Goal: Information Seeking & Learning: Compare options

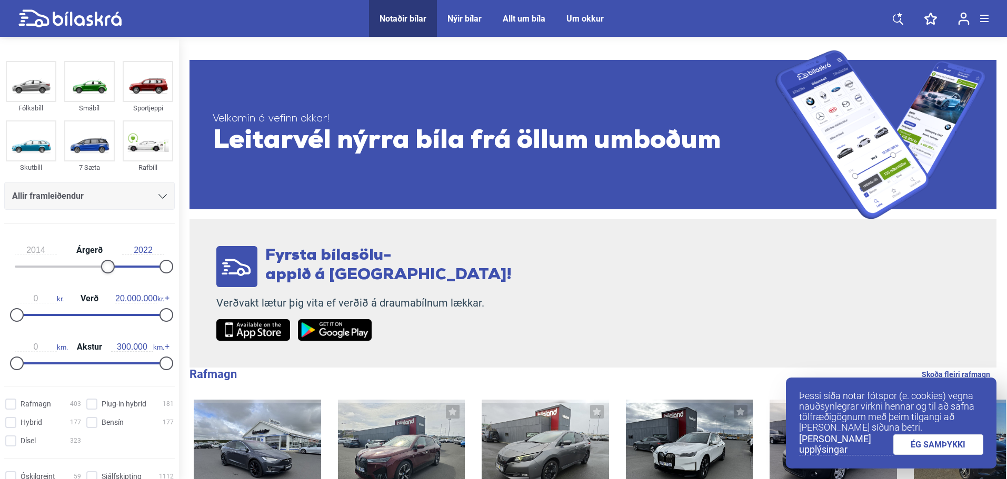
type input "2015"
drag, startPoint x: 23, startPoint y: 268, endPoint x: 121, endPoint y: 267, distance: 98.4
click at [121, 267] on div at bounding box center [121, 267] width 14 height 14
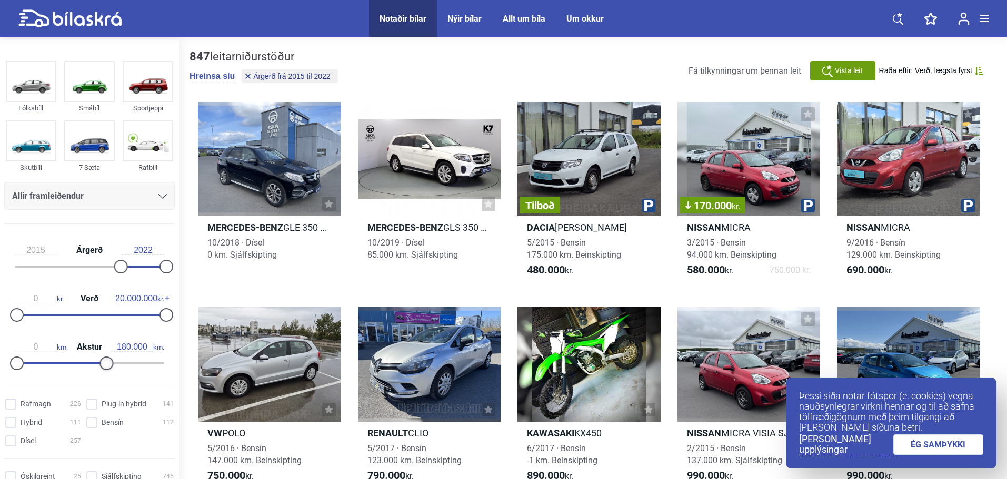
type input "190.000"
drag, startPoint x: 159, startPoint y: 361, endPoint x: 105, endPoint y: 360, distance: 54.2
click at [105, 360] on div at bounding box center [112, 364] width 14 height 14
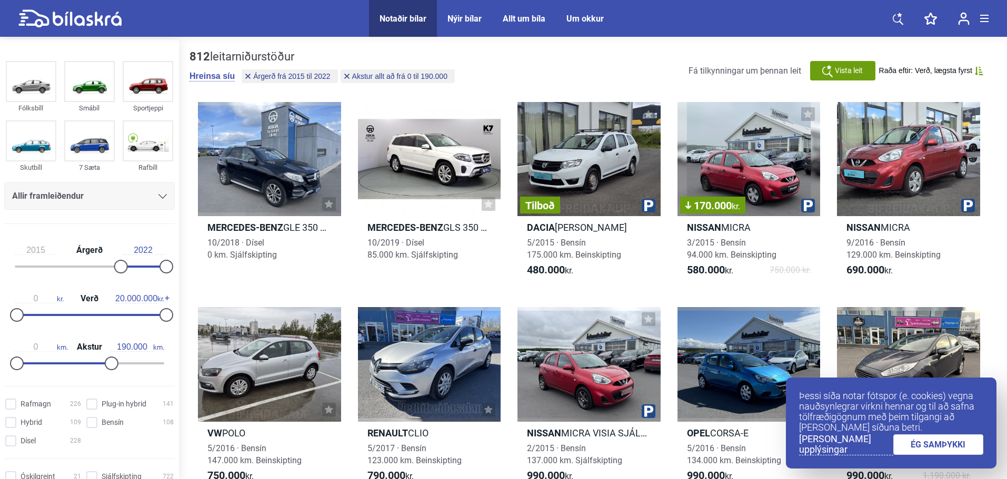
click at [911, 447] on link "ÉG SAMÞYKKI" at bounding box center [938, 445] width 91 height 21
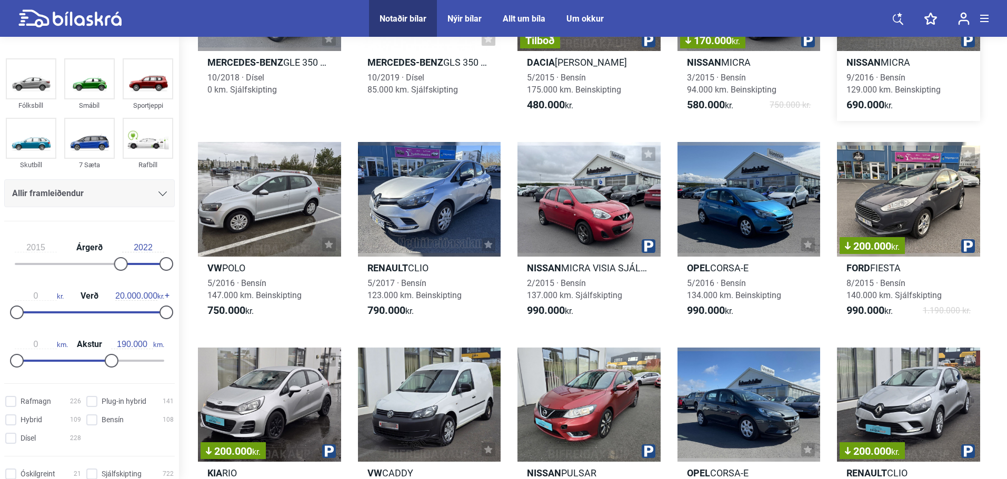
scroll to position [263, 0]
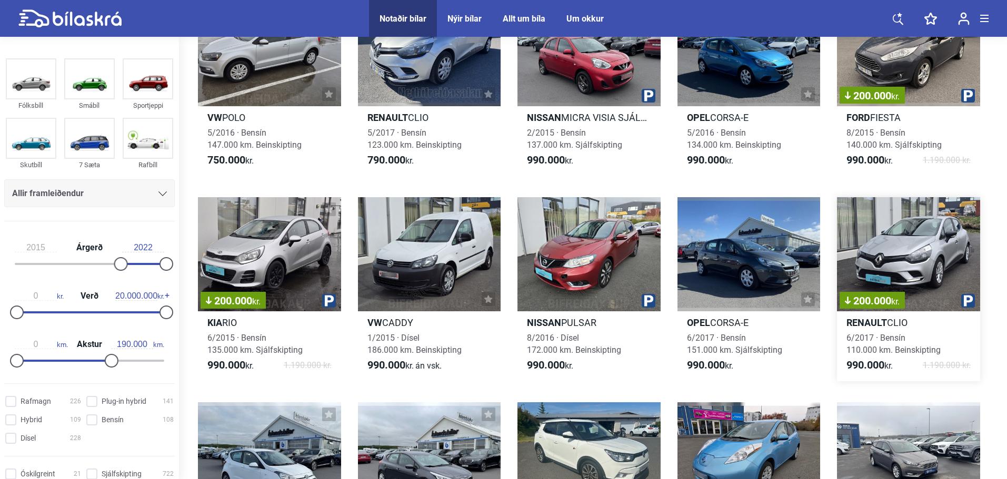
click at [897, 251] on div "200.000 kr." at bounding box center [908, 254] width 143 height 114
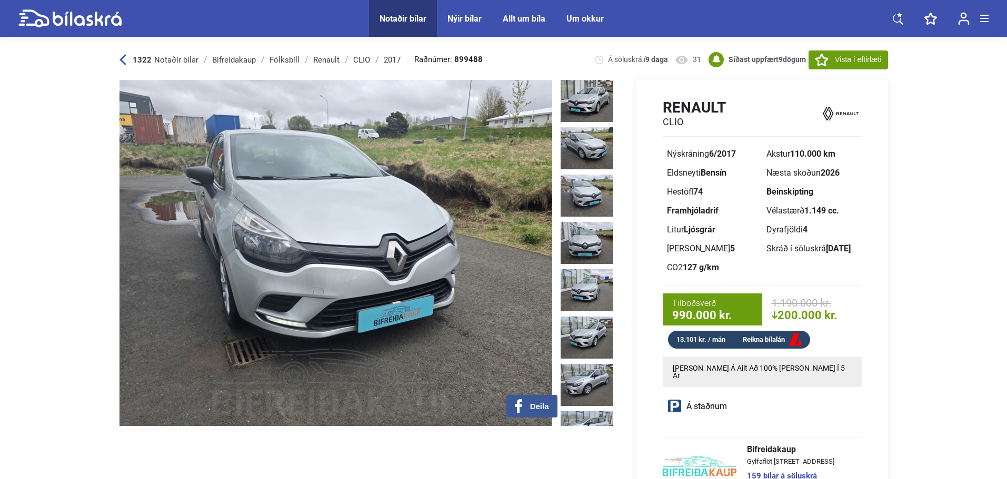
click at [592, 182] on img at bounding box center [587, 196] width 53 height 42
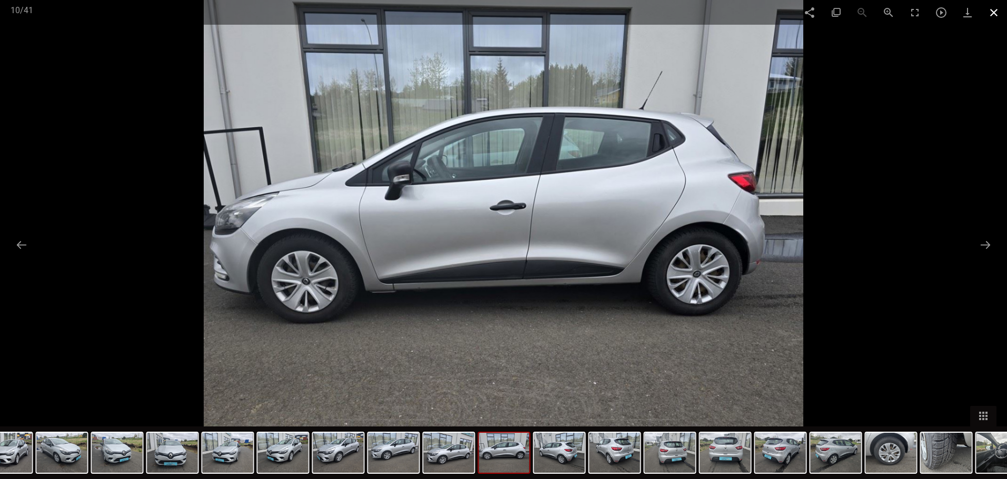
click at [990, 12] on span at bounding box center [993, 12] width 26 height 25
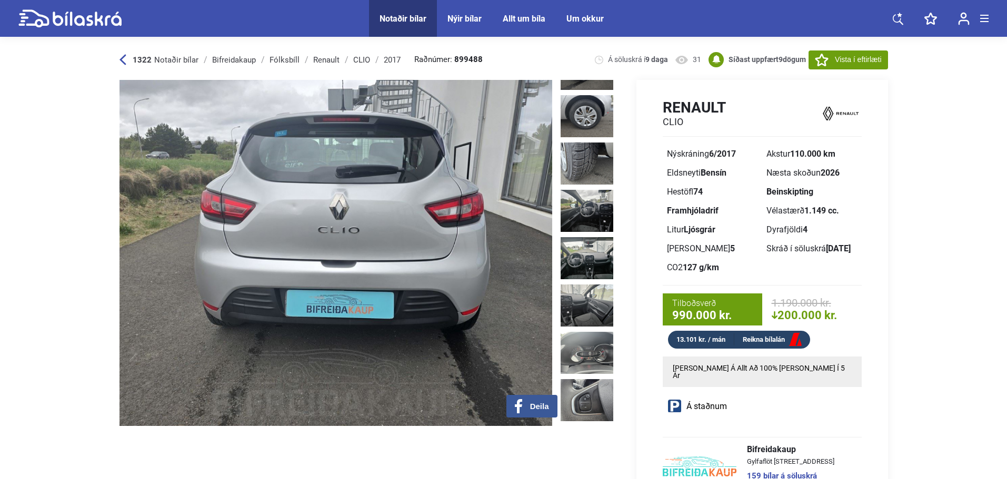
scroll to position [789, 0]
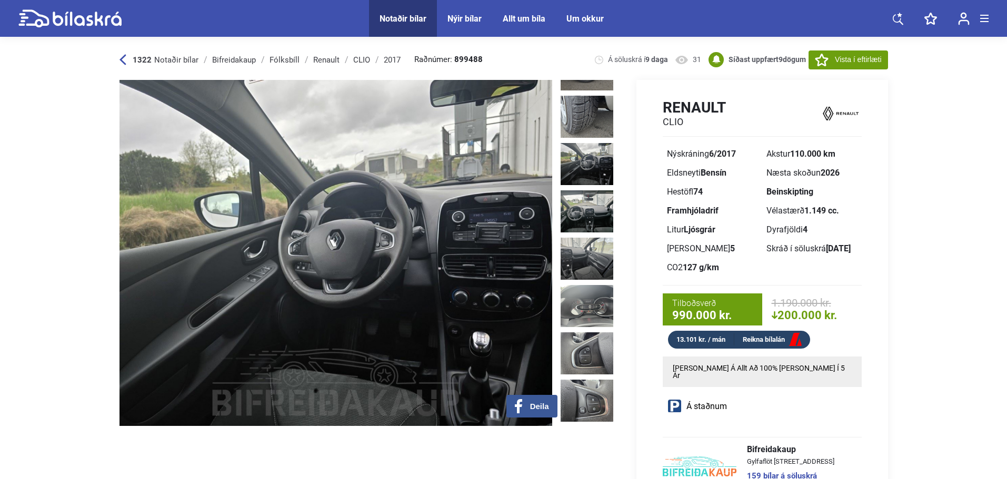
click at [567, 143] on img at bounding box center [587, 164] width 53 height 42
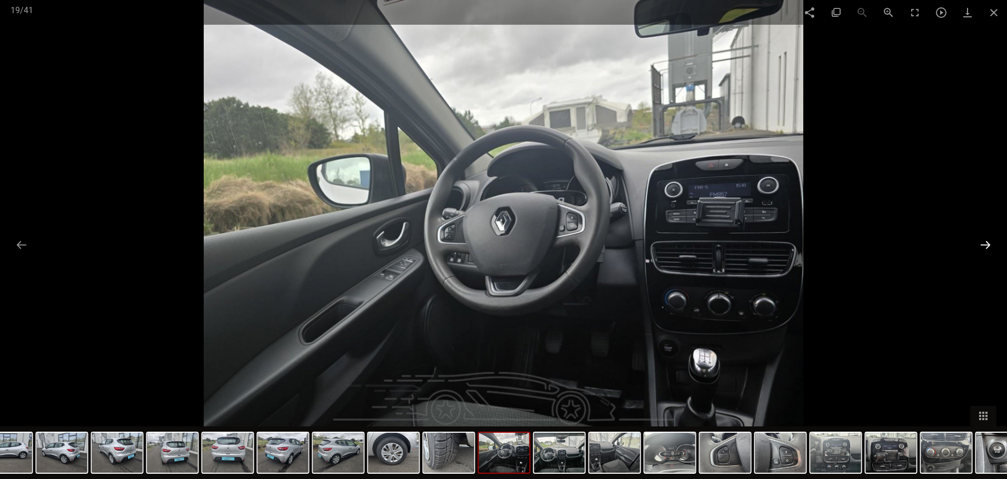
click at [980, 237] on button at bounding box center [985, 245] width 22 height 21
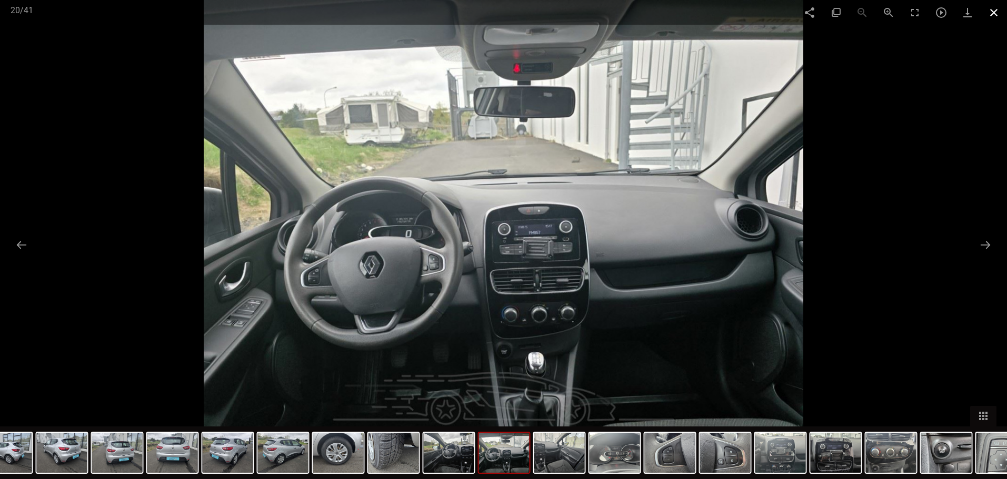
click at [993, 15] on span at bounding box center [993, 12] width 26 height 25
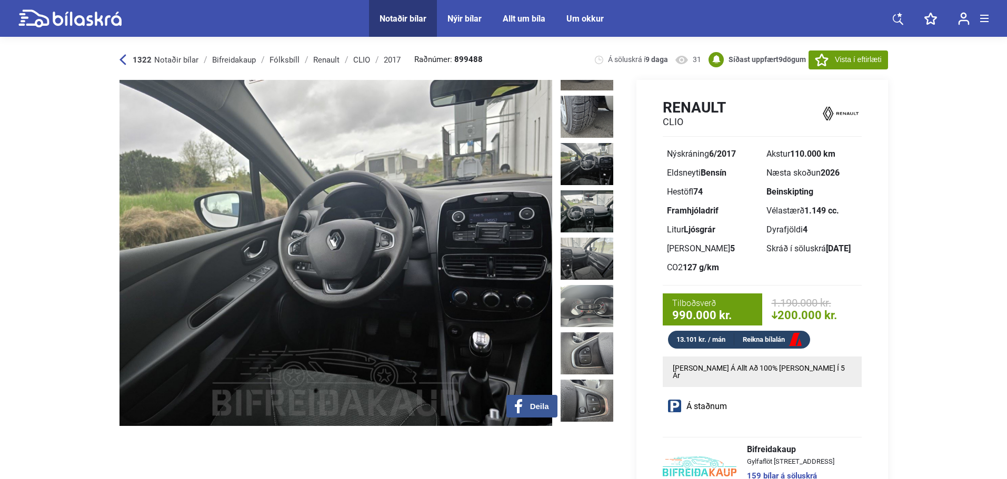
click at [122, 59] on icon at bounding box center [122, 60] width 6 height 11
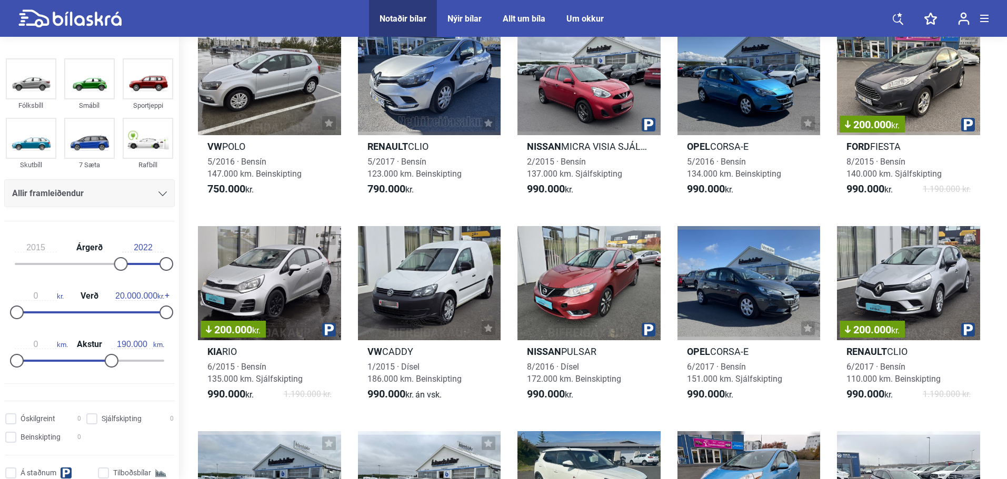
scroll to position [316, 0]
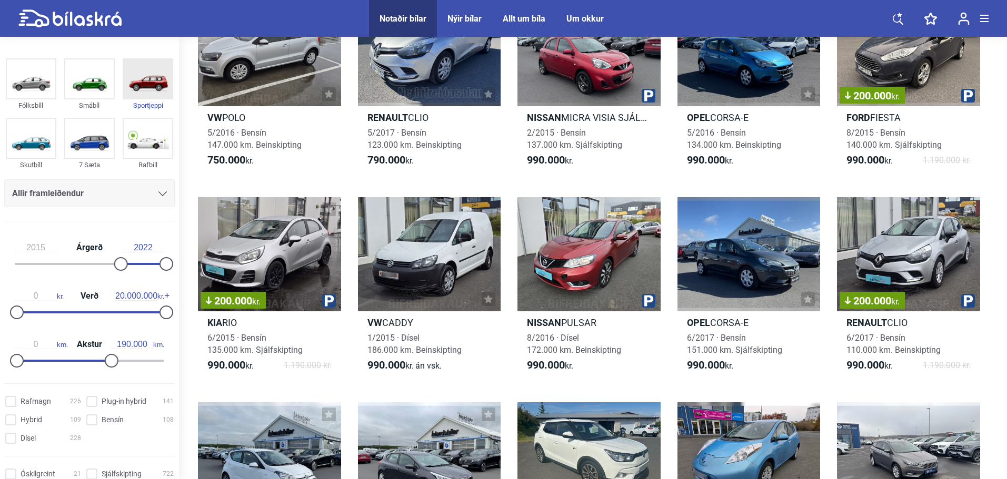
click at [126, 79] on img at bounding box center [148, 78] width 48 height 39
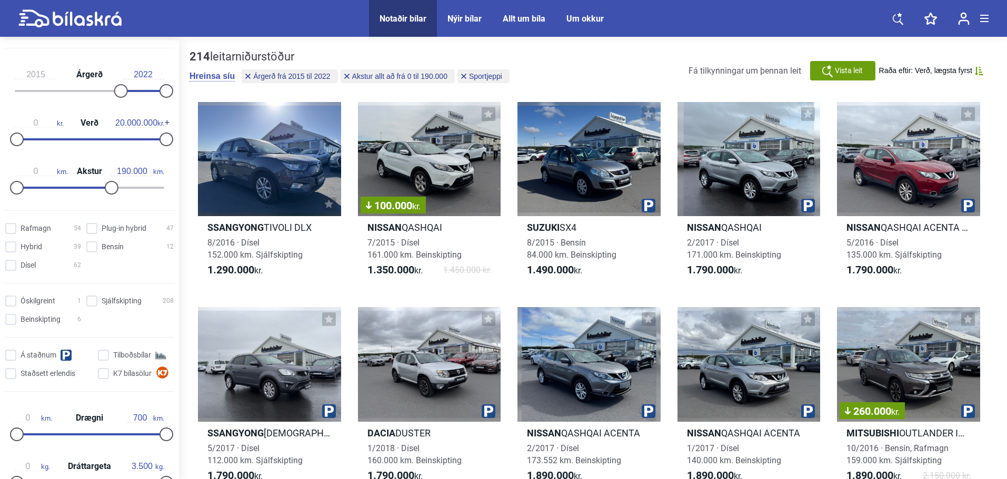
scroll to position [211, 0]
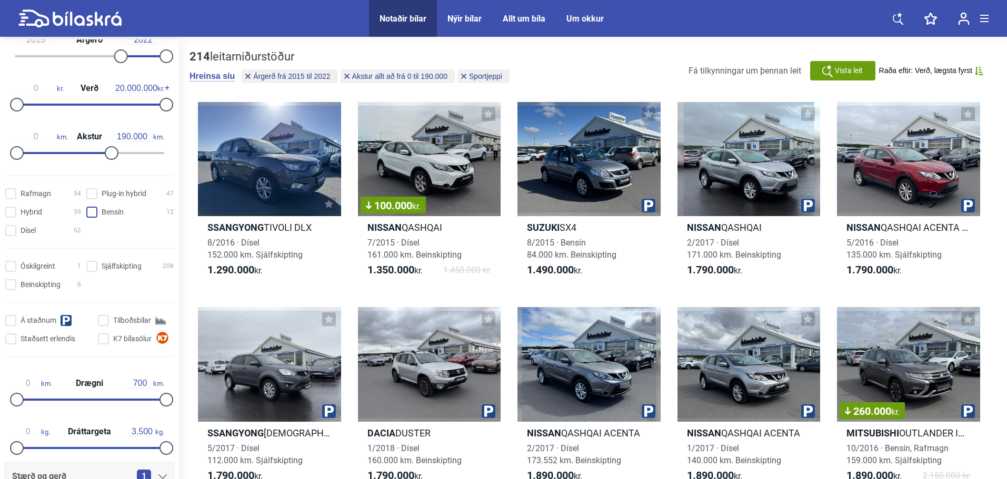
click at [97, 209] on input "Bensín 12" at bounding box center [131, 212] width 87 height 11
checkbox input "true"
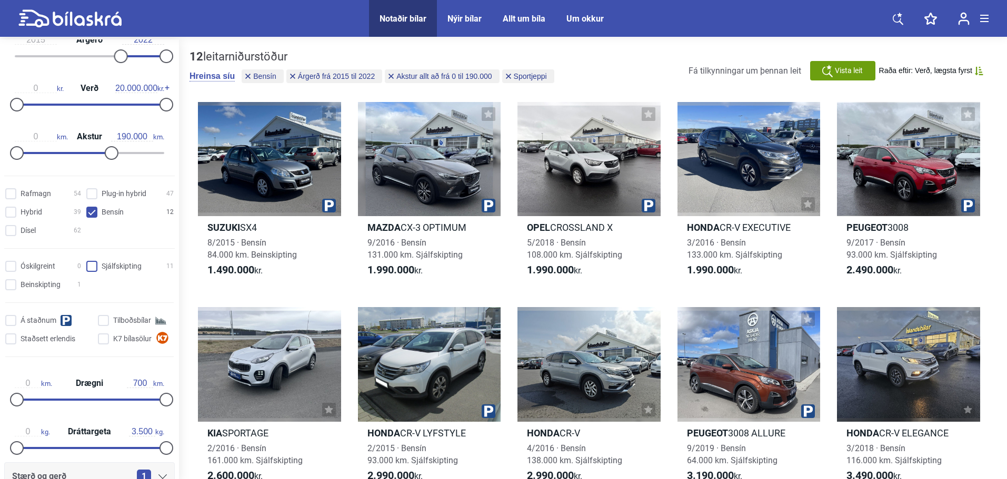
click at [91, 265] on input "Sjálfskipting 11" at bounding box center [131, 267] width 87 height 11
checkbox input "true"
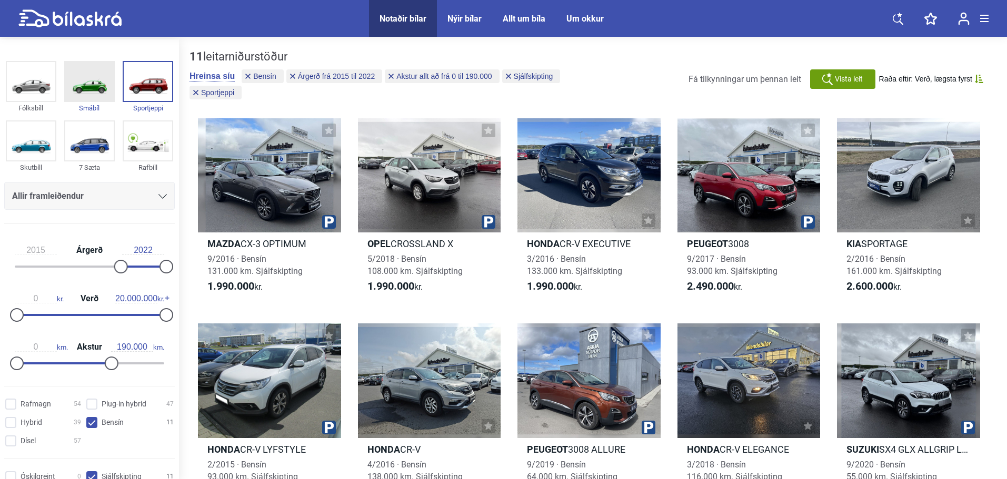
click at [90, 86] on img at bounding box center [89, 81] width 48 height 39
click at [134, 84] on img at bounding box center [148, 81] width 48 height 39
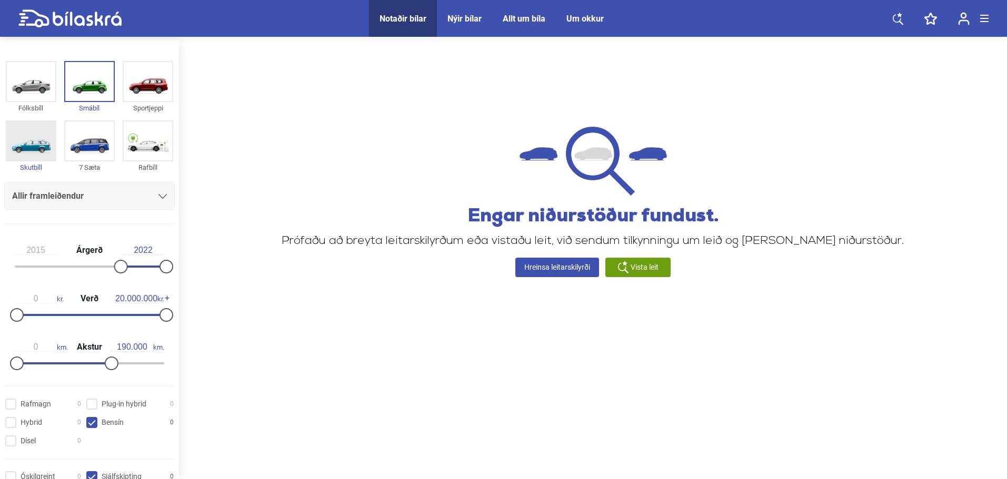
click at [45, 131] on img at bounding box center [31, 141] width 48 height 39
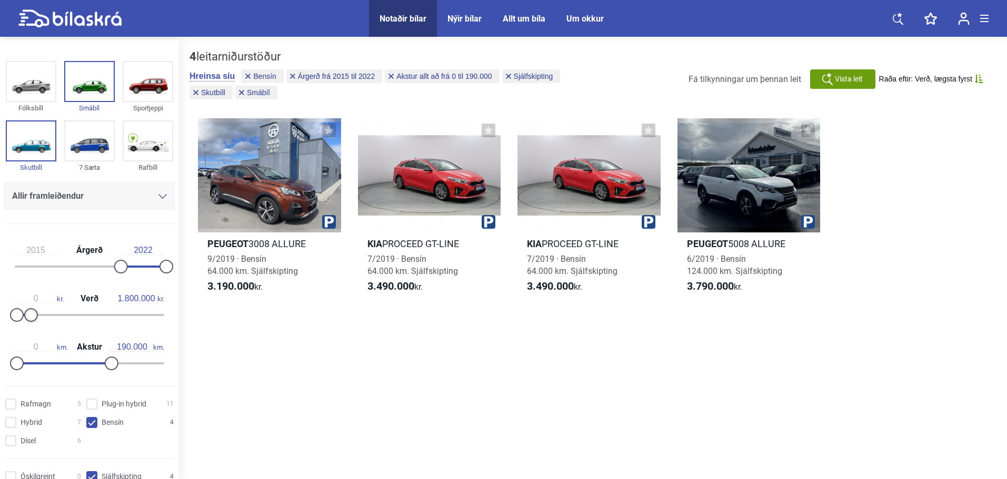
type input "1.700.000"
drag, startPoint x: 162, startPoint y: 317, endPoint x: 28, endPoint y: 329, distance: 134.3
click at [28, 329] on div "2015 Árgerð 2022 0 kr. Verð 1.700.000 kr. 0 km. Akstur 190.000 km." at bounding box center [89, 305] width 179 height 145
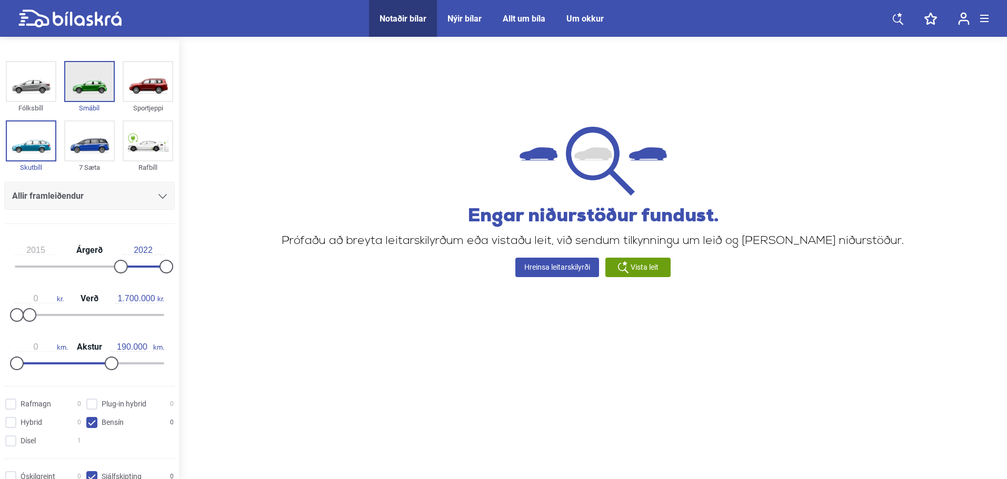
click at [78, 96] on img at bounding box center [89, 81] width 48 height 39
click at [42, 151] on img at bounding box center [31, 141] width 48 height 39
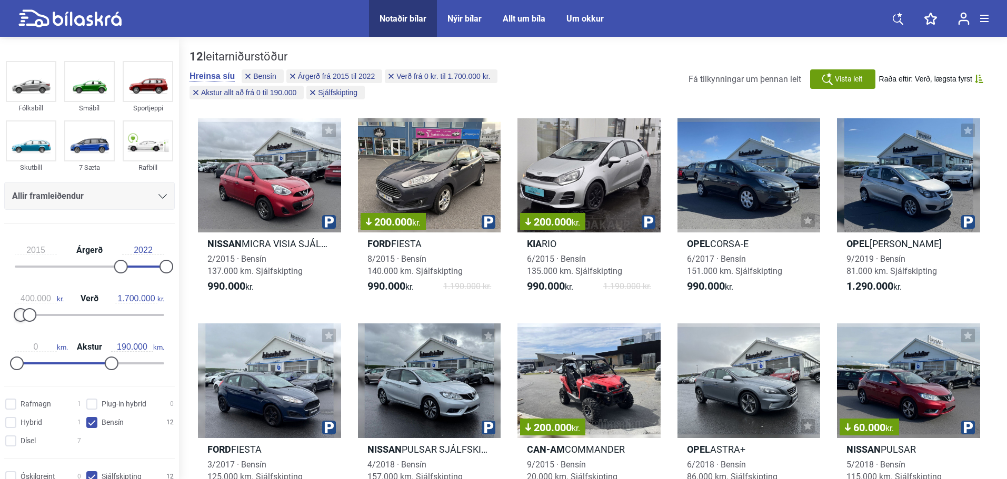
type input "500.000"
click at [21, 316] on div at bounding box center [21, 315] width 14 height 14
click at [887, 204] on div at bounding box center [908, 175] width 143 height 114
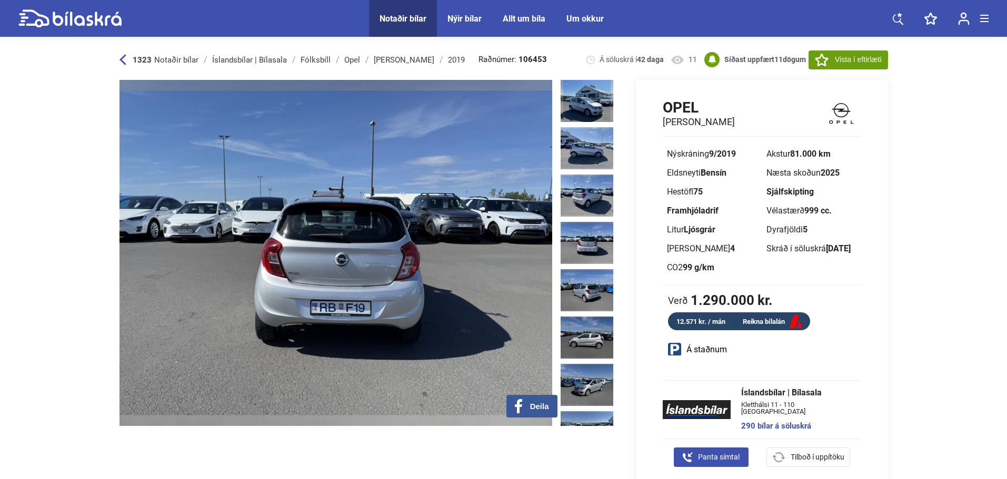
click at [588, 229] on img at bounding box center [587, 243] width 53 height 42
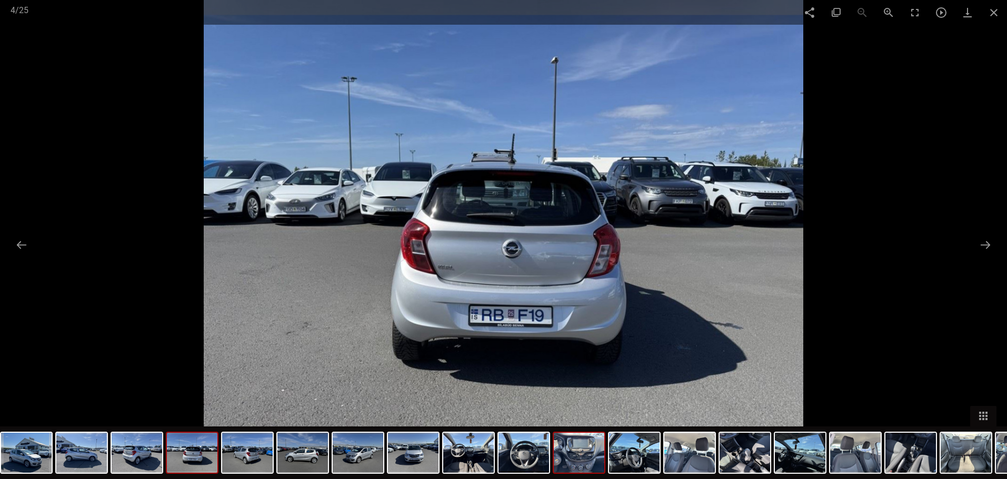
click at [594, 459] on img at bounding box center [579, 453] width 51 height 40
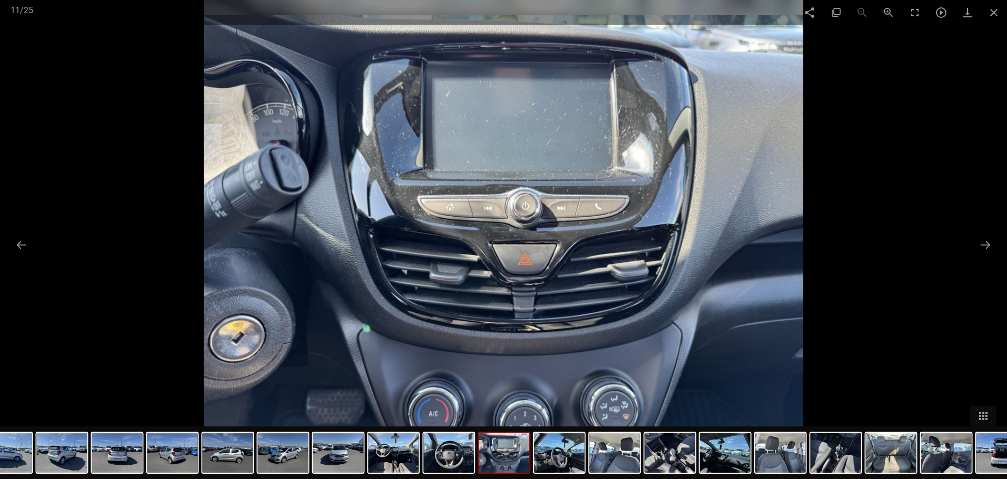
click at [499, 456] on img at bounding box center [504, 453] width 51 height 40
click at [478, 457] on div at bounding box center [504, 453] width 53 height 42
click at [530, 462] on div at bounding box center [504, 453] width 53 height 42
click at [431, 458] on img at bounding box center [449, 453] width 51 height 40
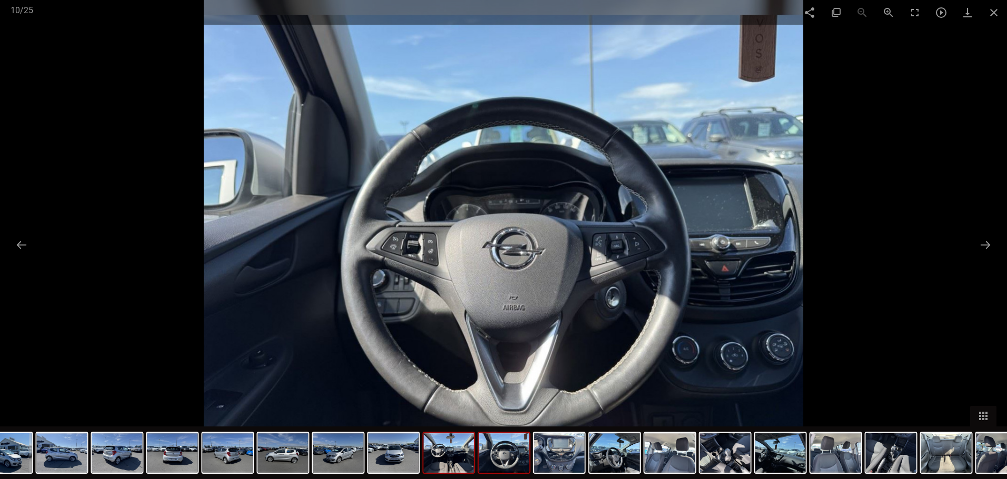
click at [447, 461] on img at bounding box center [449, 453] width 51 height 40
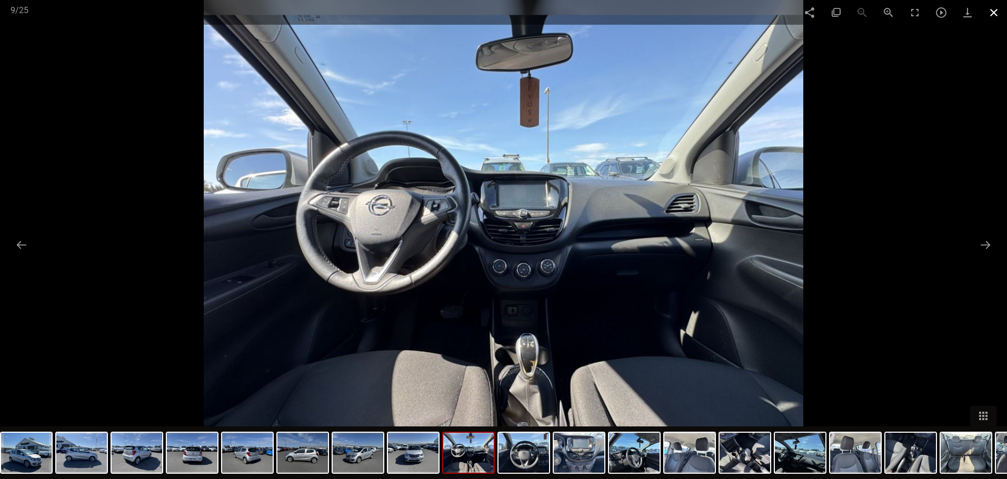
click at [995, 10] on span at bounding box center [993, 12] width 26 height 25
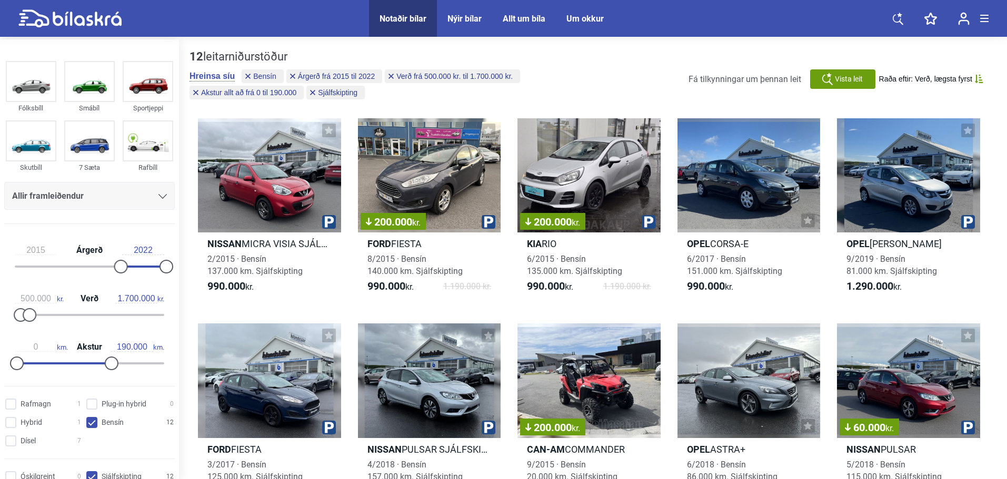
click at [84, 18] on icon at bounding box center [69, 18] width 103 height 18
type input "1999"
type input "0"
type input "20.000.000"
type input "300.000"
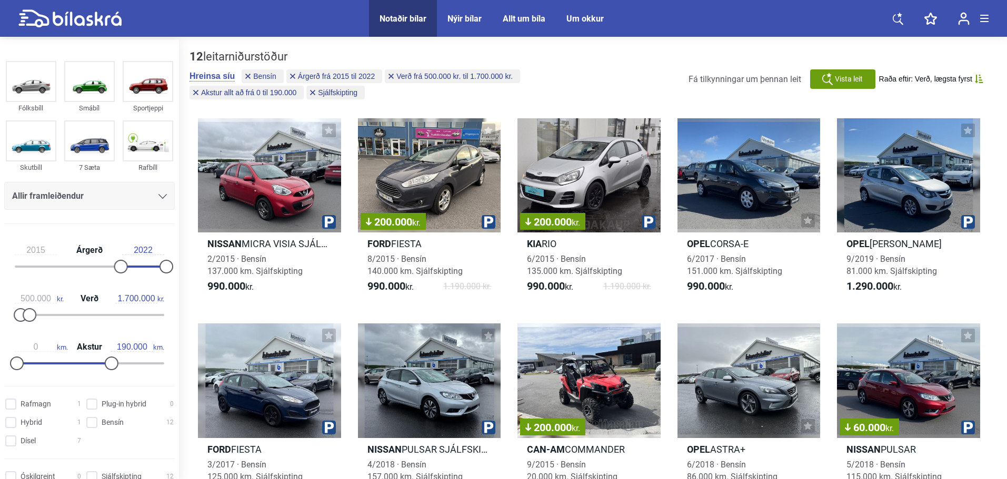
checkbox input "false"
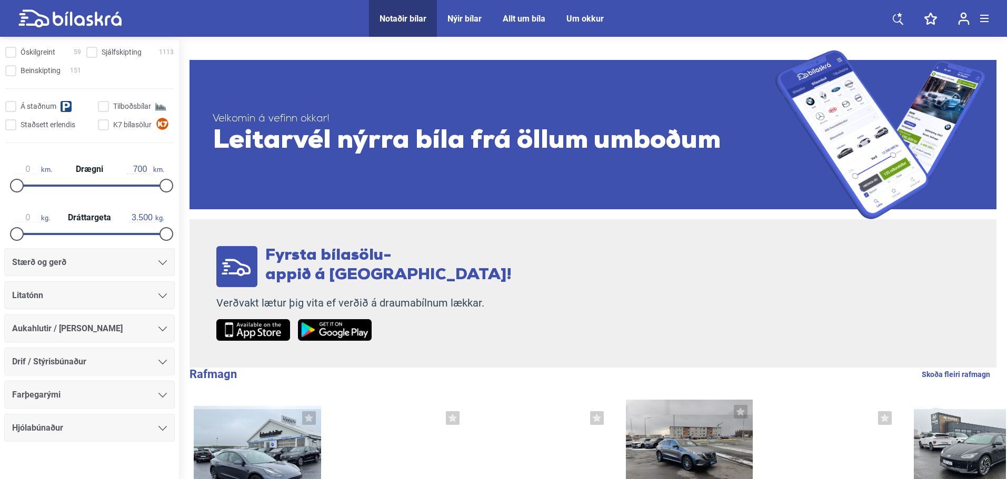
scroll to position [437, 0]
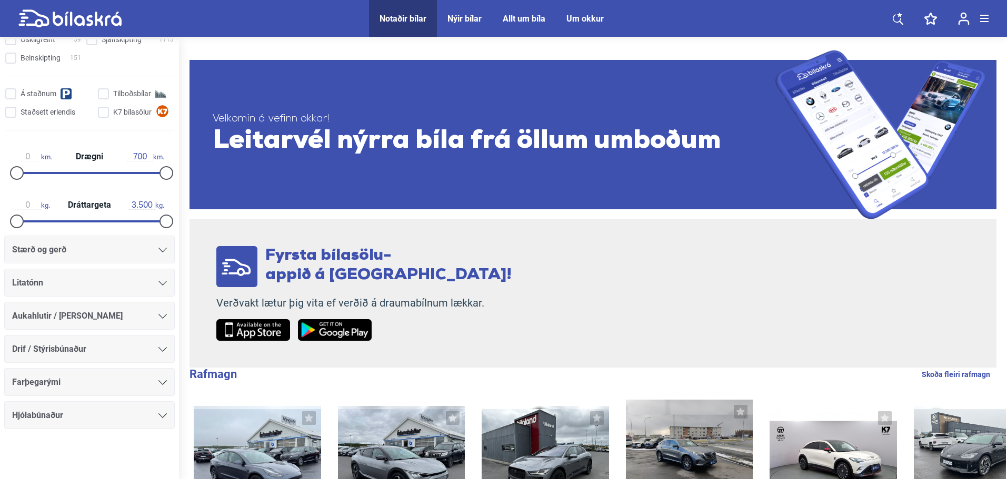
click at [92, 249] on div "Stærð og gerð" at bounding box center [89, 250] width 155 height 15
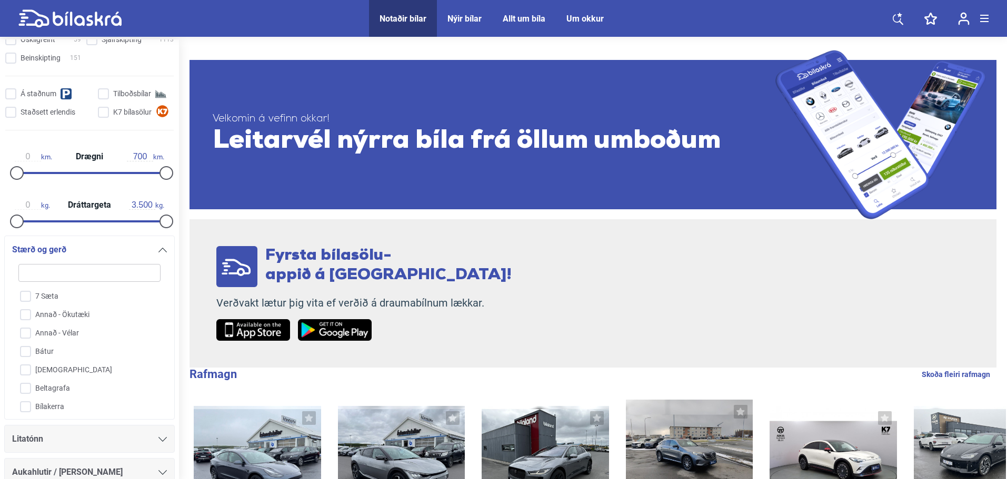
click at [92, 249] on div "Stærð og gerð" at bounding box center [89, 250] width 155 height 15
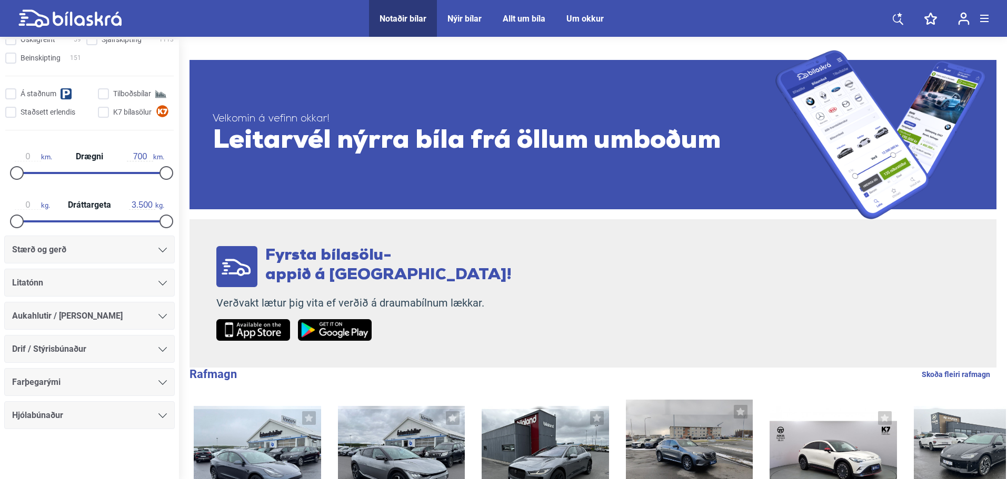
click at [92, 249] on div "Stærð og gerð" at bounding box center [89, 250] width 155 height 15
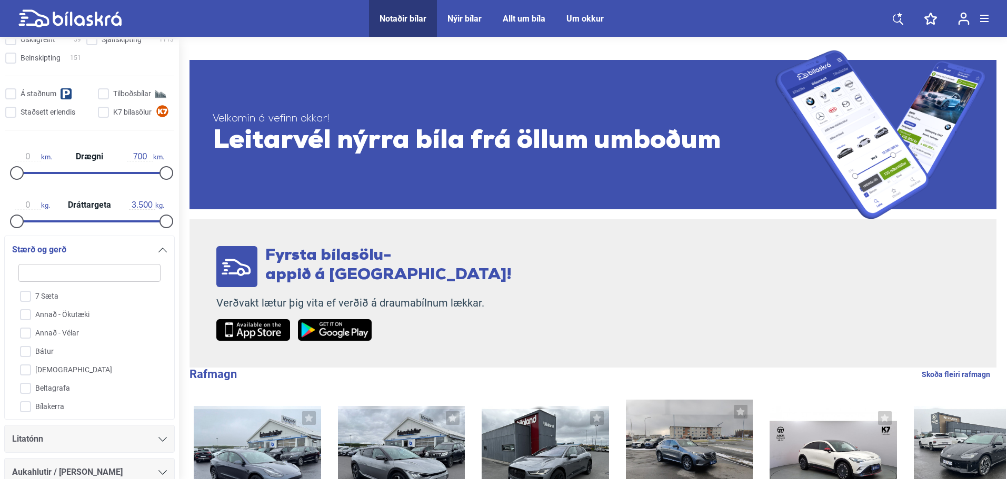
click at [92, 249] on div "Stærð og gerð" at bounding box center [89, 250] width 155 height 15
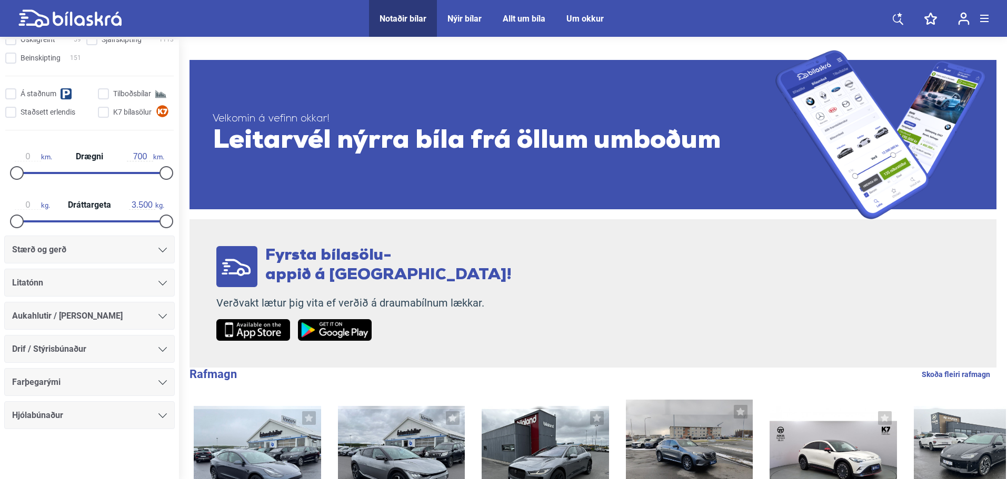
click at [97, 281] on div "Litatónn" at bounding box center [89, 283] width 155 height 15
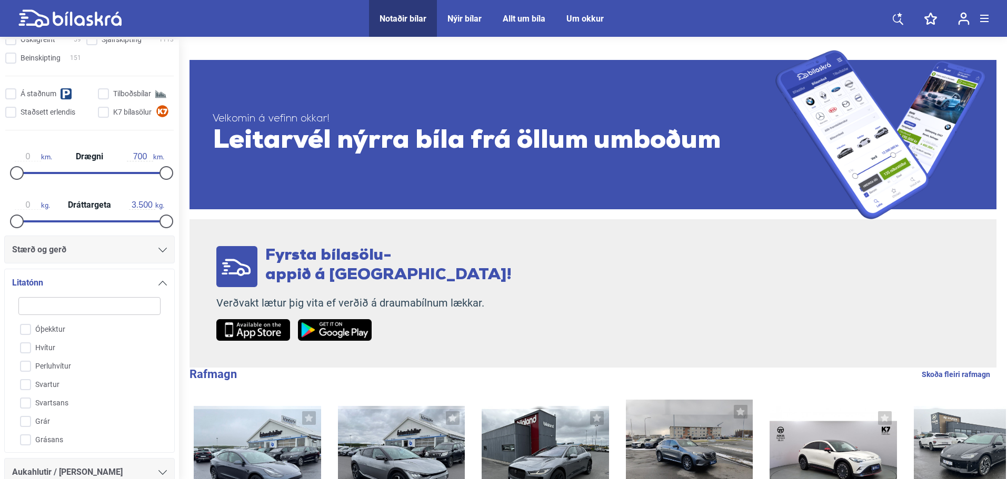
scroll to position [594, 0]
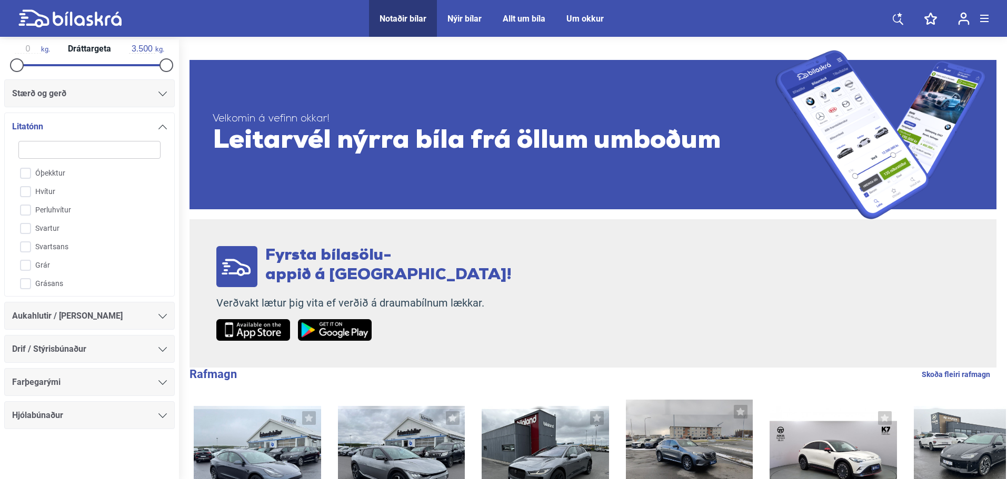
click at [160, 128] on icon at bounding box center [162, 127] width 8 height 5
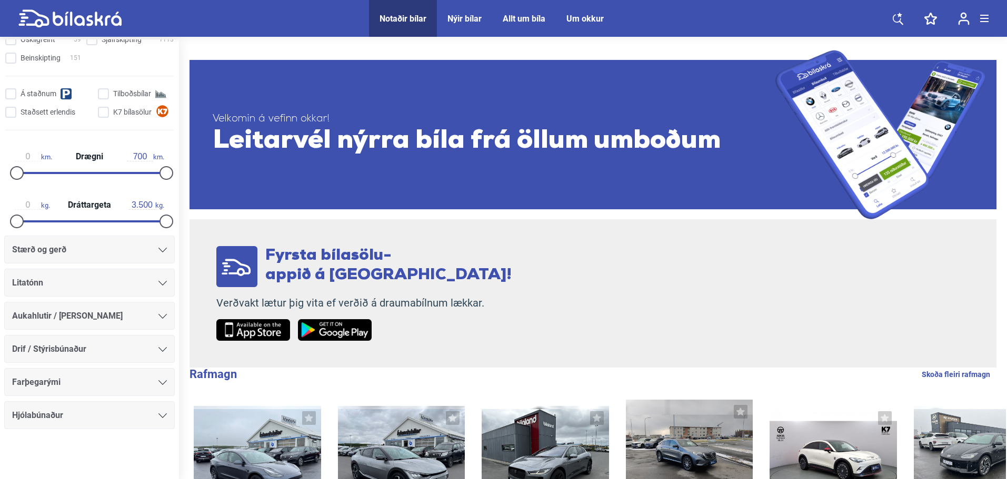
click at [104, 322] on span "Aukahlutir / [PERSON_NAME]" at bounding box center [67, 316] width 111 height 15
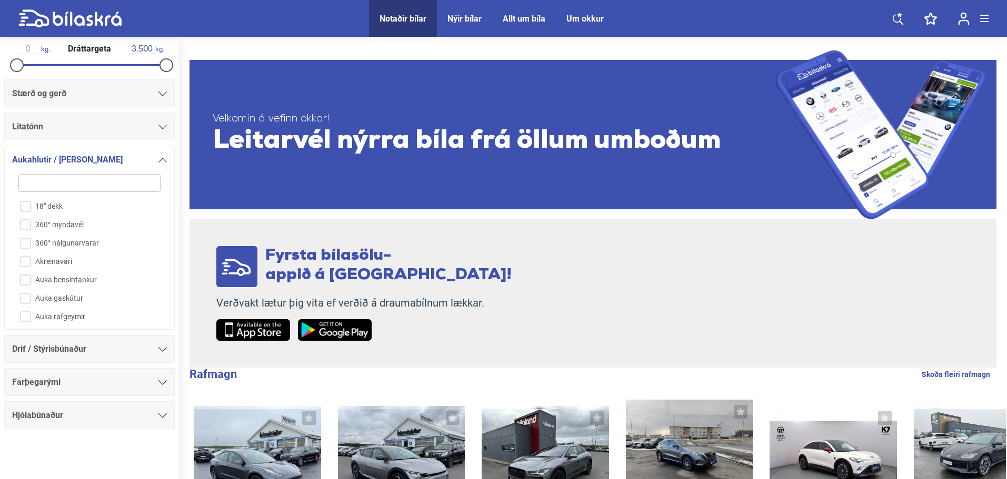
click at [160, 159] on icon at bounding box center [162, 160] width 8 height 5
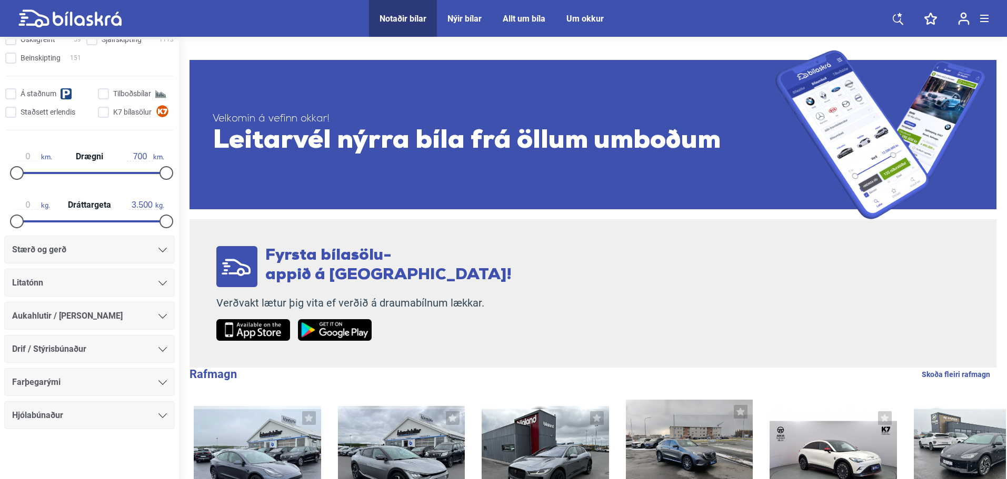
click at [86, 352] on span "Drif / Stýrisbúnaður" at bounding box center [49, 349] width 74 height 15
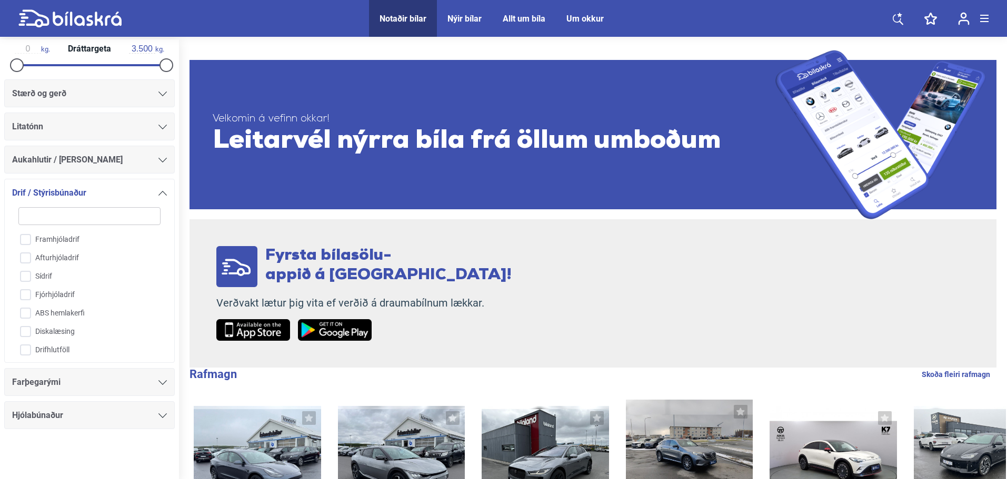
click at [154, 192] on div "Drif / Stýrisbúnaður" at bounding box center [89, 193] width 155 height 15
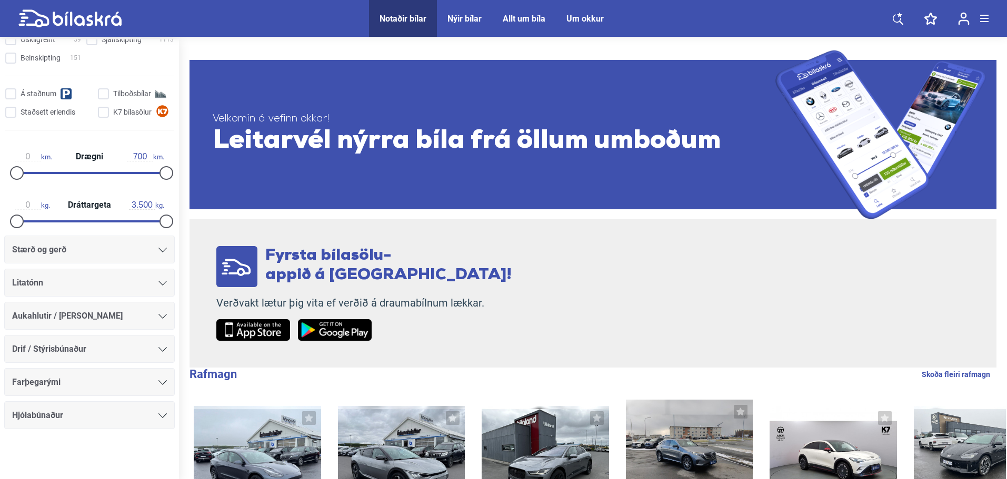
click at [107, 384] on div "Farþegarými" at bounding box center [89, 382] width 155 height 15
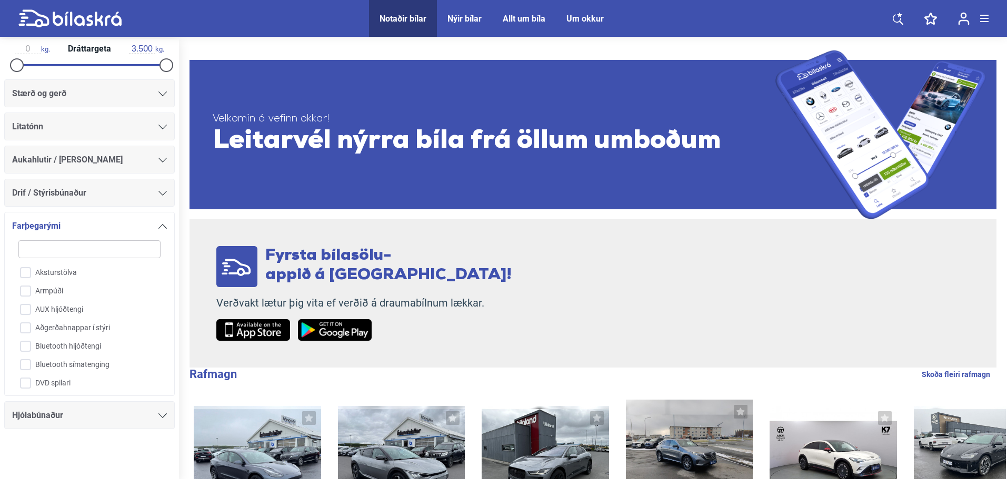
click at [158, 225] on icon at bounding box center [162, 226] width 8 height 5
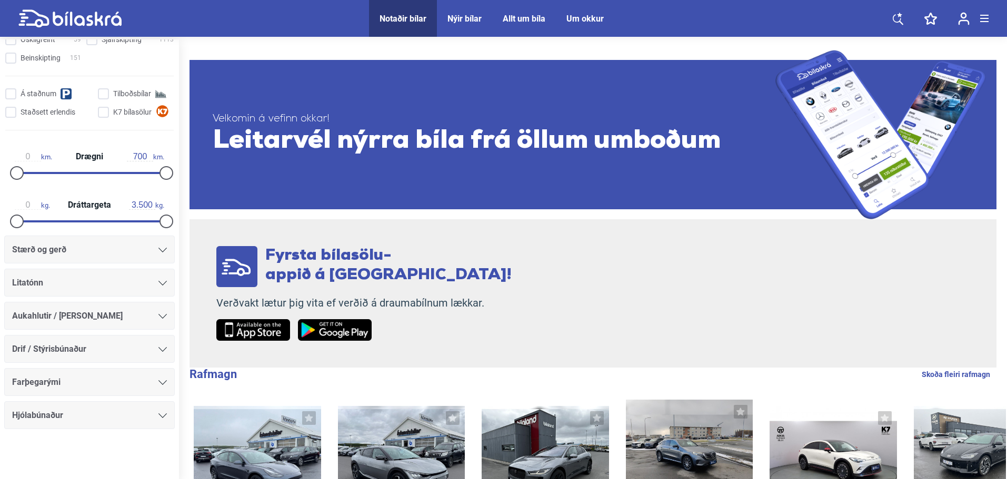
click at [119, 415] on div "Hjólabúnaður" at bounding box center [89, 415] width 155 height 15
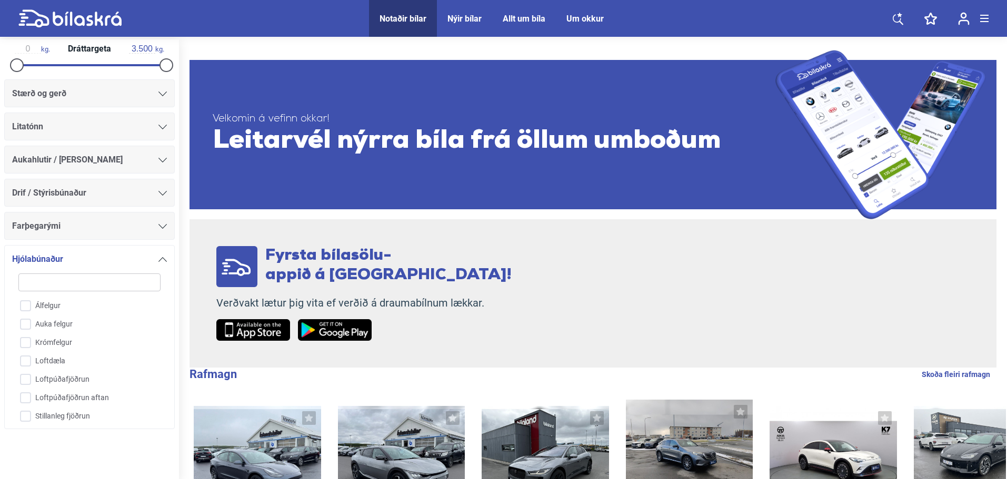
click at [161, 255] on div at bounding box center [162, 259] width 8 height 8
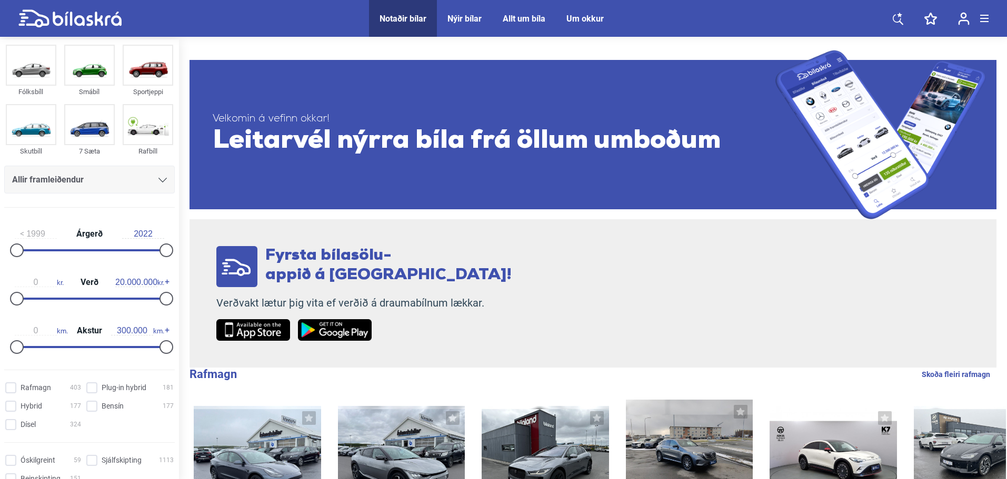
scroll to position [0, 0]
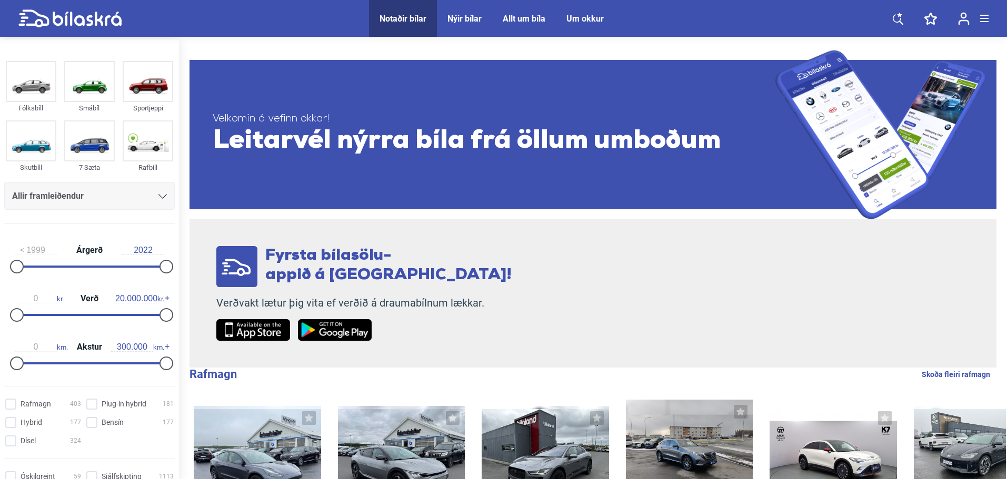
click at [158, 195] on icon at bounding box center [162, 196] width 8 height 5
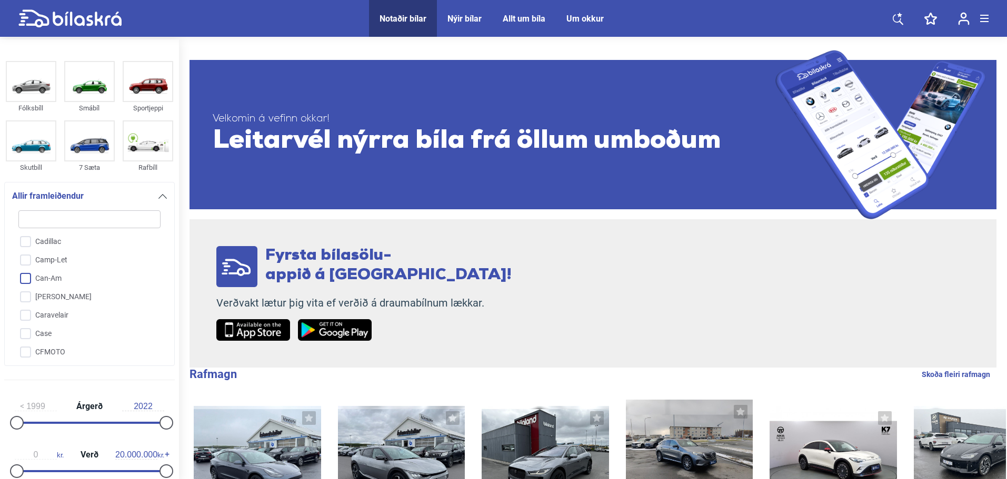
scroll to position [401, 0]
click at [25, 337] on input "Citroen" at bounding box center [82, 340] width 143 height 18
checkbox input "true"
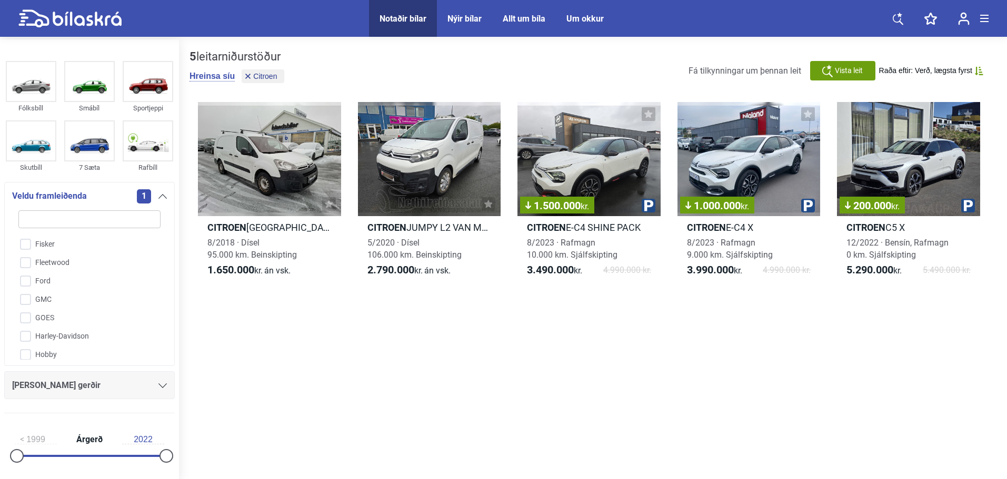
scroll to position [716, 0]
click at [32, 281] on input "Ford" at bounding box center [82, 282] width 143 height 18
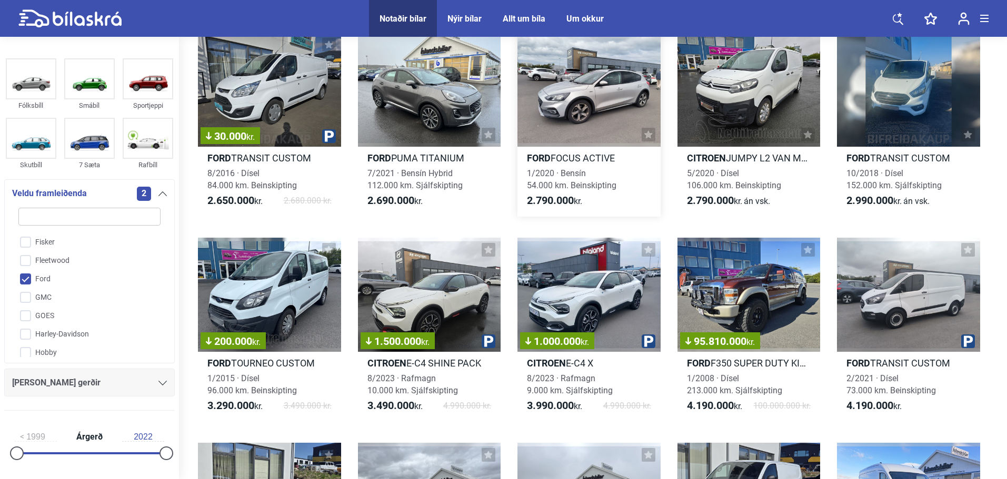
scroll to position [737, 0]
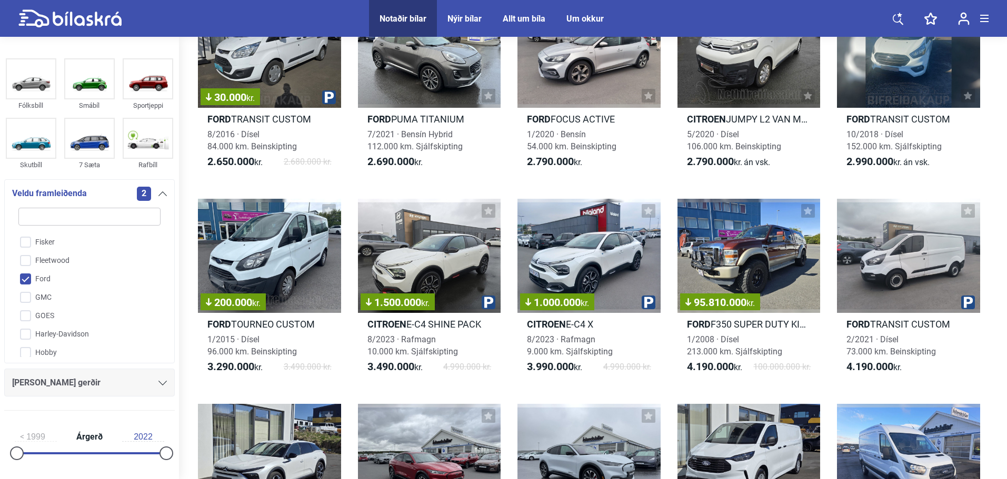
click at [27, 280] on input "Ford" at bounding box center [82, 280] width 143 height 18
checkbox input "false"
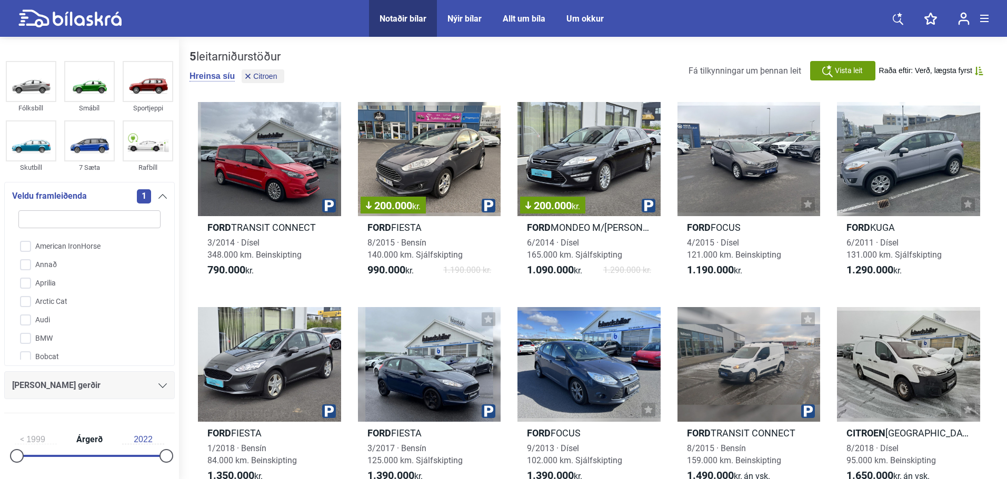
scroll to position [105, 0]
click at [24, 304] on input "Audi" at bounding box center [82, 304] width 143 height 18
checkbox input "true"
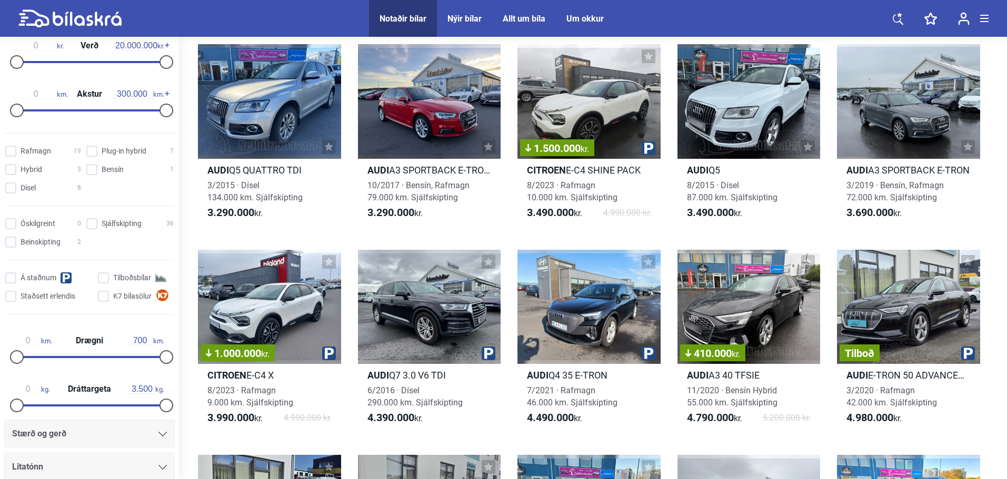
scroll to position [421, 0]
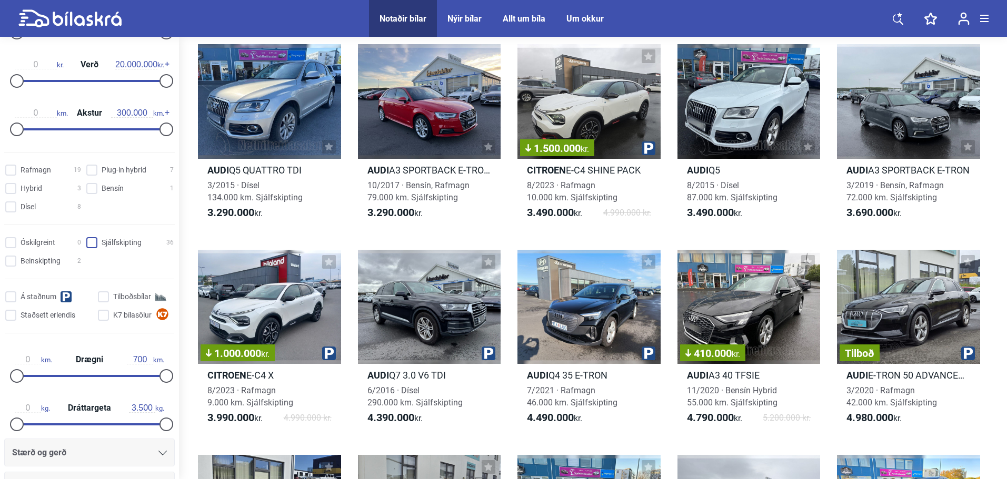
click at [88, 242] on input "Sjálfskipting 36" at bounding box center [131, 243] width 87 height 11
checkbox input "true"
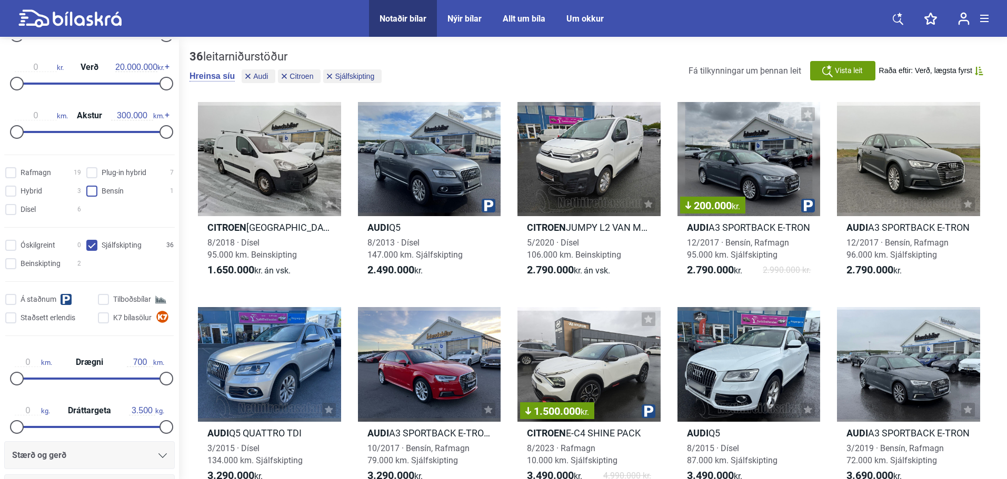
click at [89, 191] on input "Bensín 1" at bounding box center [131, 191] width 87 height 11
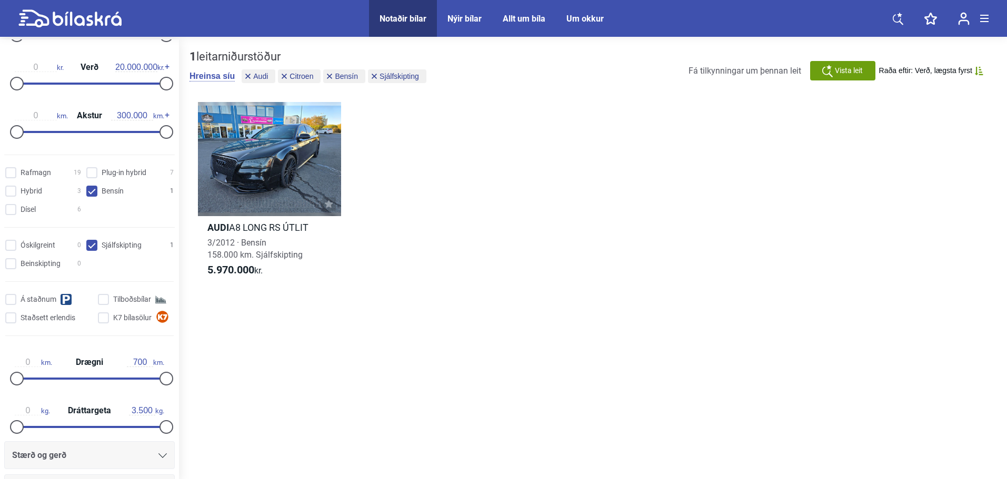
click at [92, 189] on input "Bensín 1" at bounding box center [131, 191] width 87 height 11
checkbox input "false"
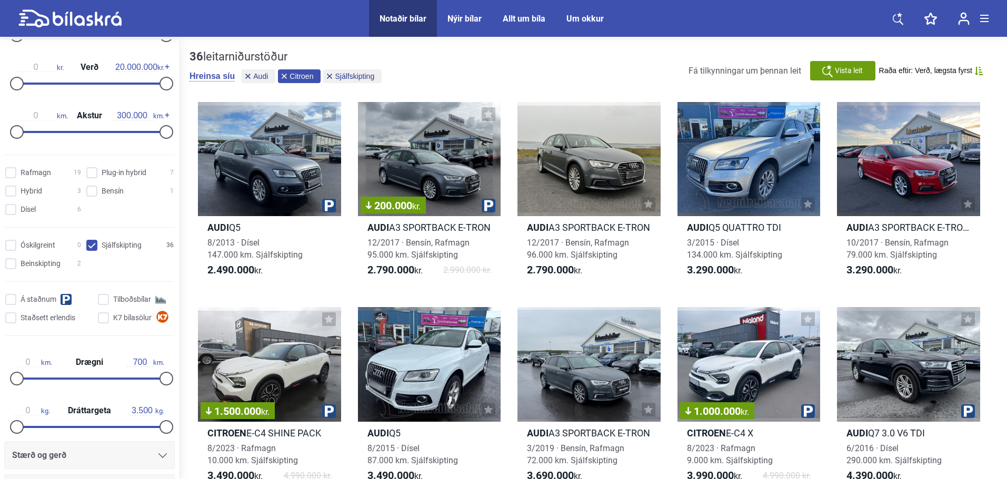
click at [281, 76] on button "Citroen" at bounding box center [299, 76] width 43 height 14
checkbox input "false"
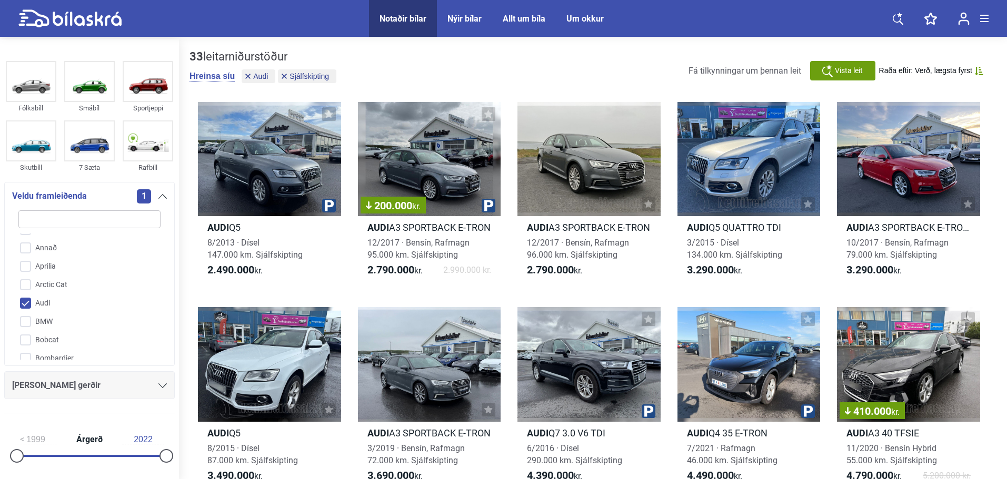
click at [26, 300] on input "Audi" at bounding box center [82, 304] width 143 height 18
checkbox input "false"
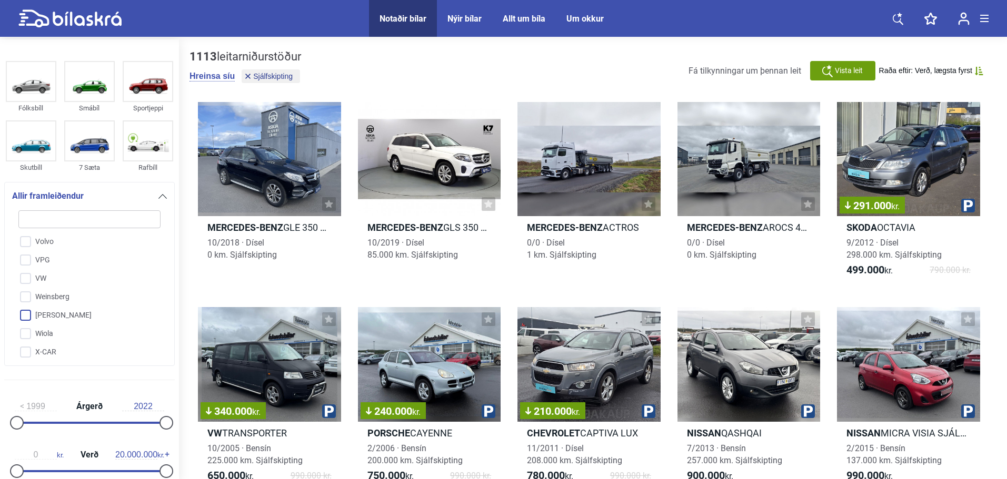
scroll to position [2677, 0]
click at [21, 287] on input "VW" at bounding box center [82, 296] width 143 height 18
checkbox input "true"
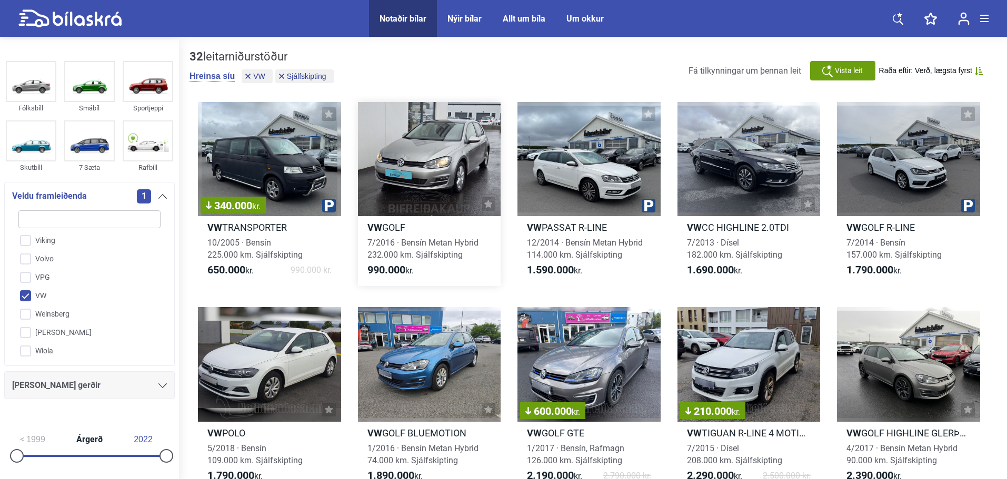
click at [465, 175] on div at bounding box center [429, 159] width 143 height 114
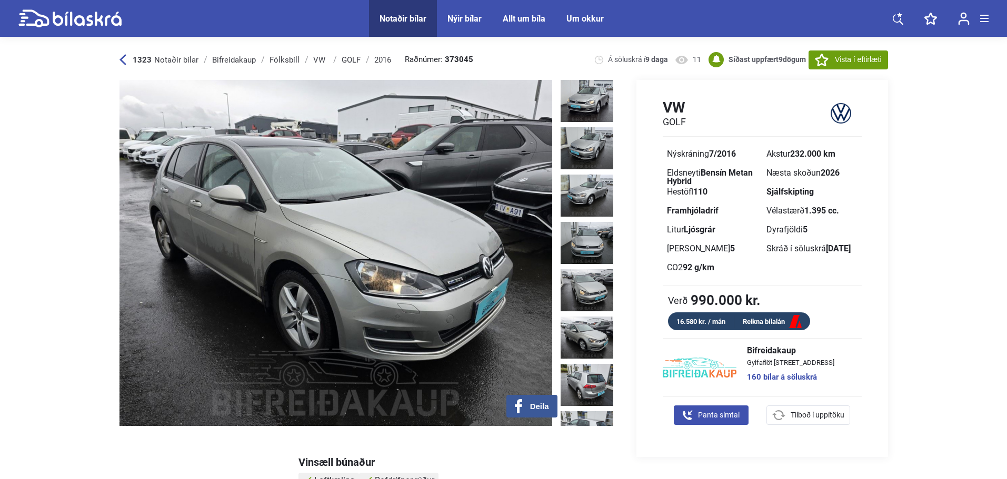
click at [579, 329] on img at bounding box center [587, 338] width 53 height 42
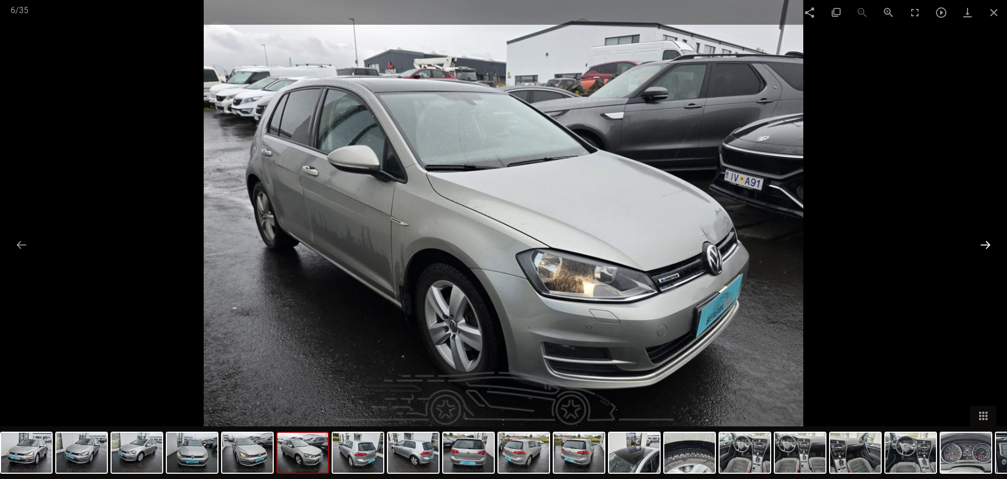
click at [987, 242] on button at bounding box center [985, 245] width 22 height 21
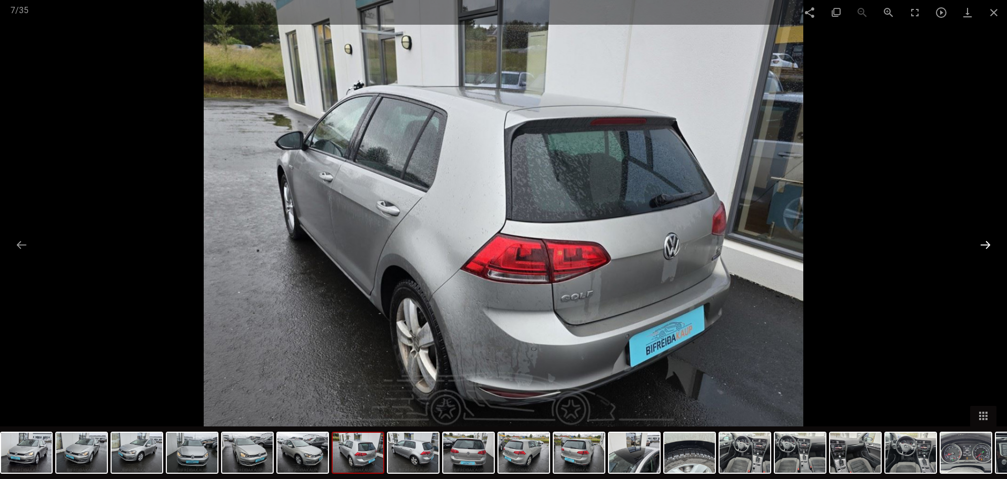
click at [987, 242] on button at bounding box center [985, 245] width 22 height 21
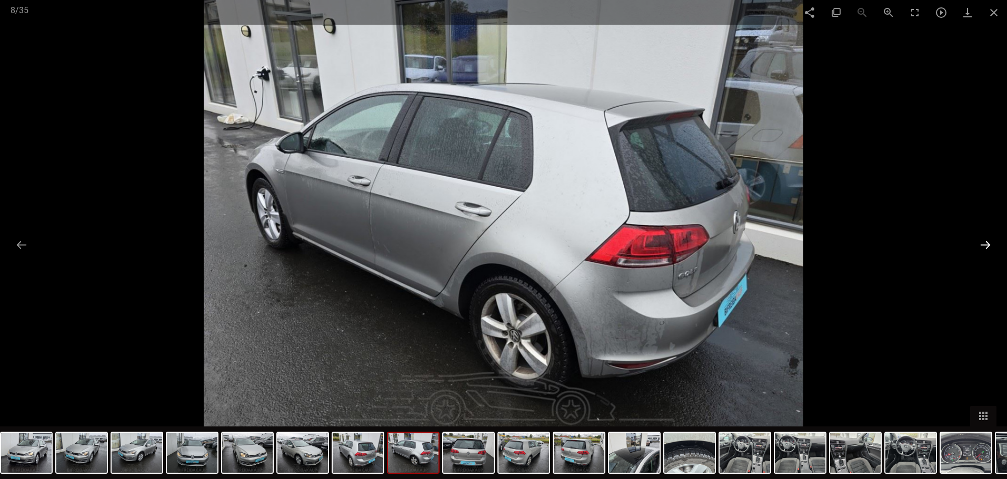
click at [987, 242] on button at bounding box center [985, 245] width 22 height 21
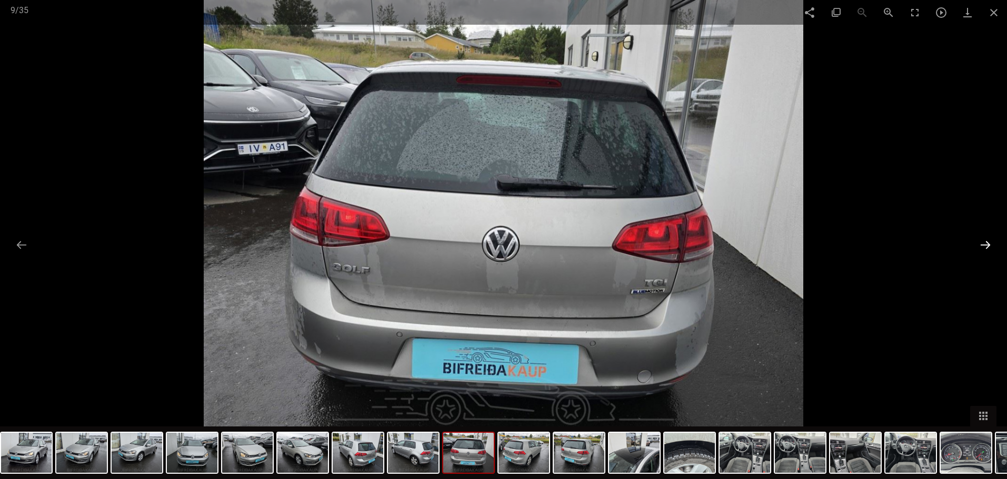
click at [987, 242] on button at bounding box center [985, 245] width 22 height 21
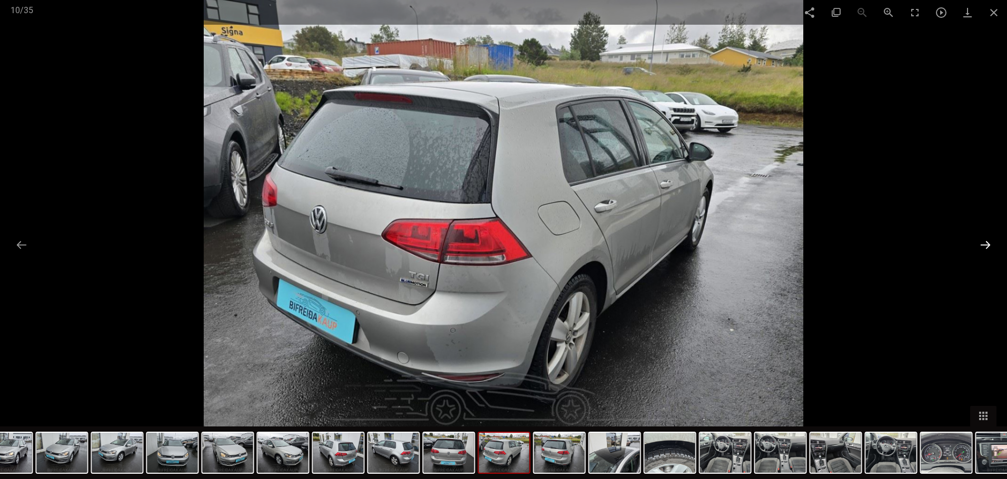
click at [987, 242] on button at bounding box center [985, 245] width 22 height 21
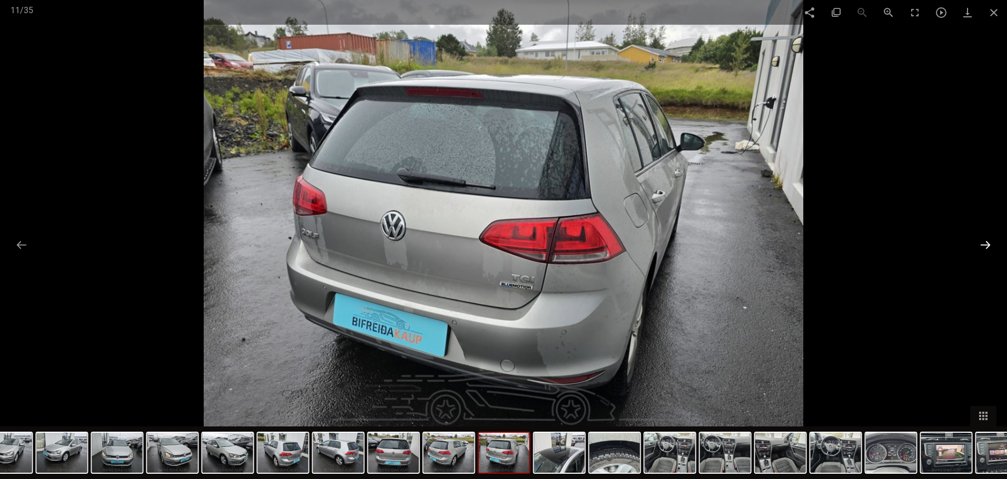
click at [987, 242] on button at bounding box center [985, 245] width 22 height 21
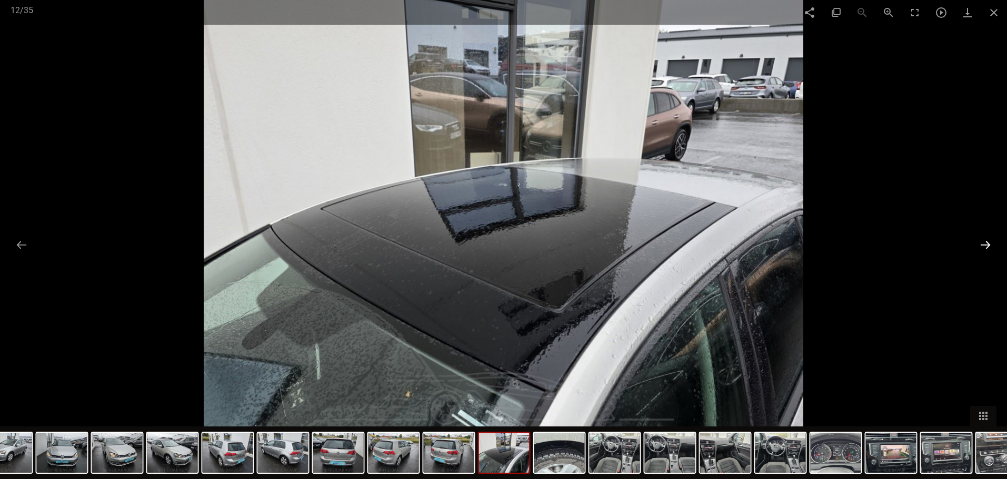
click at [987, 242] on button at bounding box center [985, 245] width 22 height 21
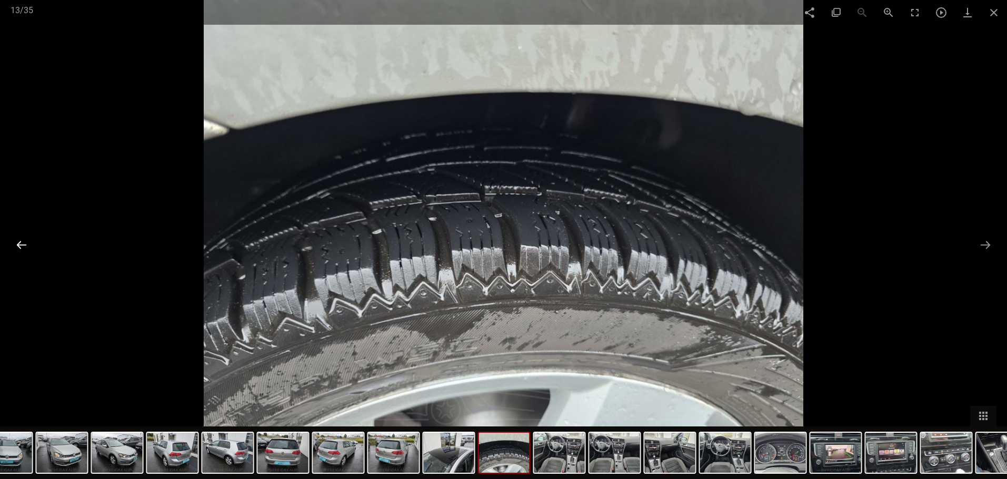
click at [14, 244] on button at bounding box center [22, 245] width 22 height 21
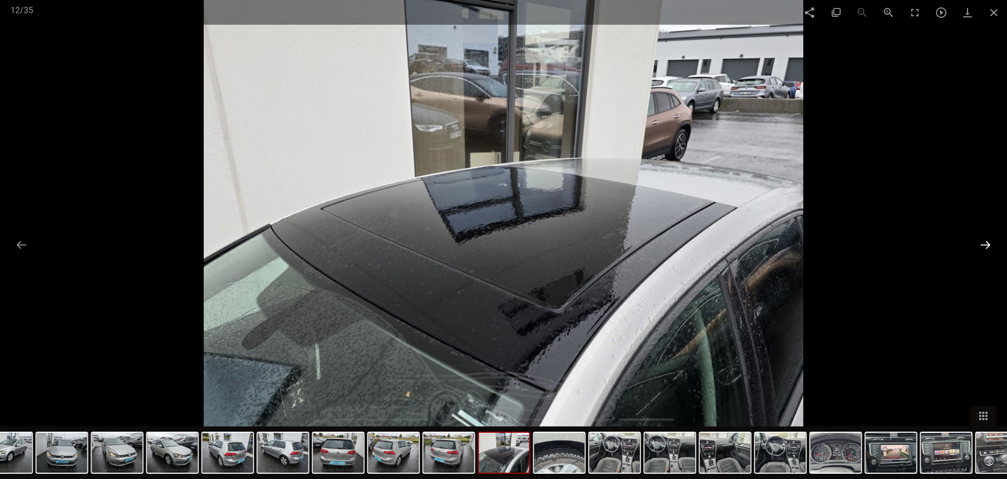
click at [984, 240] on button at bounding box center [985, 245] width 22 height 21
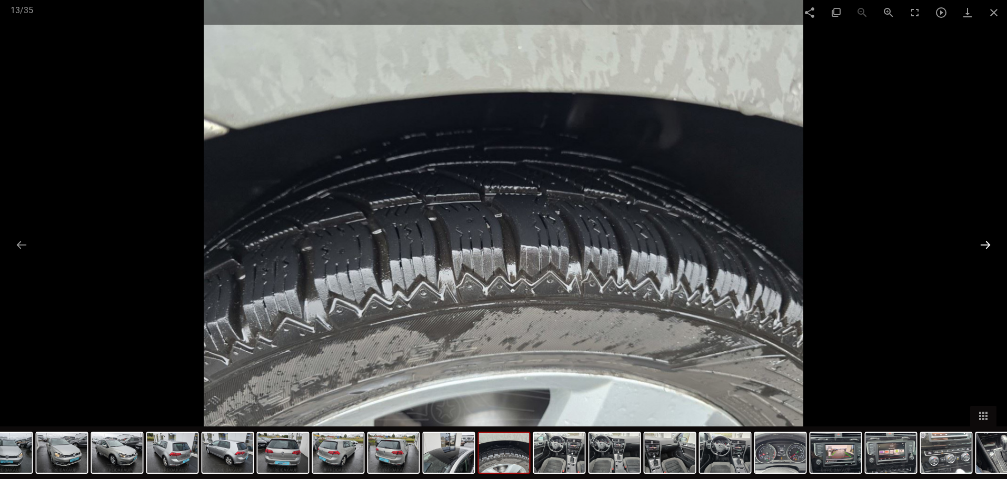
click at [984, 240] on button at bounding box center [985, 245] width 22 height 21
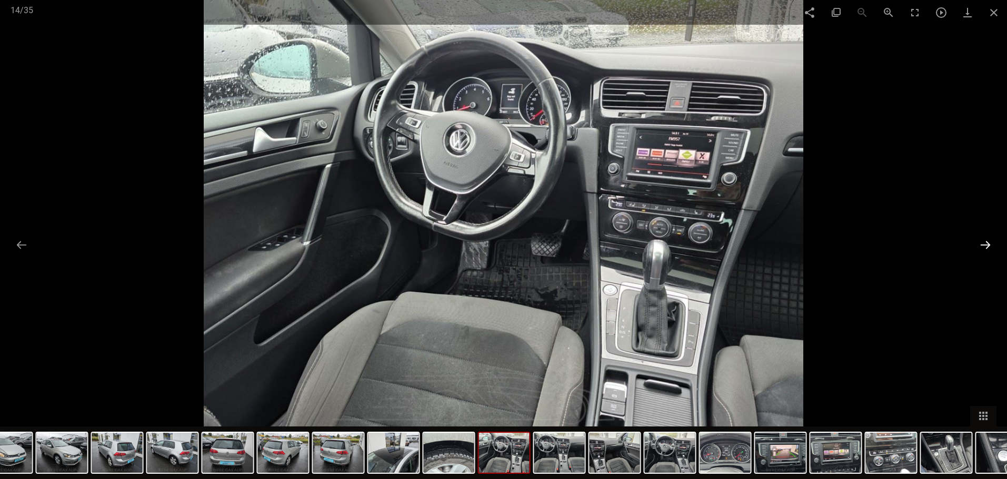
click at [984, 240] on button at bounding box center [985, 245] width 22 height 21
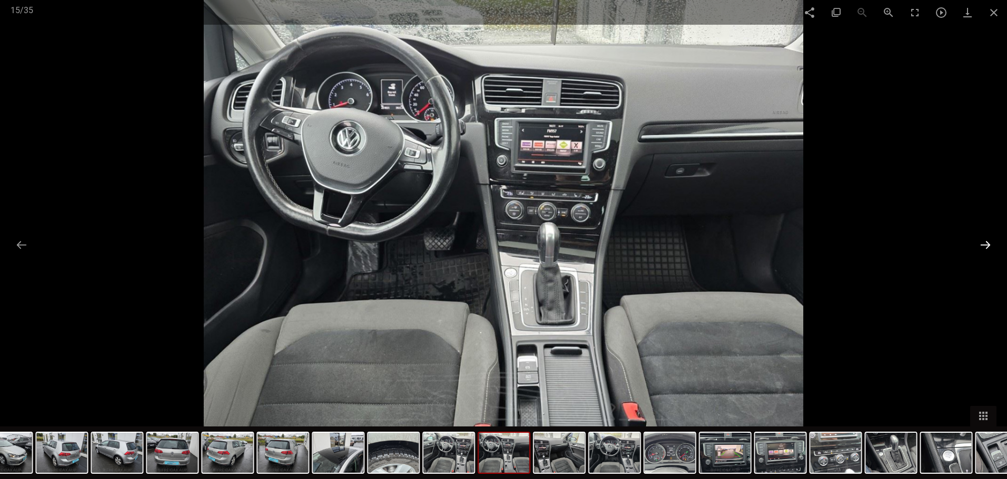
click at [988, 238] on button at bounding box center [985, 245] width 22 height 21
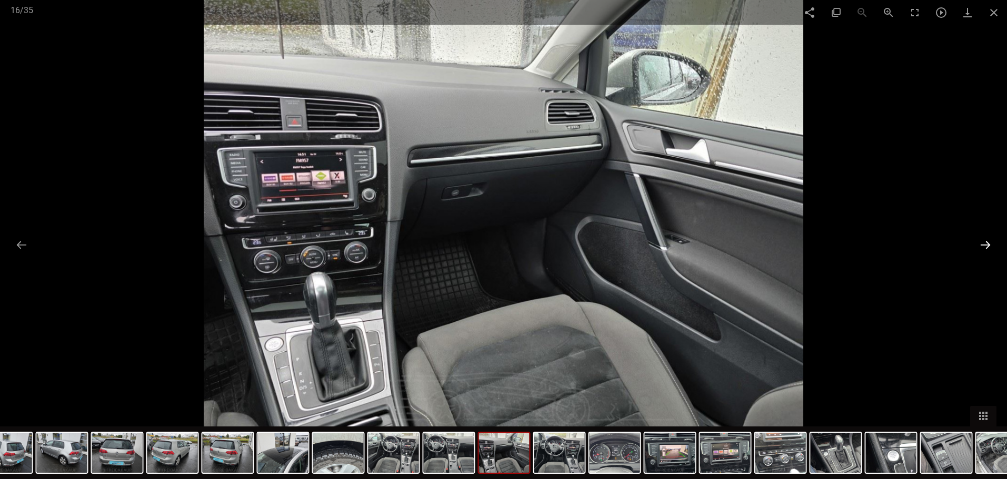
click at [988, 238] on button at bounding box center [985, 245] width 22 height 21
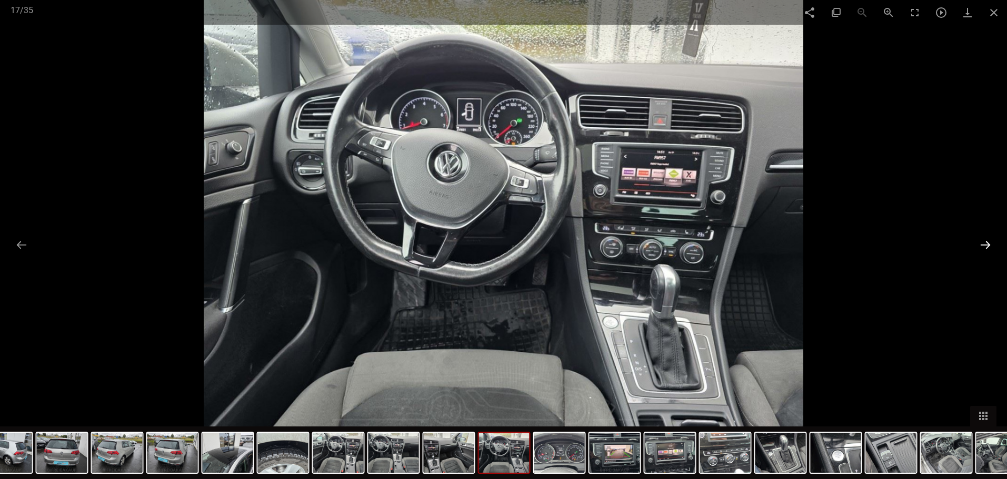
click at [988, 238] on button at bounding box center [985, 245] width 22 height 21
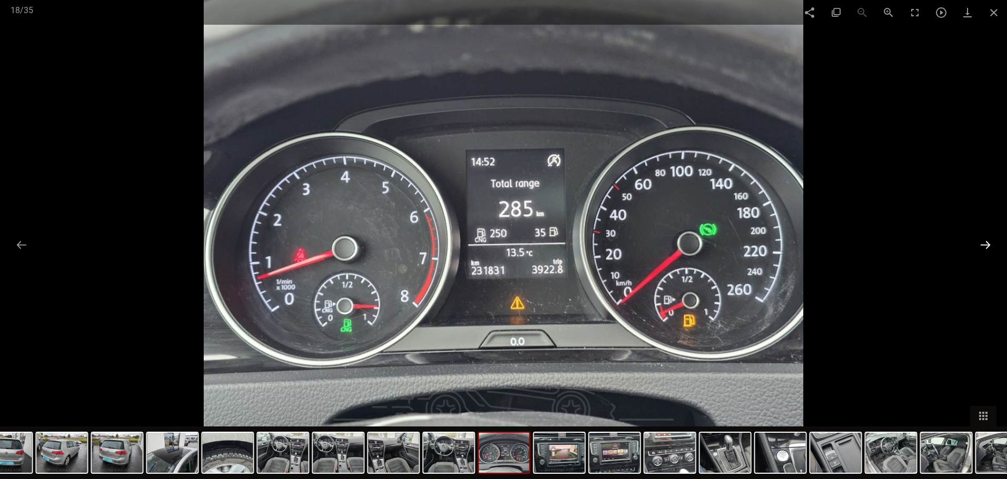
click at [988, 238] on button at bounding box center [985, 245] width 22 height 21
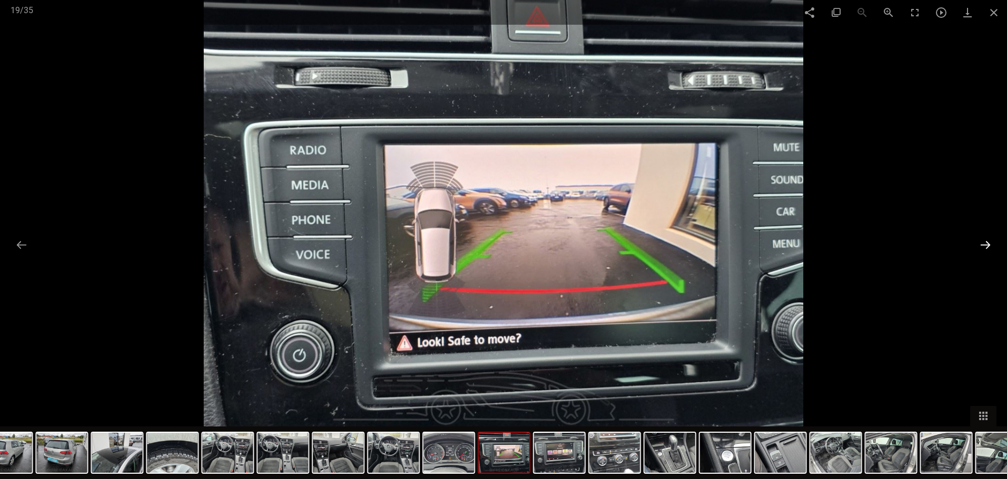
click at [988, 238] on button at bounding box center [985, 245] width 22 height 21
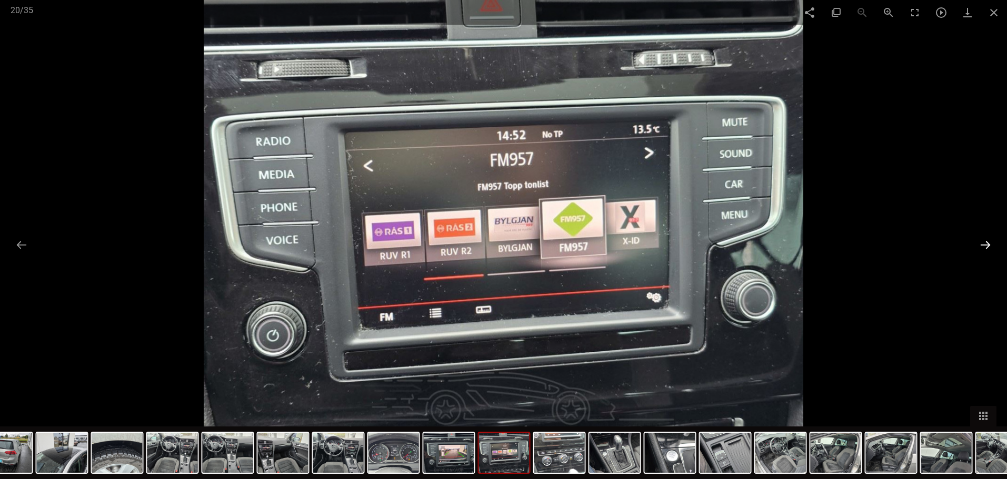
click at [988, 238] on button at bounding box center [985, 245] width 22 height 21
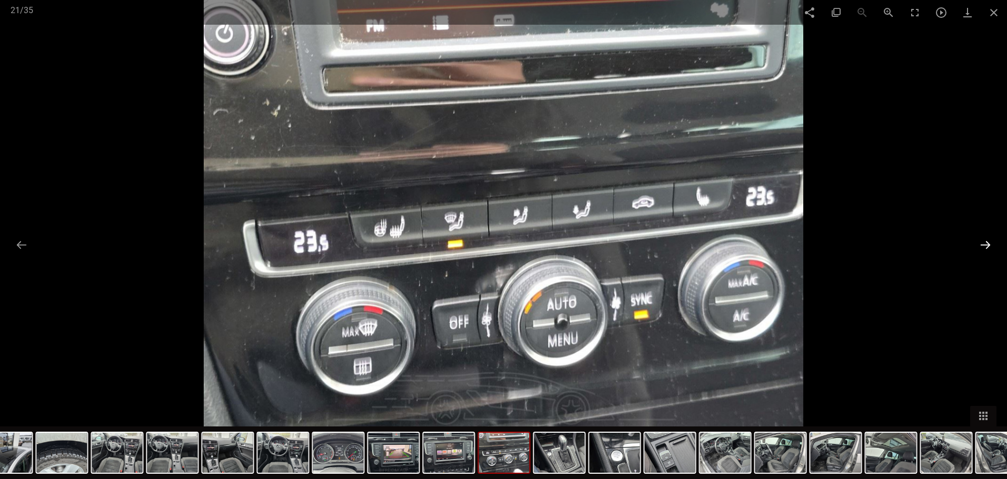
click at [988, 238] on button at bounding box center [985, 245] width 22 height 21
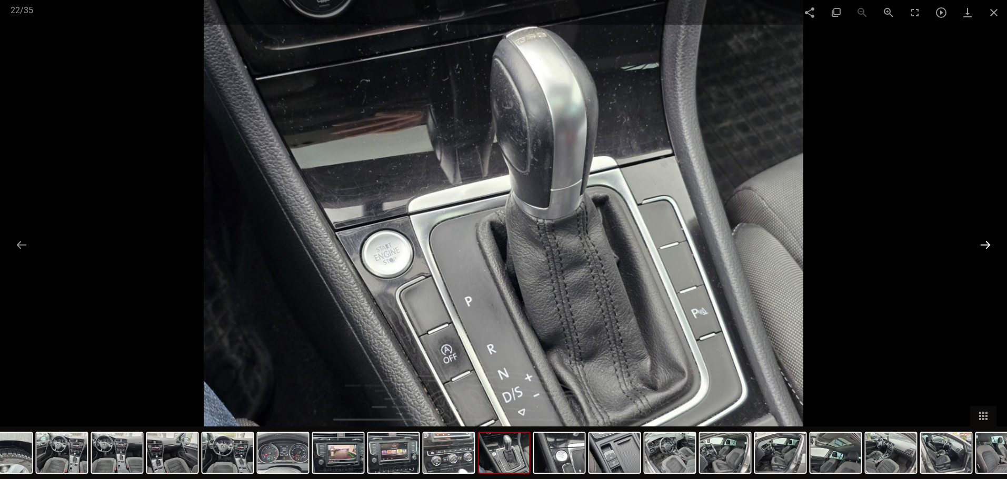
click at [988, 238] on button at bounding box center [985, 245] width 22 height 21
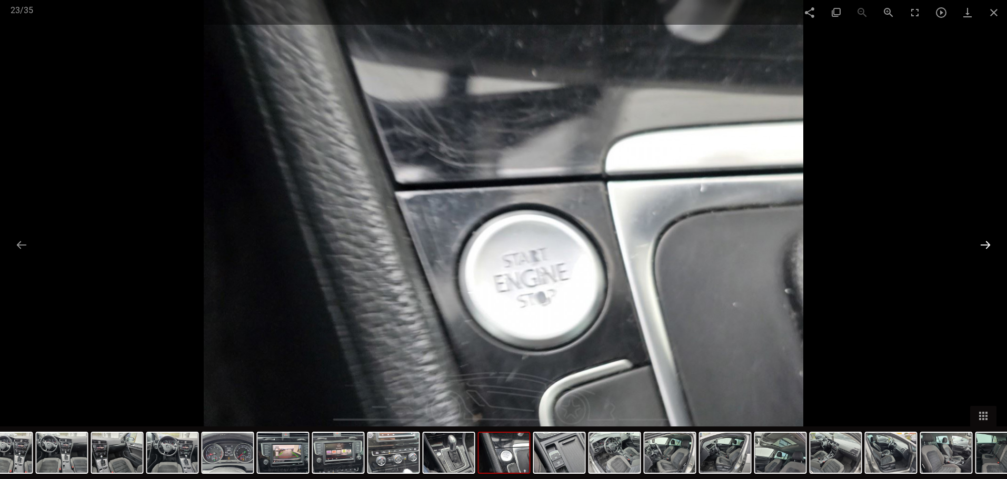
click at [988, 238] on button at bounding box center [985, 245] width 22 height 21
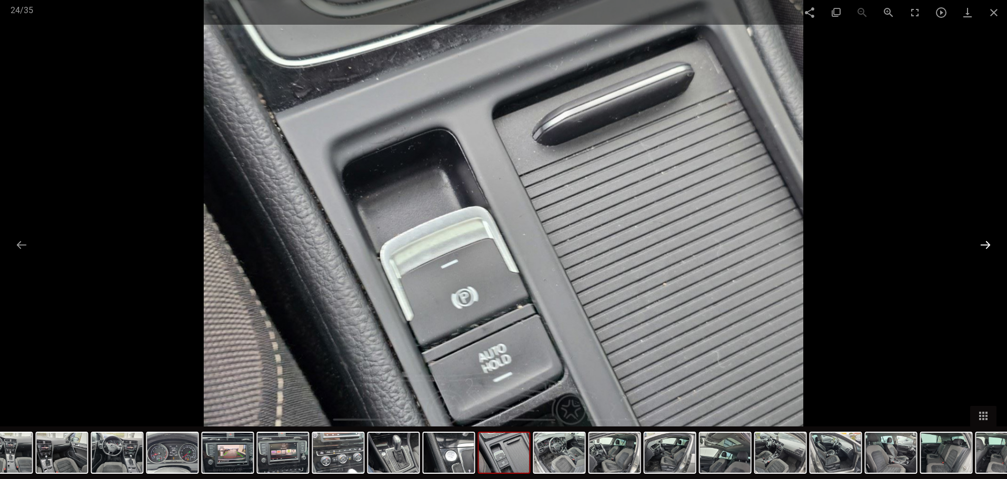
click at [988, 238] on button at bounding box center [985, 245] width 22 height 21
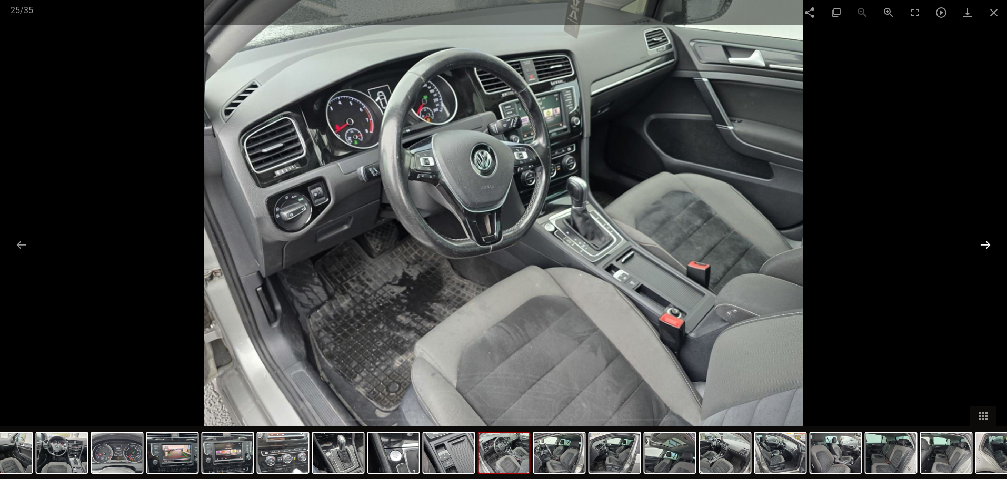
click at [988, 238] on button at bounding box center [985, 245] width 22 height 21
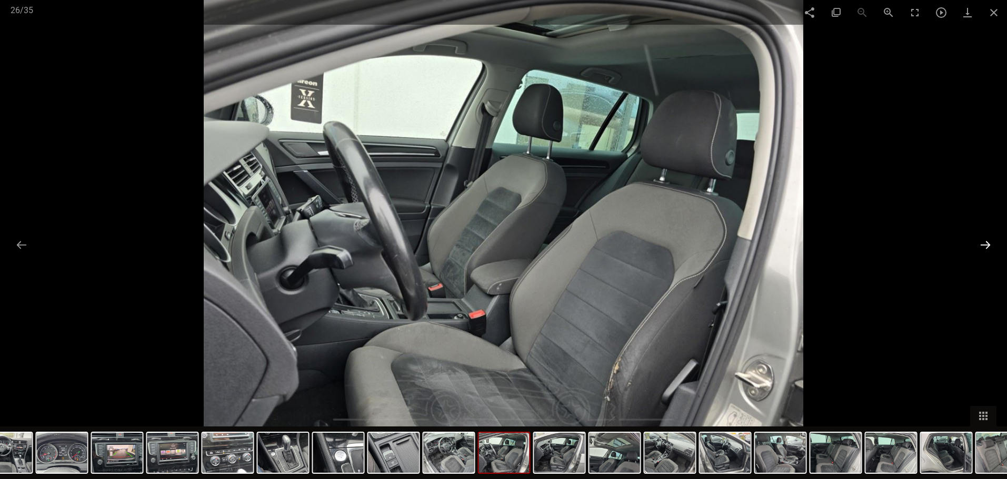
click at [988, 238] on button at bounding box center [985, 245] width 22 height 21
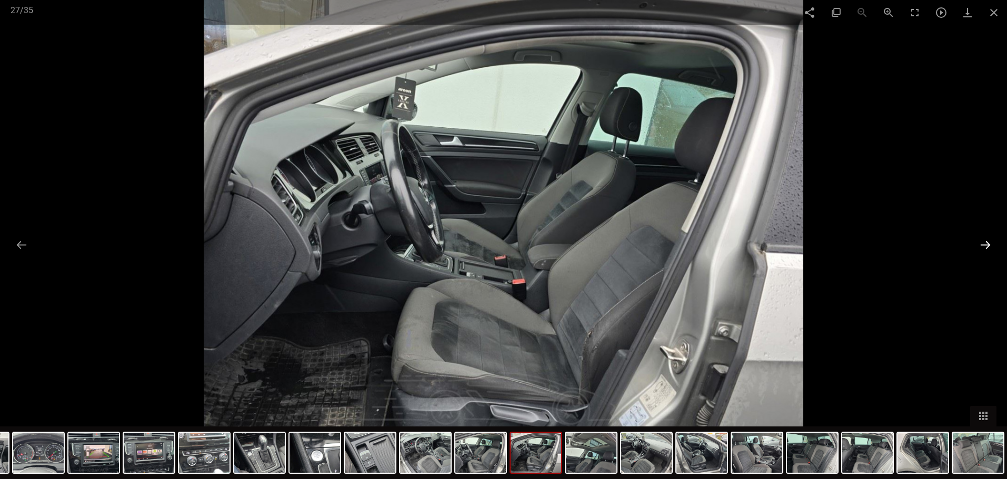
click at [988, 238] on button at bounding box center [985, 245] width 22 height 21
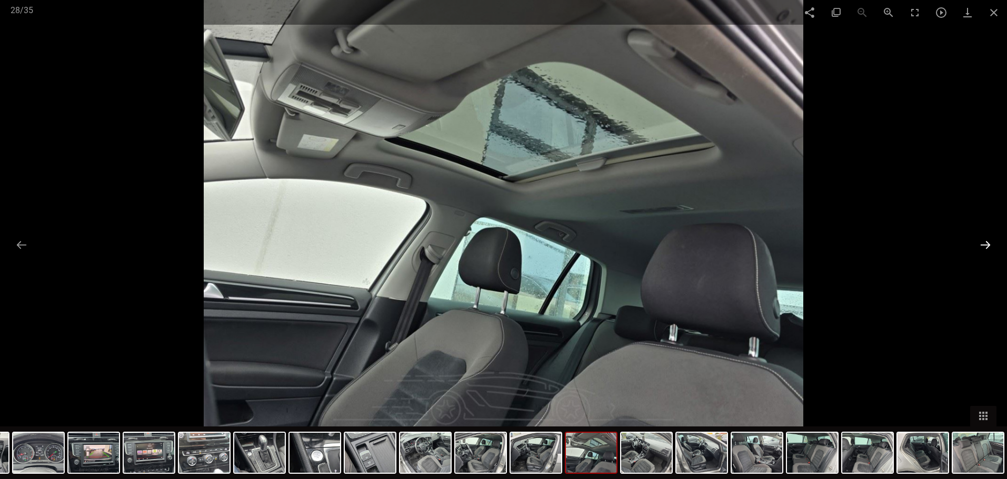
click at [988, 238] on button at bounding box center [985, 245] width 22 height 21
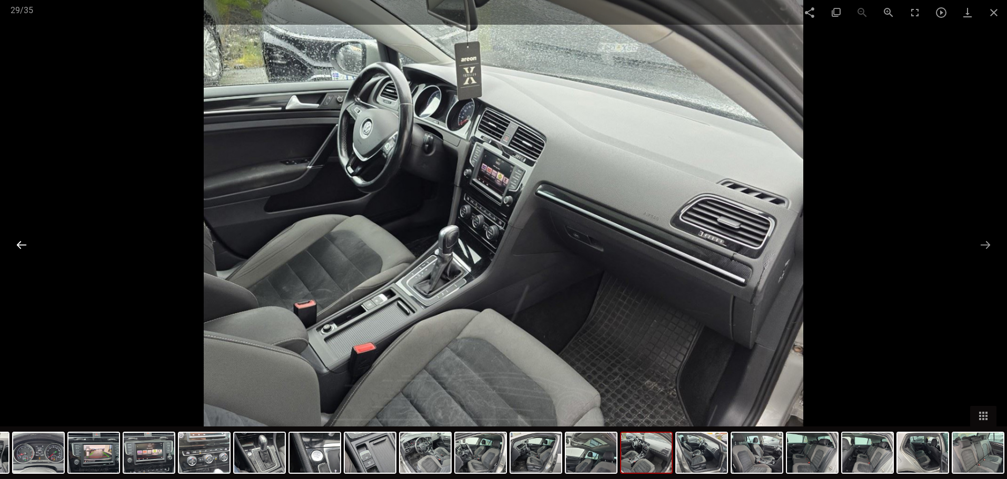
click at [13, 241] on button at bounding box center [22, 245] width 22 height 21
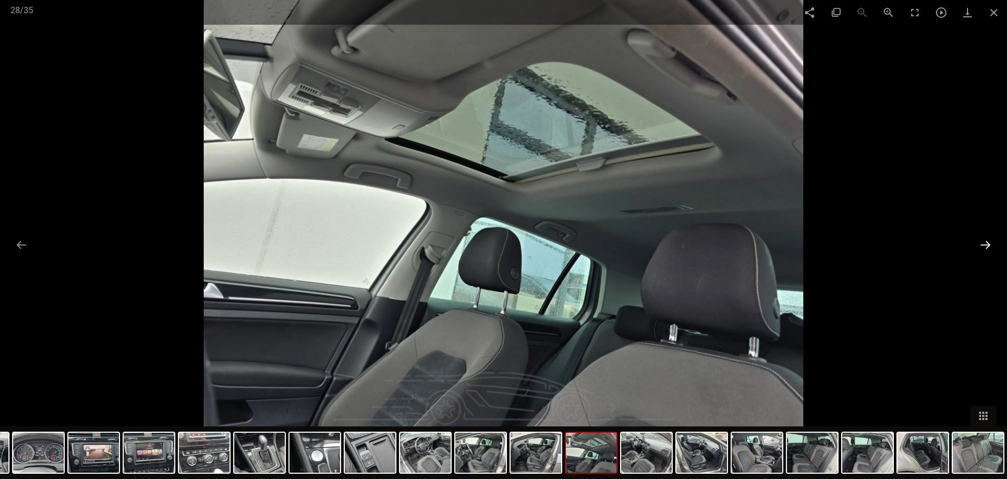
click at [980, 243] on button at bounding box center [985, 245] width 22 height 21
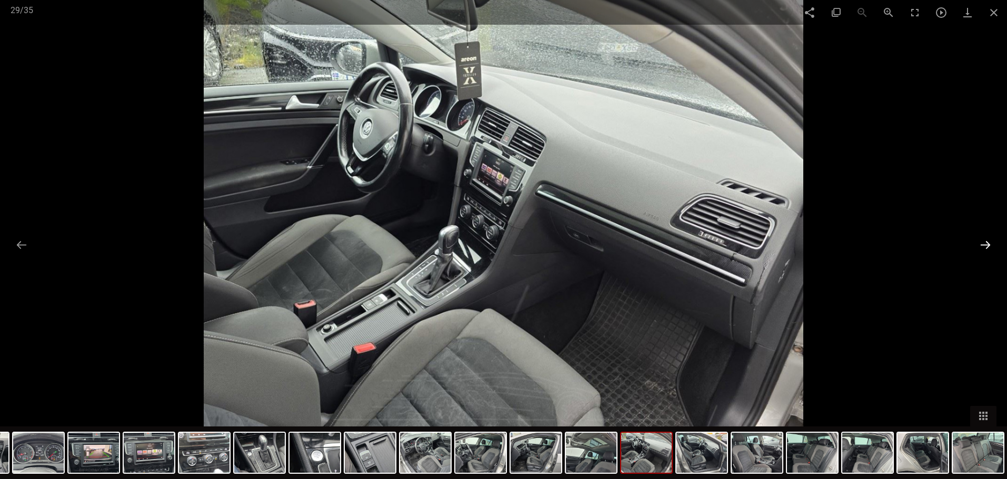
click at [980, 243] on button at bounding box center [985, 245] width 22 height 21
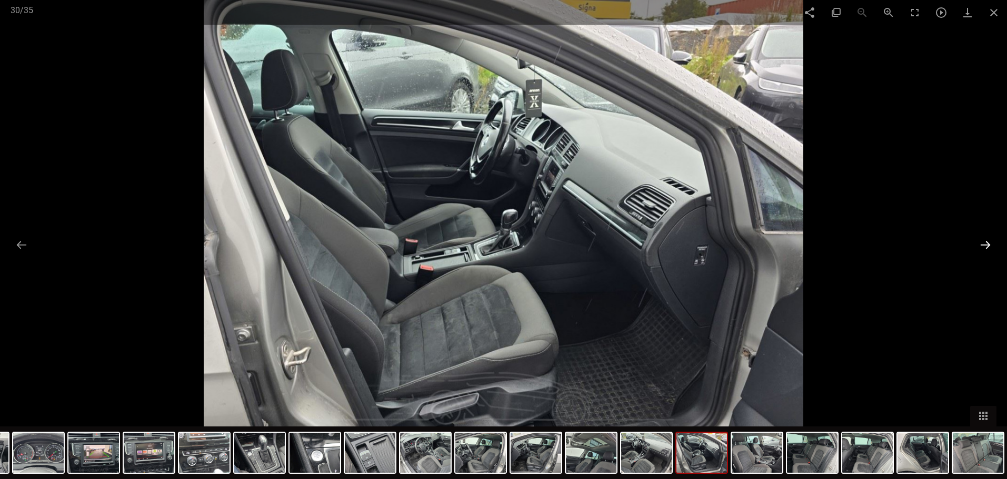
click at [980, 243] on button at bounding box center [985, 245] width 22 height 21
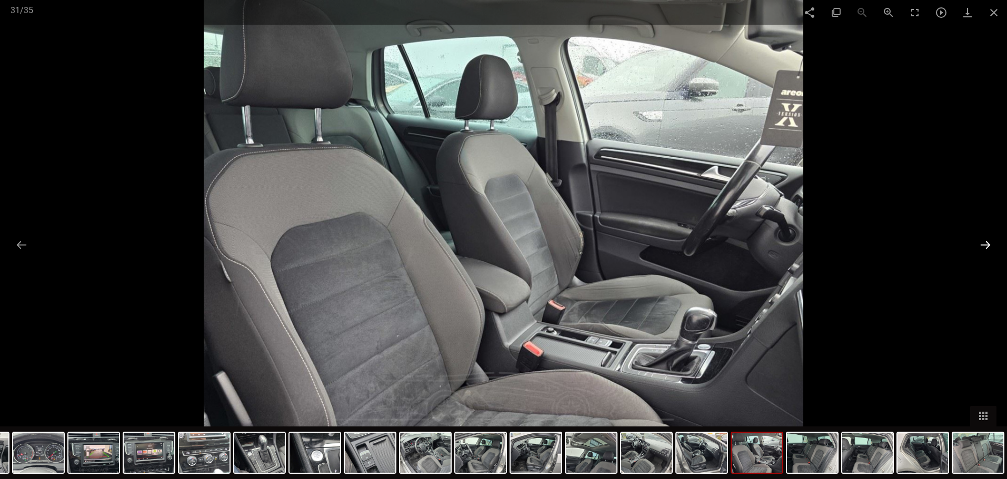
click at [980, 243] on button at bounding box center [985, 245] width 22 height 21
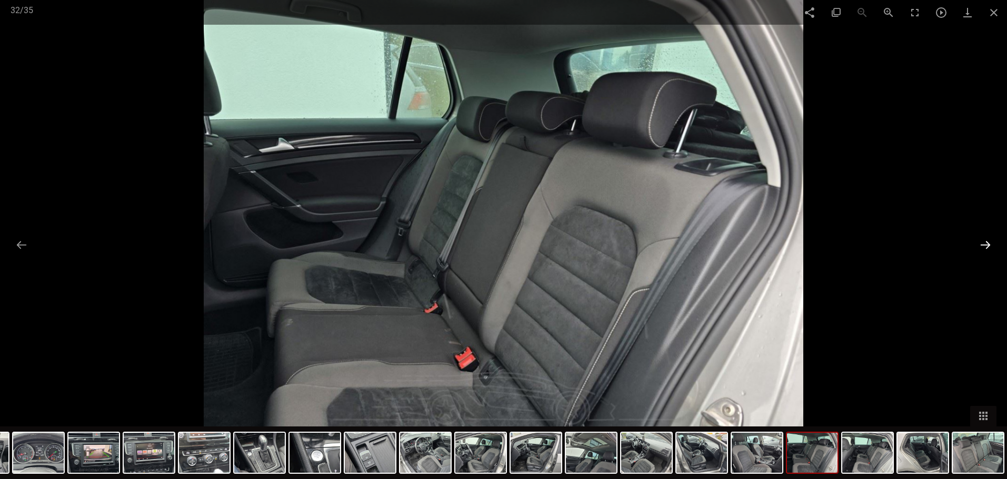
click at [980, 243] on button at bounding box center [985, 245] width 22 height 21
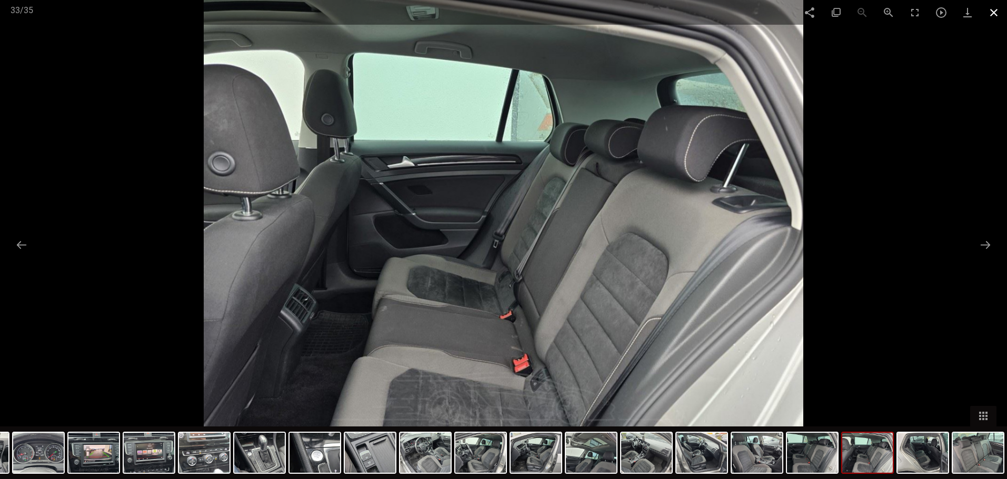
click at [999, 14] on span at bounding box center [993, 12] width 26 height 25
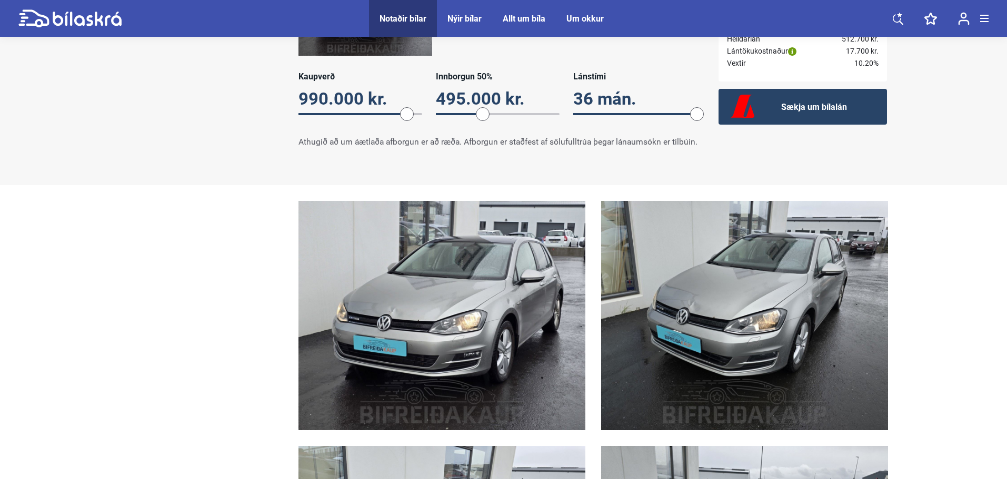
scroll to position [579, 0]
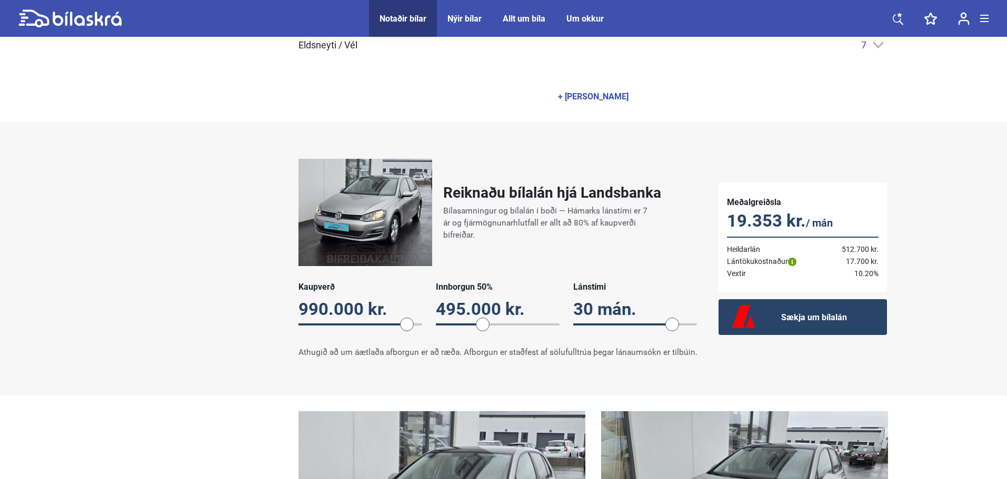
drag, startPoint x: 698, startPoint y: 318, endPoint x: 675, endPoint y: 316, distance: 22.7
click at [675, 318] on span at bounding box center [672, 325] width 14 height 14
drag, startPoint x: 674, startPoint y: 317, endPoint x: 647, endPoint y: 316, distance: 26.4
click at [647, 318] on span at bounding box center [648, 325] width 14 height 14
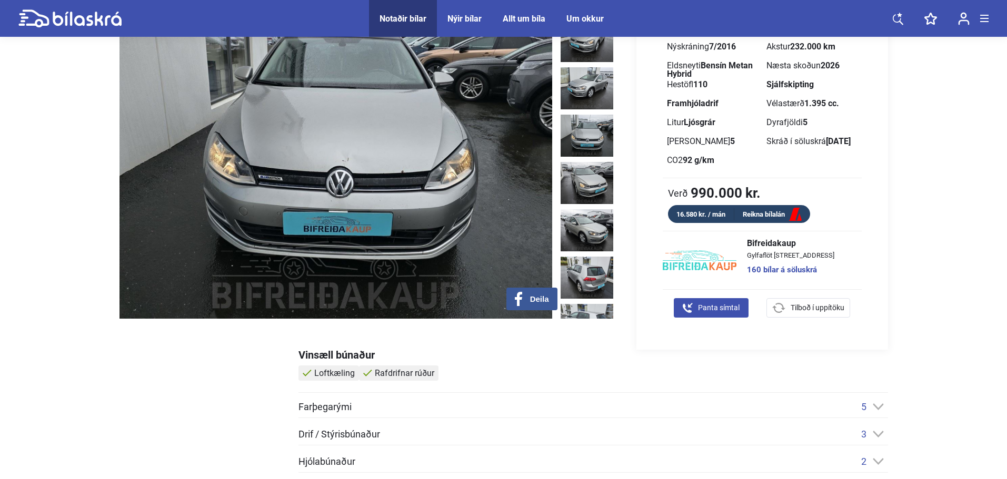
scroll to position [0, 0]
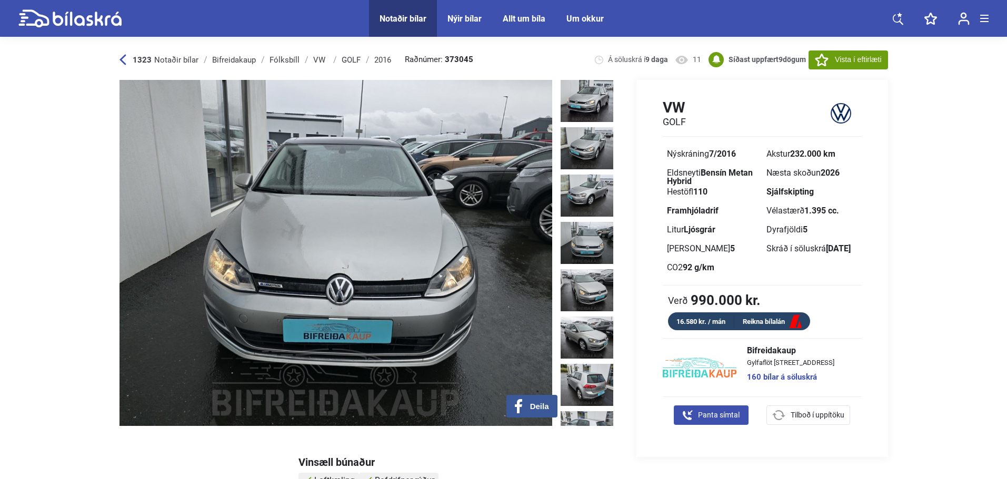
click at [398, 20] on div "Notaðir bílar" at bounding box center [402, 19] width 47 height 10
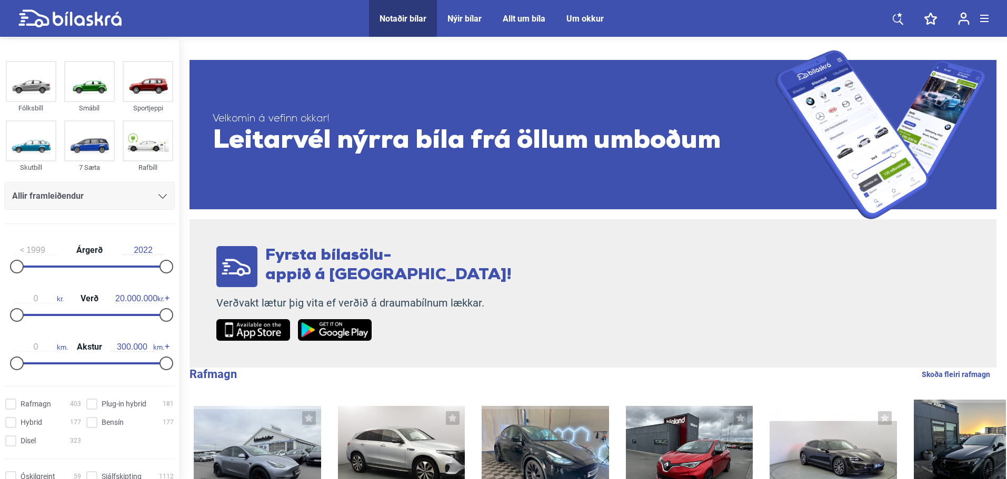
click at [473, 16] on div "Nýir bílar" at bounding box center [464, 19] width 34 height 10
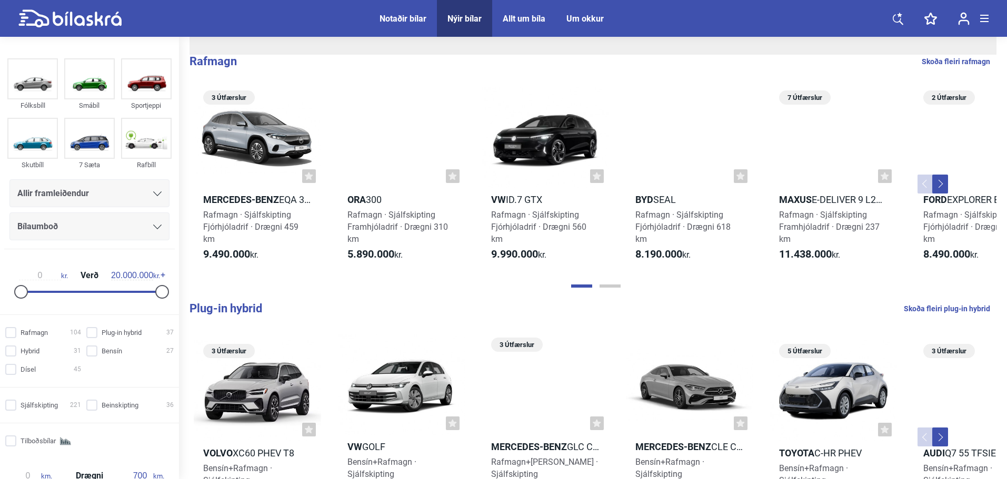
scroll to position [316, 0]
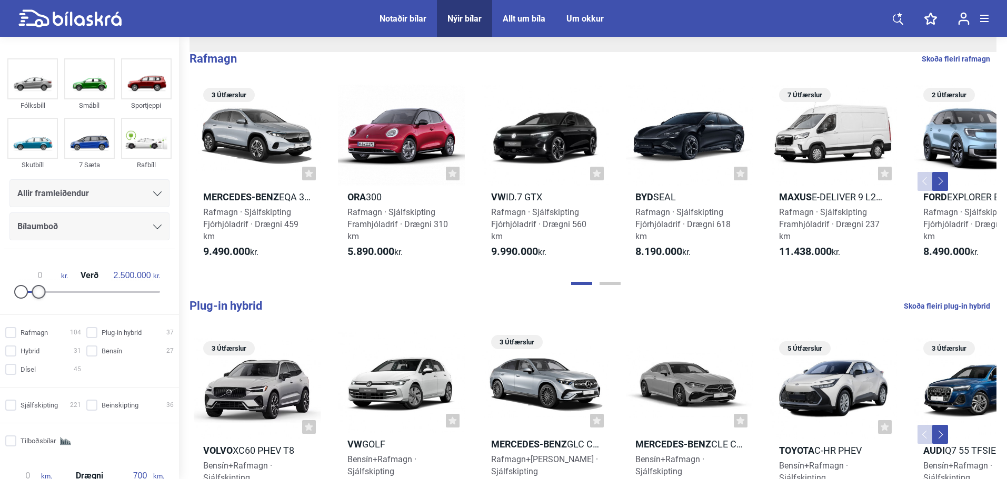
drag, startPoint x: 157, startPoint y: 293, endPoint x: 37, endPoint y: 291, distance: 120.0
click at [37, 291] on div at bounding box center [39, 292] width 14 height 14
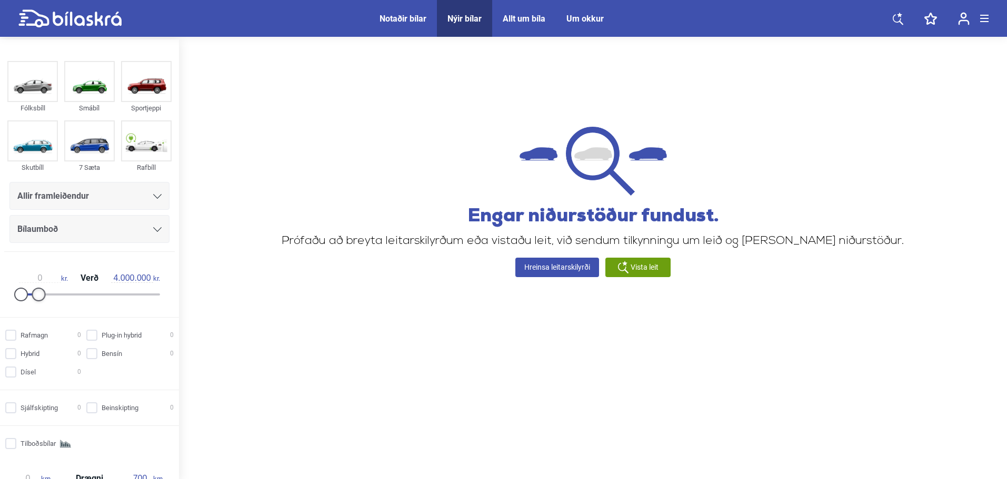
type input "4.500.000"
drag, startPoint x: 37, startPoint y: 291, endPoint x: 50, endPoint y: 291, distance: 13.2
click at [50, 291] on div at bounding box center [53, 295] width 14 height 14
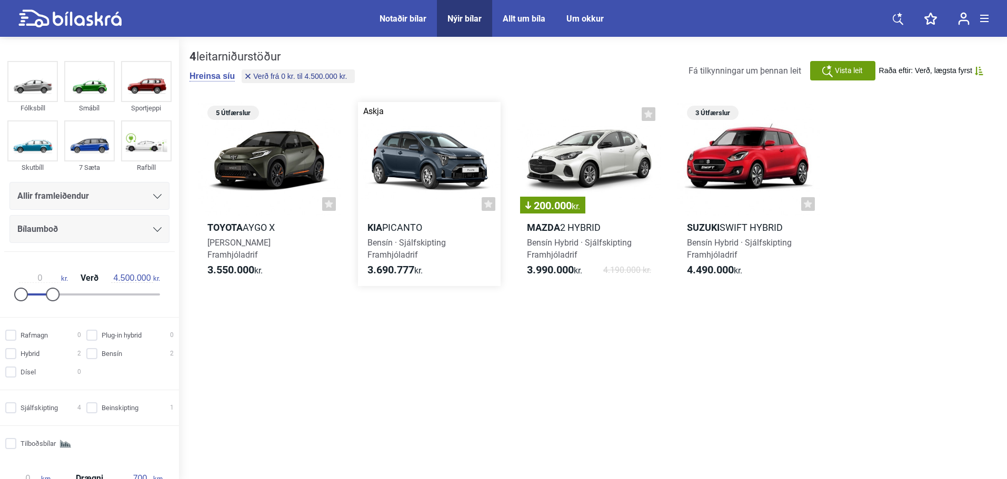
click at [429, 162] on div at bounding box center [429, 159] width 143 height 114
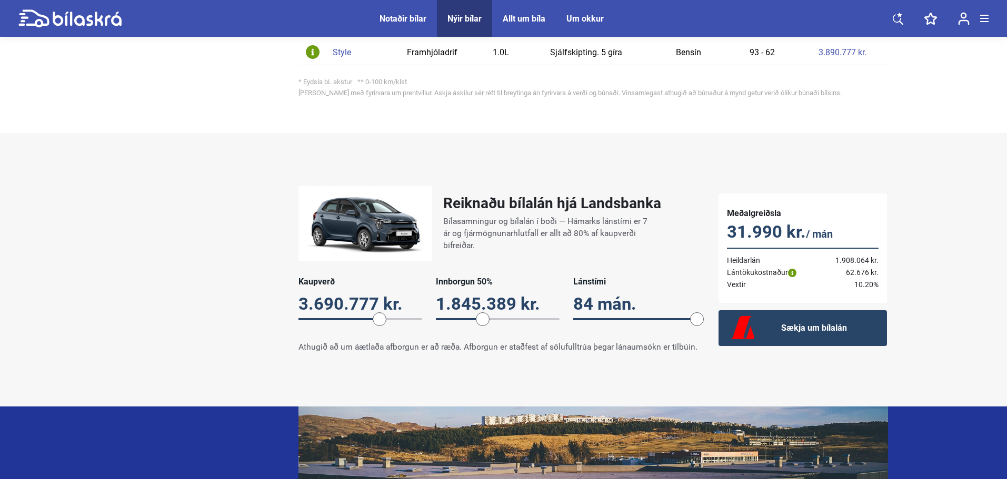
scroll to position [737, 0]
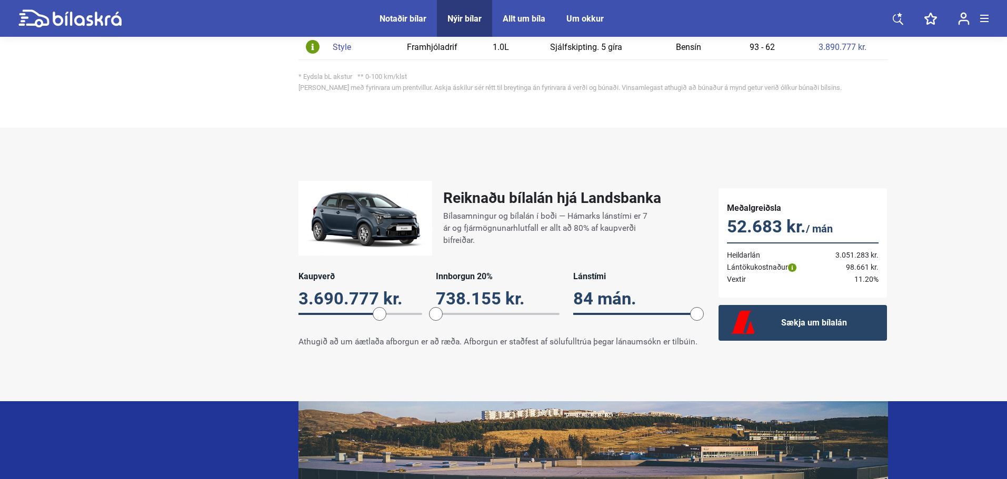
drag, startPoint x: 483, startPoint y: 302, endPoint x: 432, endPoint y: 305, distance: 51.7
click at [432, 307] on span at bounding box center [436, 314] width 14 height 14
drag, startPoint x: 695, startPoint y: 297, endPoint x: 637, endPoint y: 301, distance: 58.5
click at [637, 307] on span at bounding box center [640, 314] width 14 height 14
click at [441, 307] on span at bounding box center [441, 314] width 14 height 14
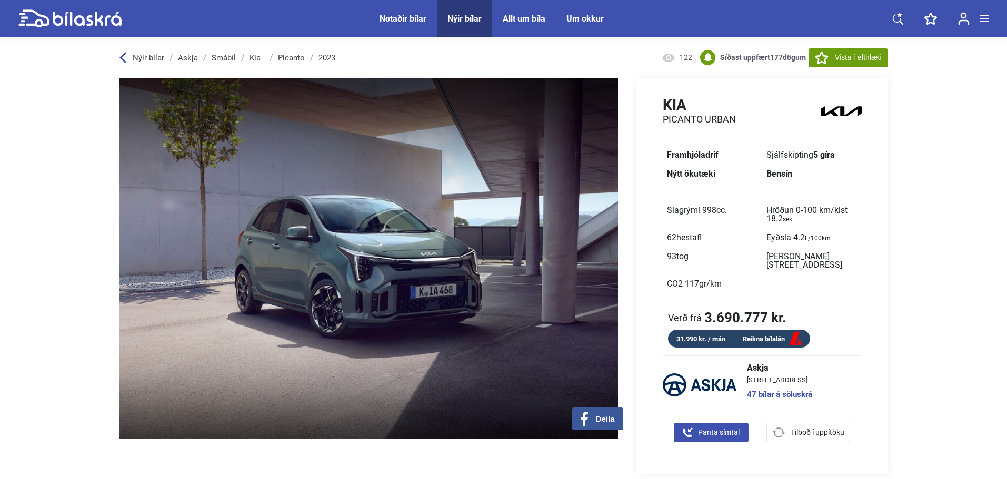
scroll to position [0, 0]
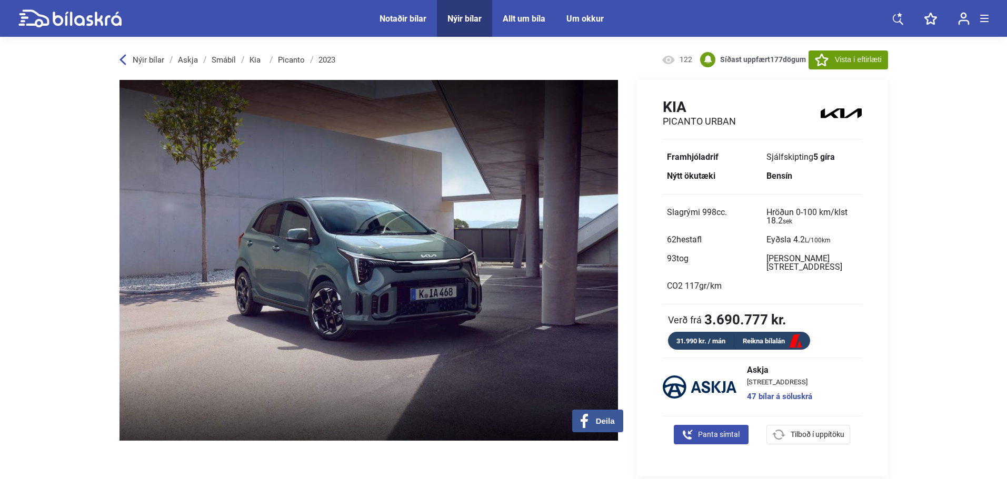
click at [122, 59] on icon at bounding box center [122, 60] width 6 height 11
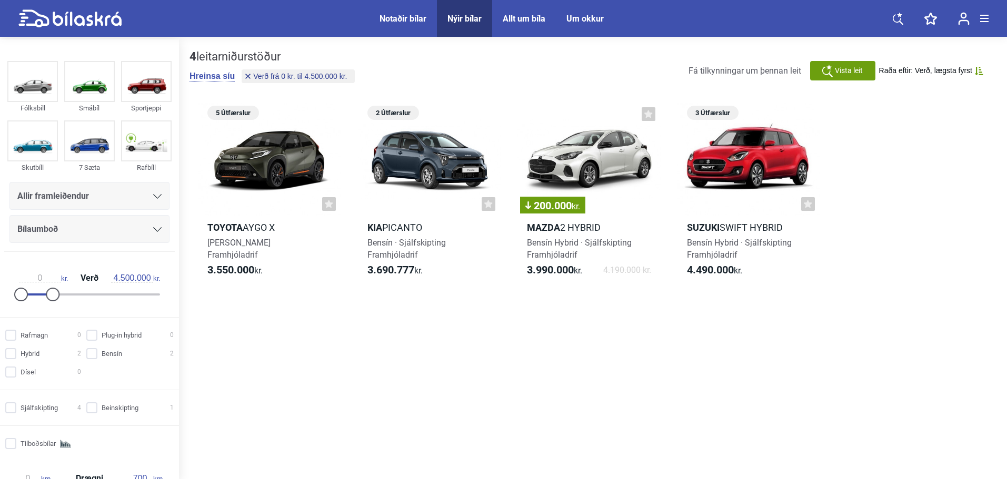
click at [403, 22] on div "Notaðir bílar" at bounding box center [402, 19] width 47 height 10
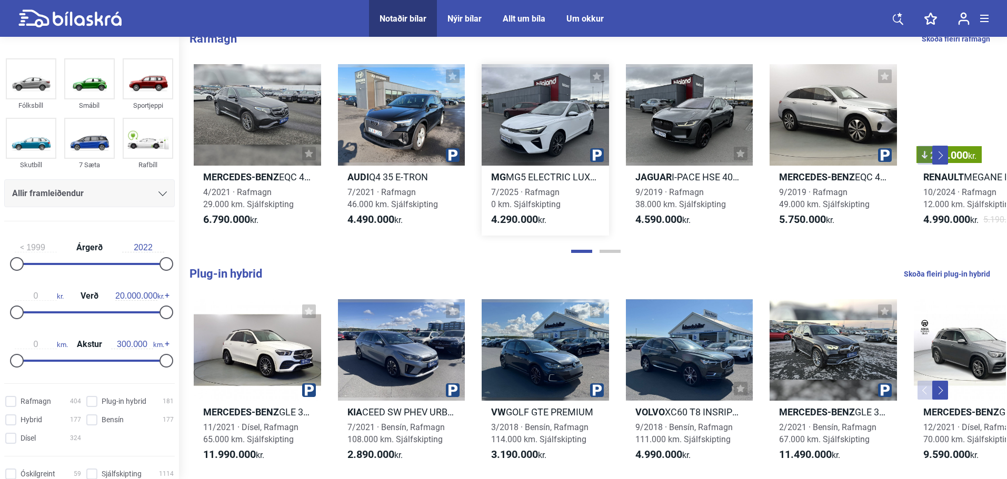
scroll to position [316, 0]
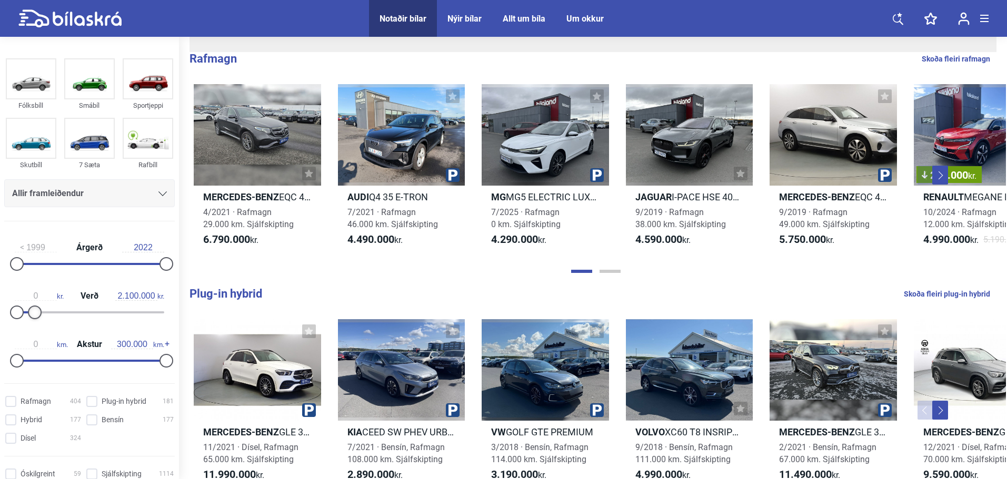
type input "1.900.000"
drag, startPoint x: 162, startPoint y: 313, endPoint x: 30, endPoint y: 313, distance: 131.6
click at [30, 313] on div at bounding box center [31, 313] width 14 height 14
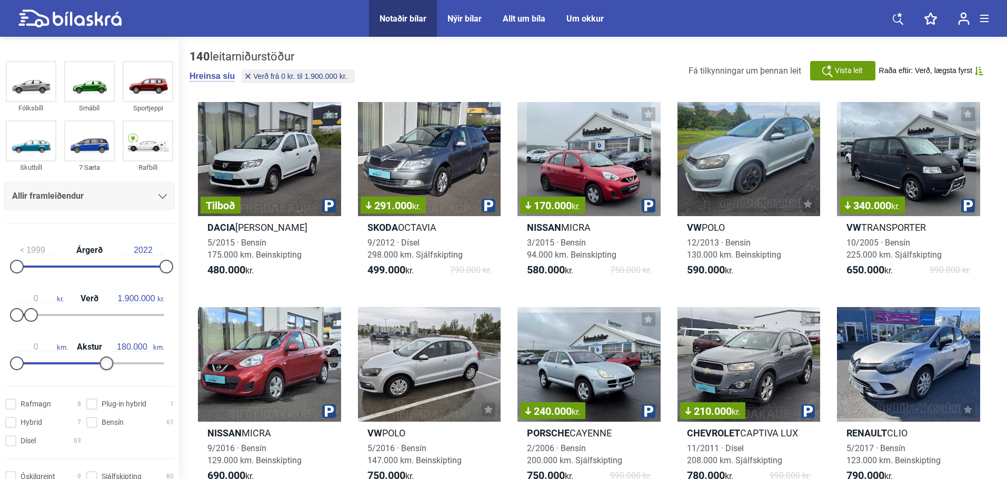
type input "190.000"
drag, startPoint x: 158, startPoint y: 362, endPoint x: 104, endPoint y: 372, distance: 55.7
click at [104, 372] on div "0 km. Akstur 190.000 km." at bounding box center [89, 353] width 171 height 48
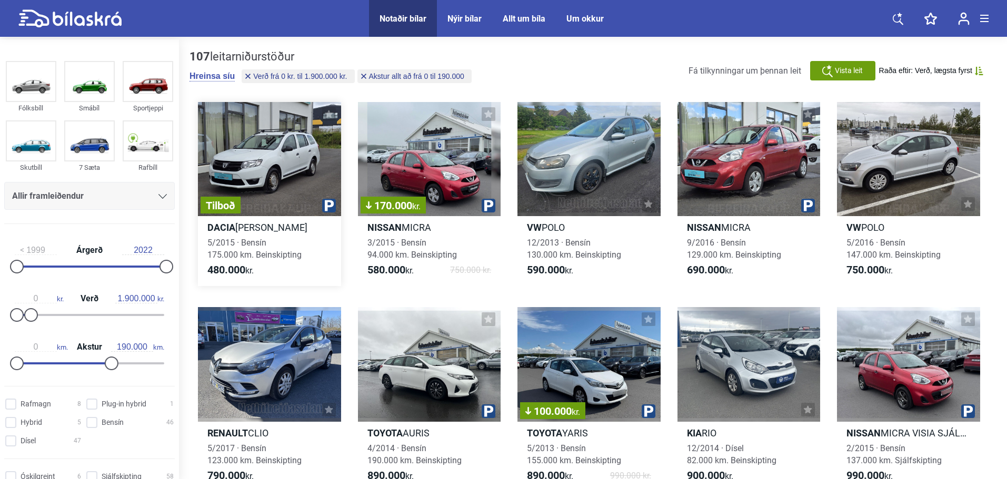
click at [285, 176] on div "Tilboð" at bounding box center [269, 159] width 143 height 114
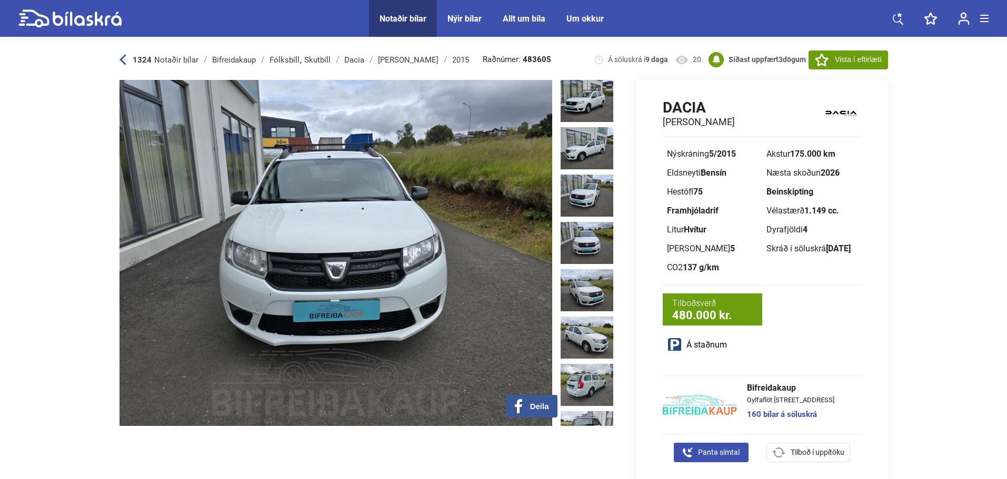
click at [602, 229] on img at bounding box center [587, 243] width 53 height 42
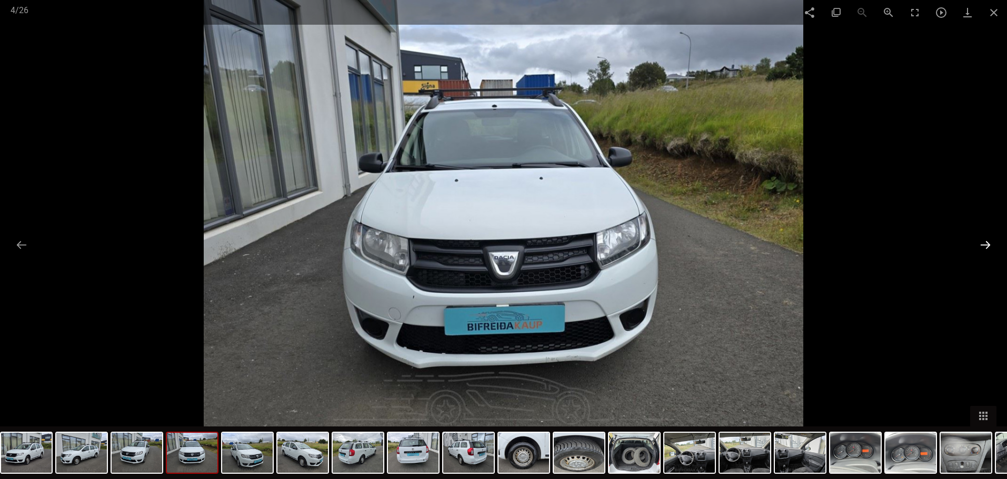
click at [985, 246] on button at bounding box center [985, 245] width 22 height 21
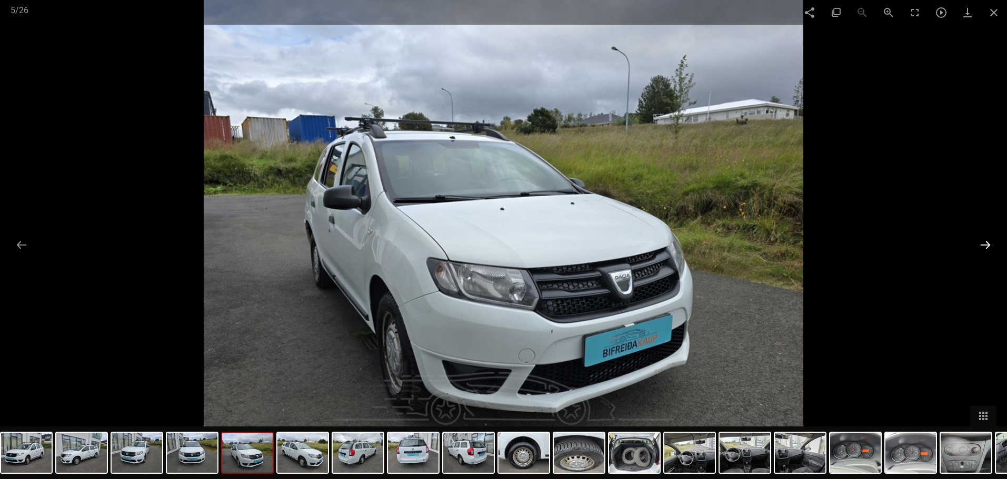
click at [985, 246] on button at bounding box center [985, 245] width 22 height 21
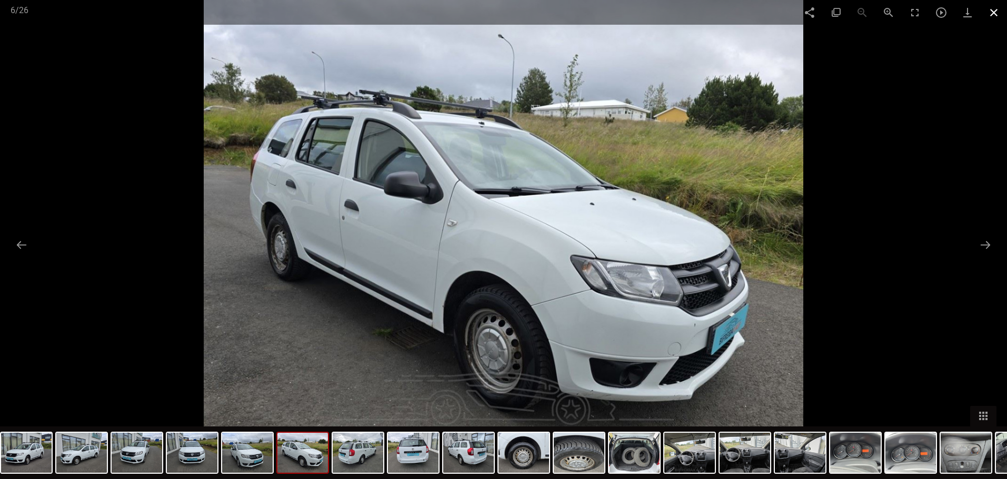
click at [991, 8] on span at bounding box center [993, 12] width 26 height 25
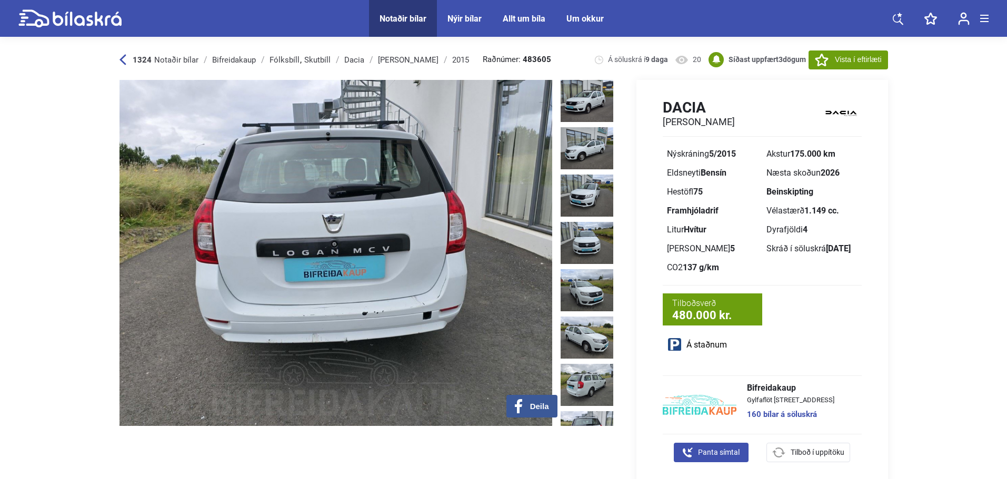
click at [583, 412] on img at bounding box center [587, 433] width 53 height 42
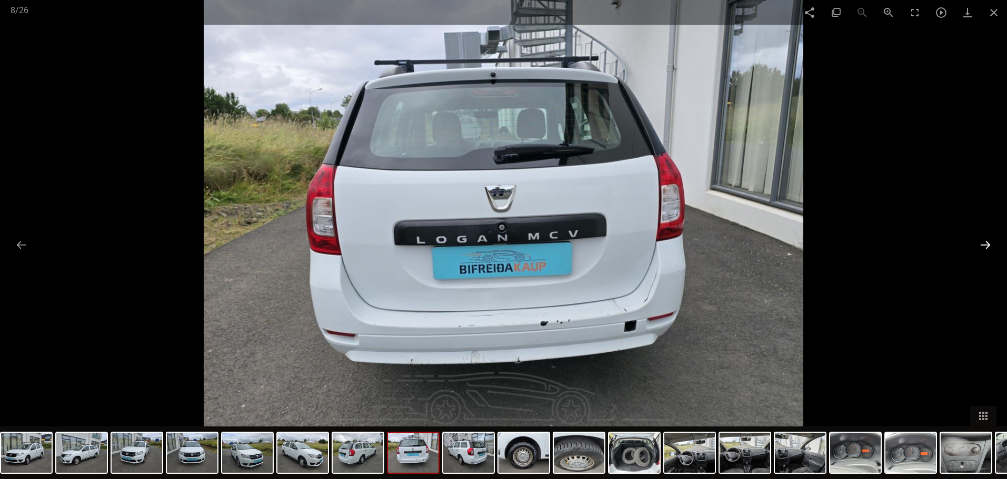
click at [983, 246] on button at bounding box center [985, 245] width 22 height 21
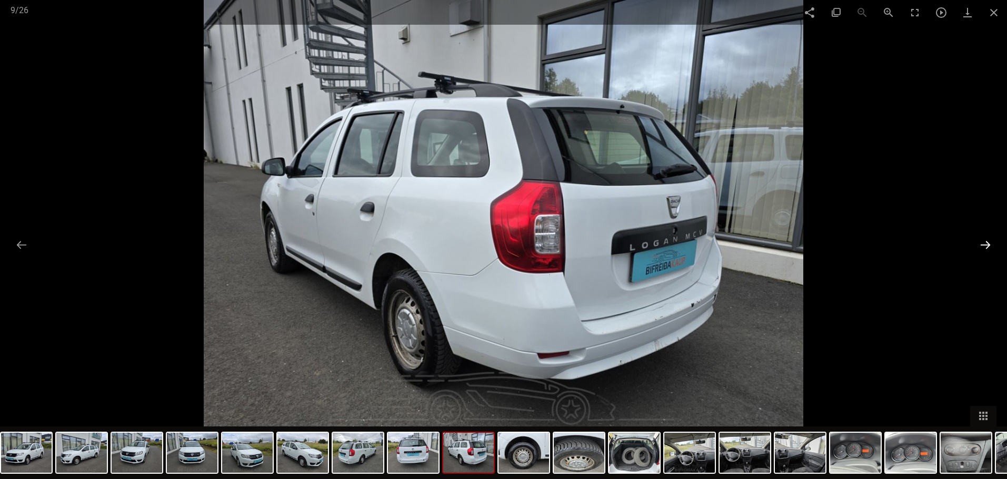
click at [983, 246] on button at bounding box center [985, 245] width 22 height 21
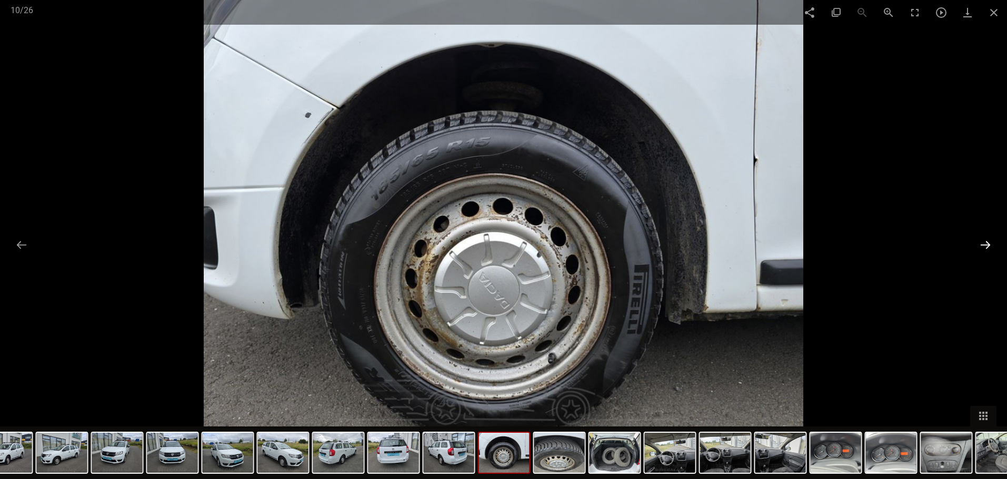
click at [983, 246] on button at bounding box center [985, 245] width 22 height 21
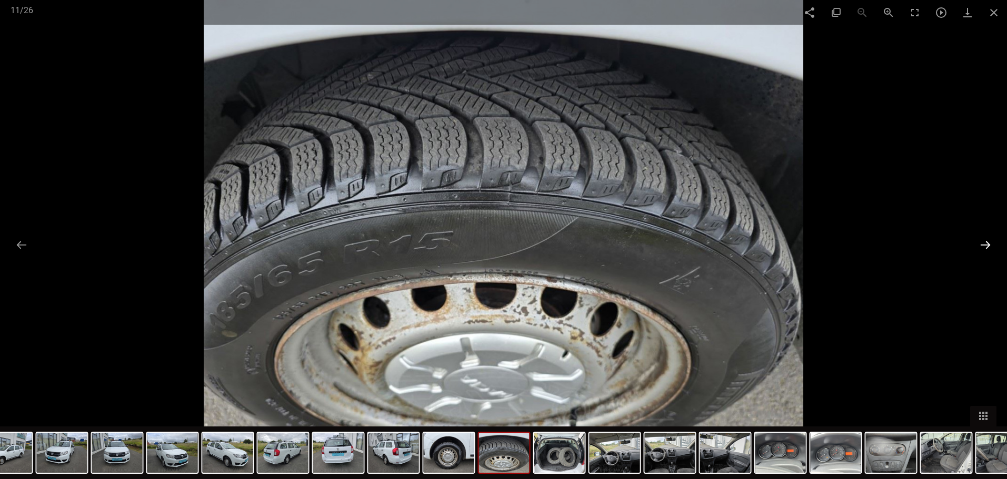
click at [983, 246] on button at bounding box center [985, 245] width 22 height 21
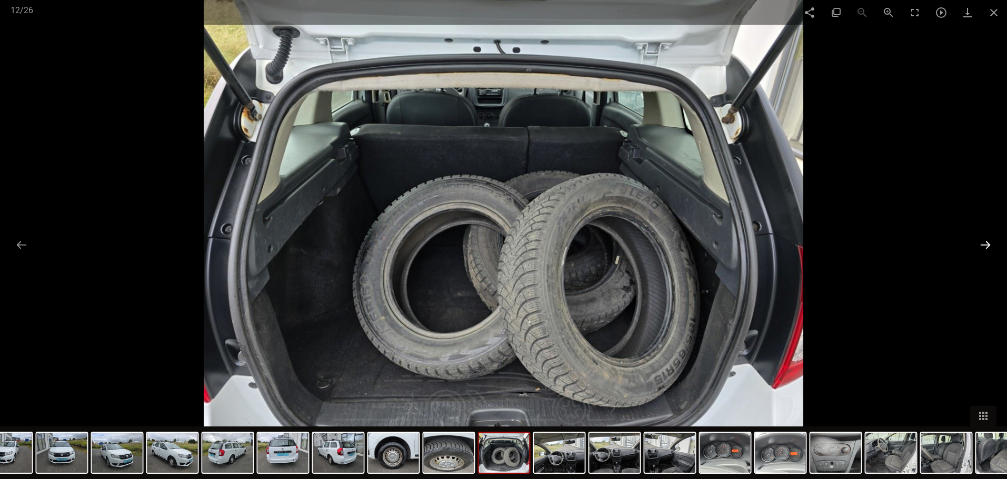
click at [983, 246] on button at bounding box center [985, 245] width 22 height 21
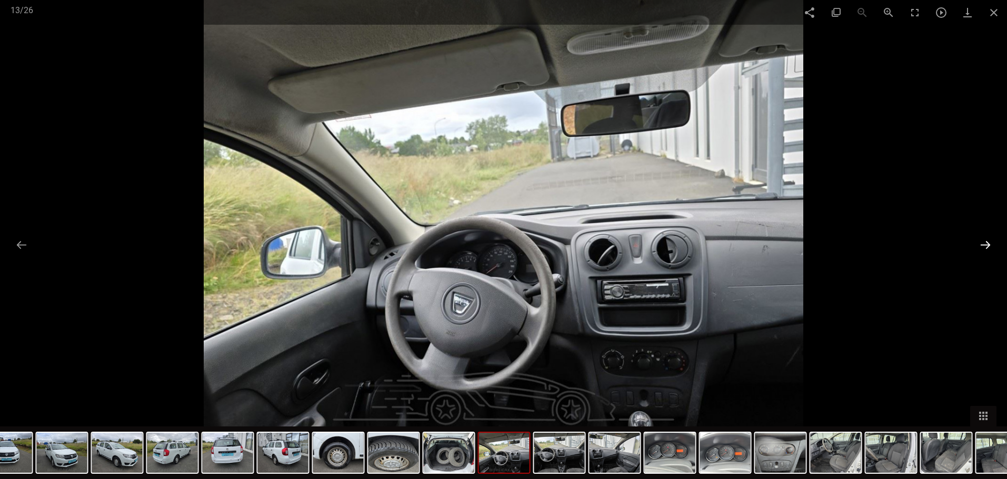
click at [983, 246] on button at bounding box center [985, 245] width 22 height 21
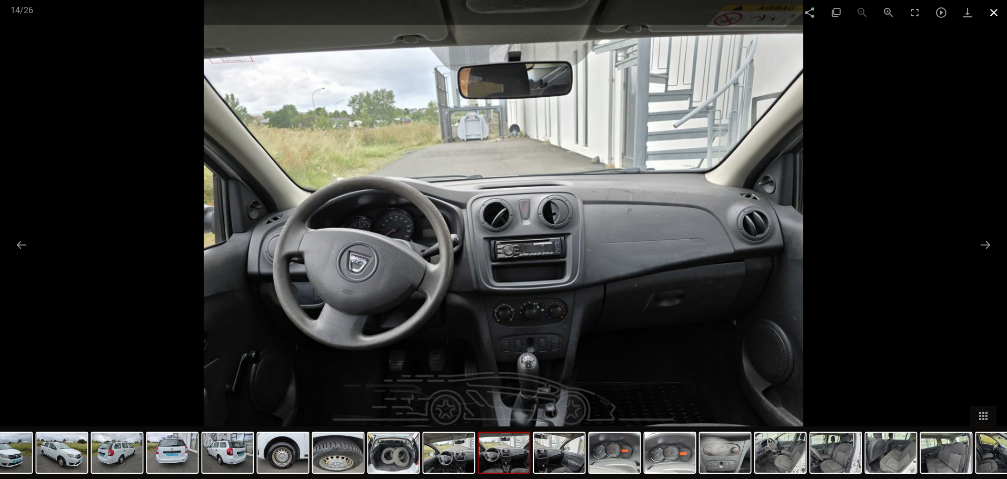
click at [994, 11] on span at bounding box center [993, 12] width 26 height 25
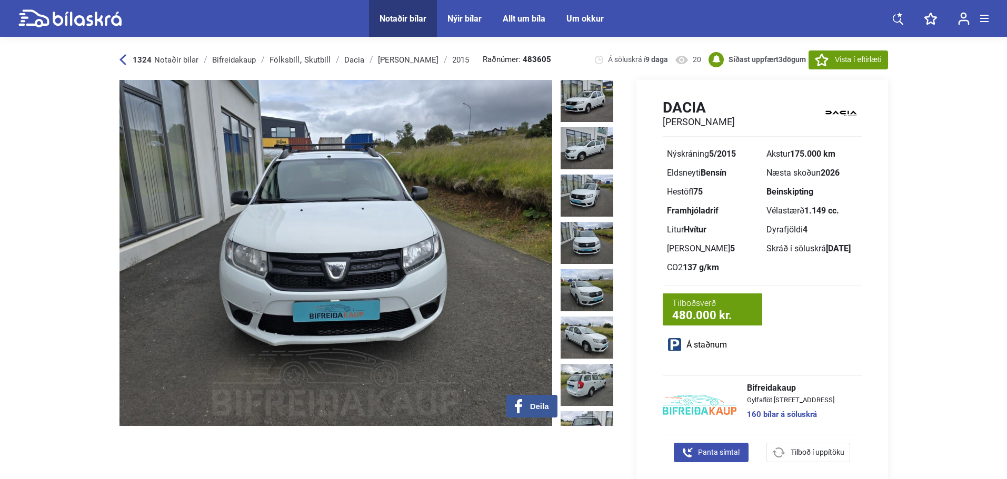
click at [126, 59] on div "1324 Notaðir bílar" at bounding box center [158, 60] width 79 height 8
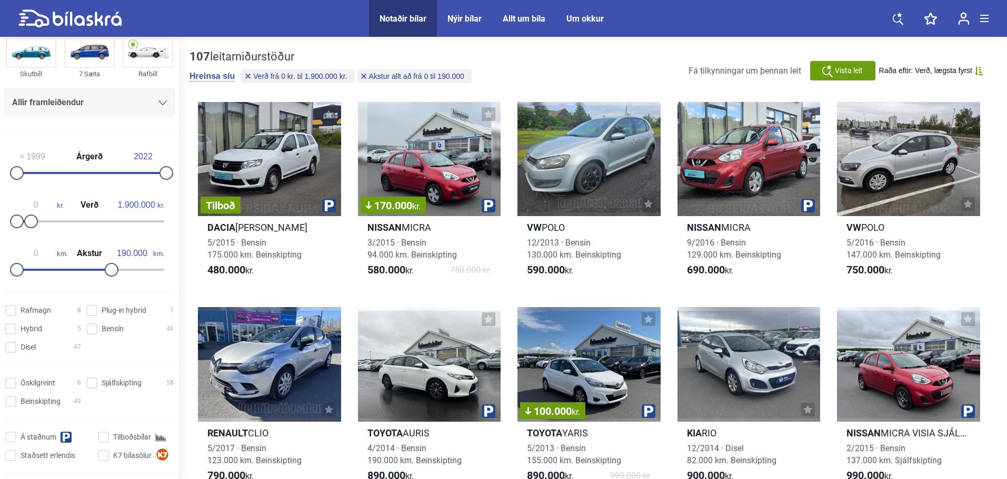
scroll to position [263, 0]
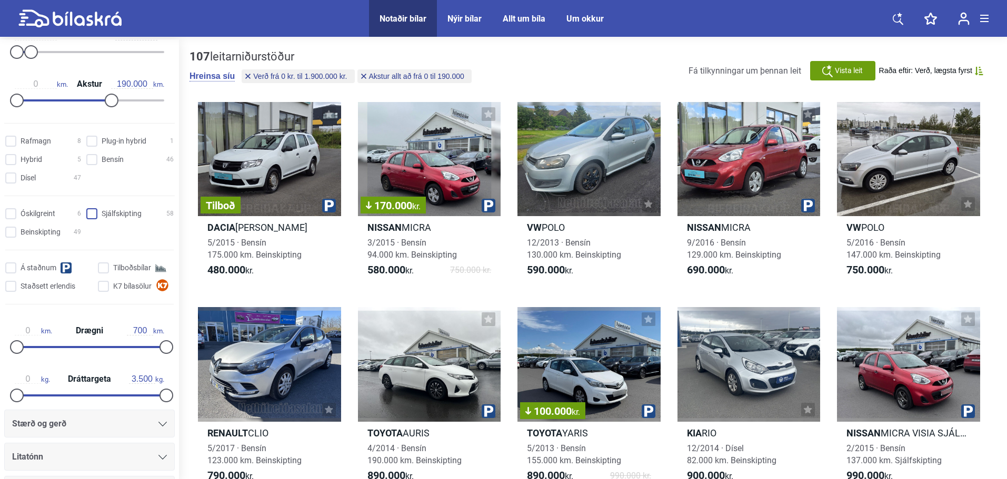
click at [89, 218] on input "Sjálfskipting 58" at bounding box center [131, 214] width 87 height 11
checkbox input "true"
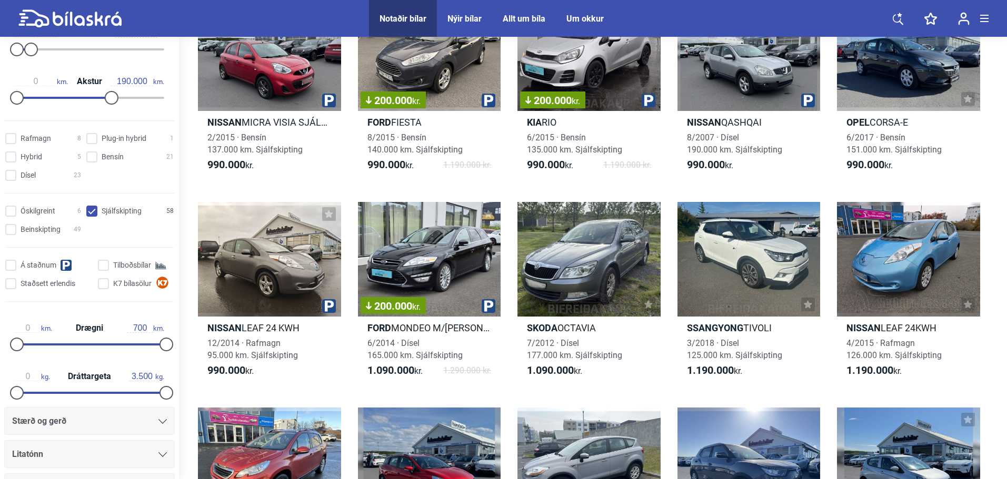
scroll to position [158, 0]
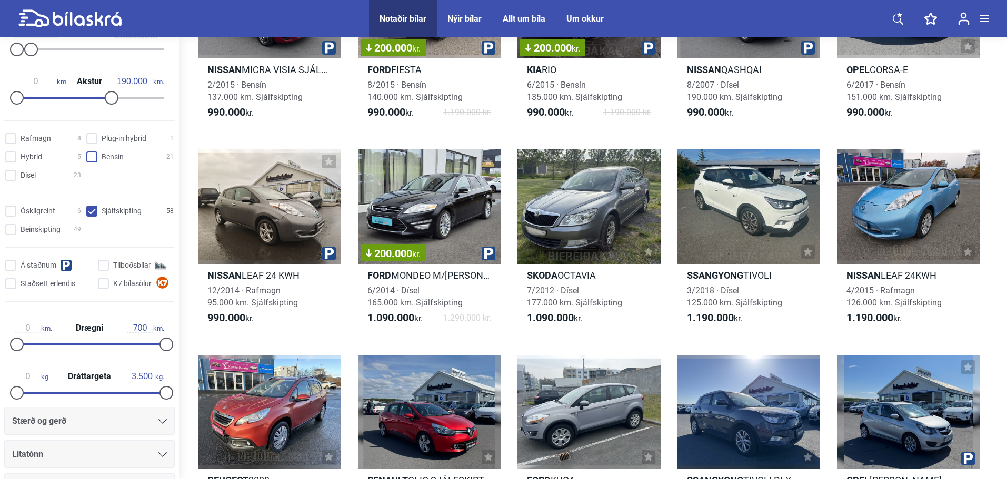
click at [90, 157] on input "Bensín 21" at bounding box center [131, 157] width 87 height 11
checkbox input "true"
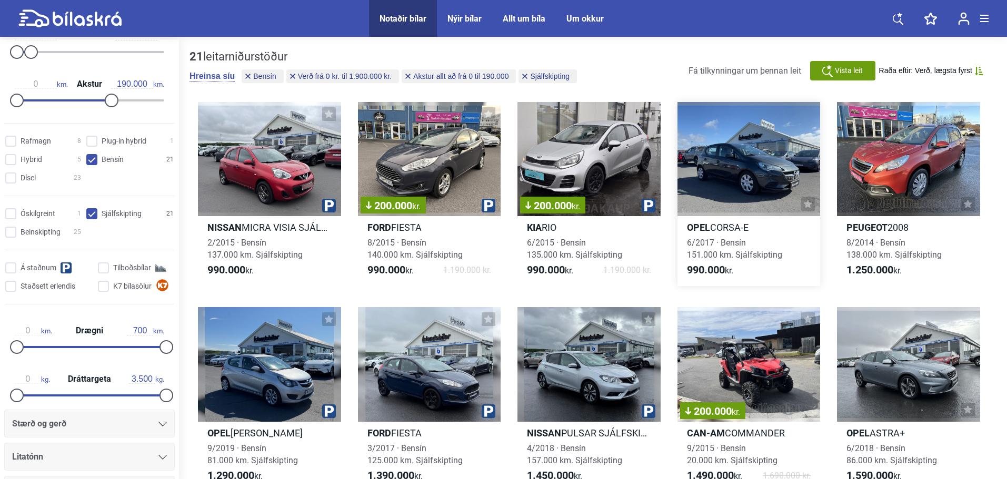
click at [770, 168] on div at bounding box center [748, 159] width 143 height 114
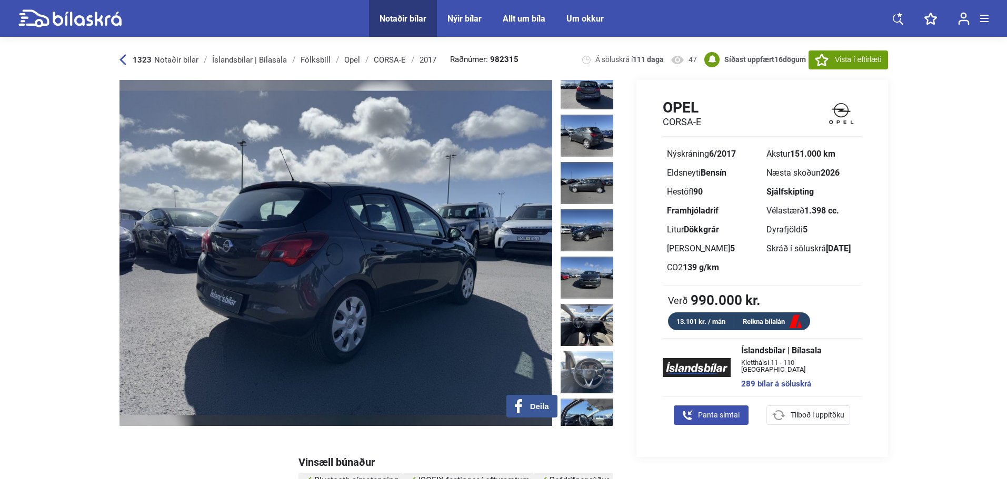
scroll to position [236, 0]
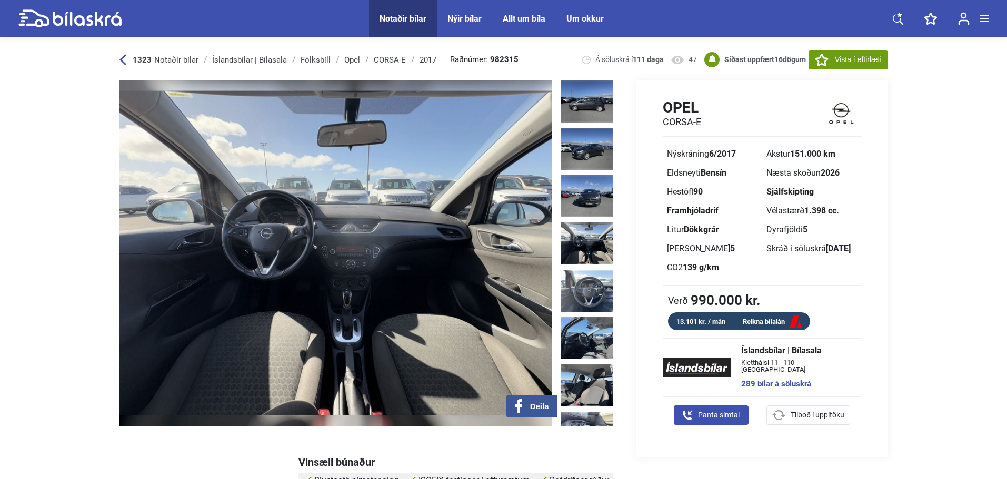
click at [594, 223] on img at bounding box center [587, 244] width 53 height 42
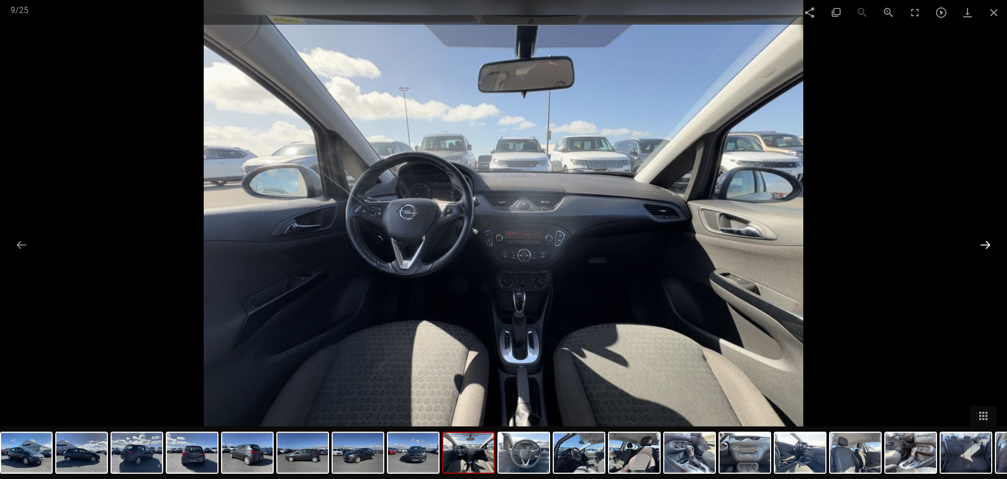
click at [987, 240] on button at bounding box center [985, 245] width 22 height 21
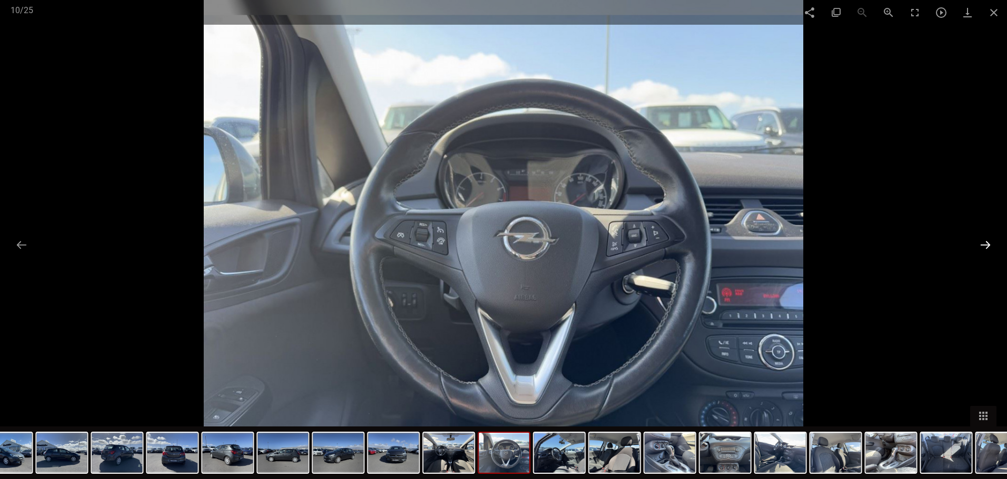
click at [987, 240] on button at bounding box center [985, 245] width 22 height 21
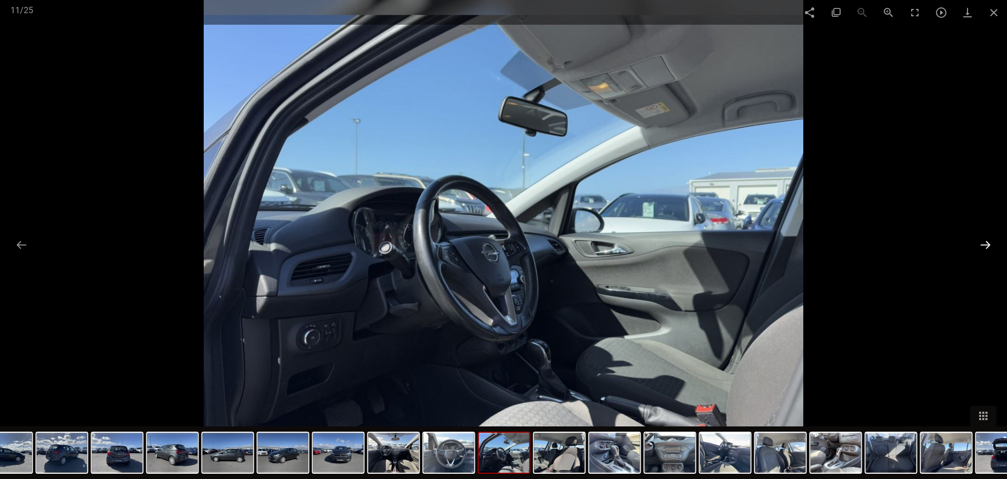
click at [987, 240] on button at bounding box center [985, 245] width 22 height 21
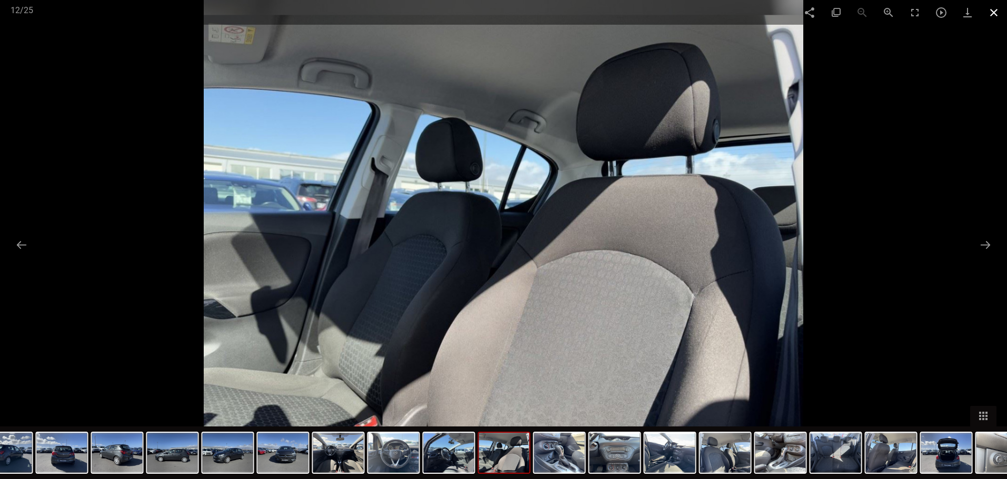
click at [993, 9] on span at bounding box center [993, 12] width 26 height 25
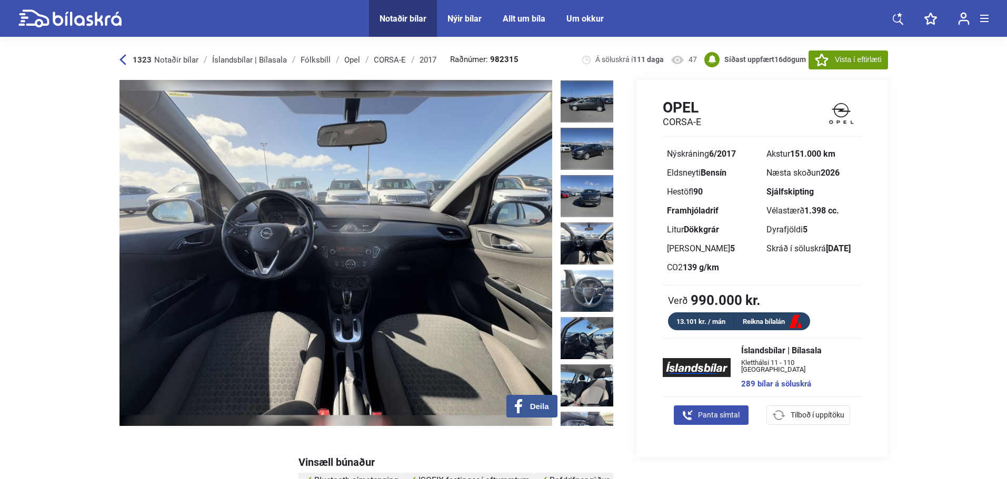
click at [121, 54] on div "1323 Notaðir bílar Íslandsbílar | Bílasala [GEOGRAPHIC_DATA] Opel CORSA-E 2017 …" at bounding box center [503, 59] width 768 height 41
